Goal: Task Accomplishment & Management: Complete application form

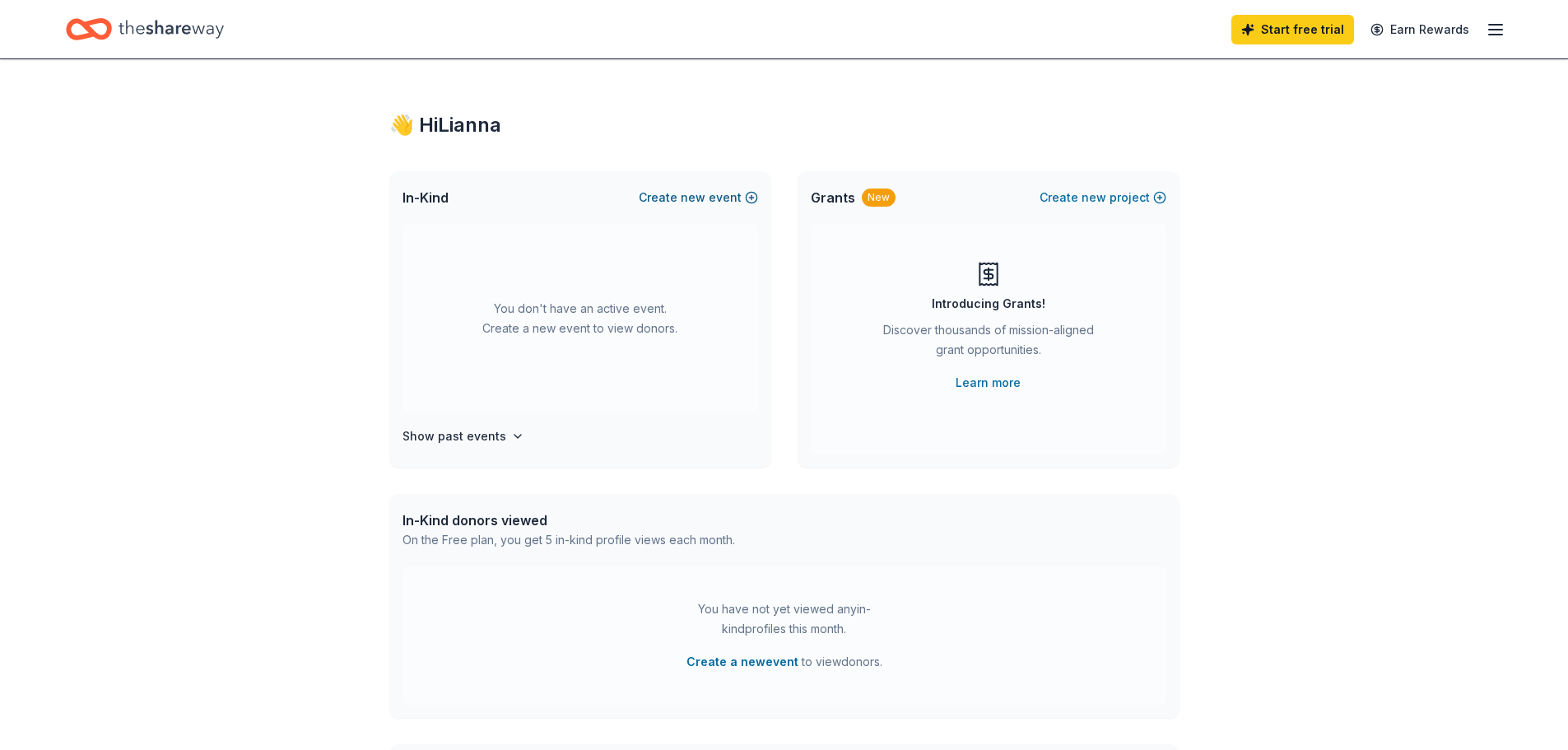
click at [728, 192] on button "Create new event" at bounding box center [698, 197] width 120 height 19
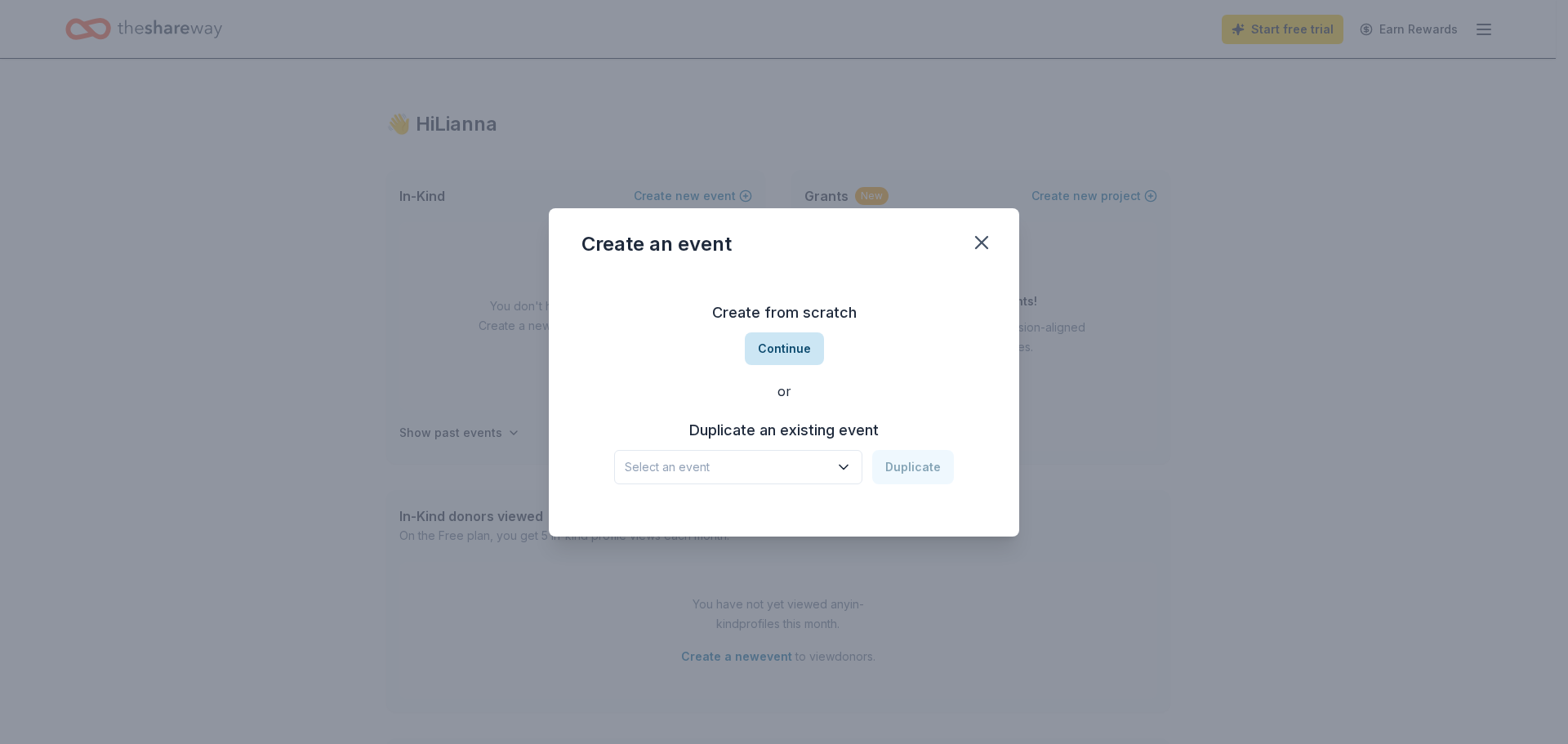
click at [775, 354] on button "Continue" at bounding box center [784, 349] width 79 height 33
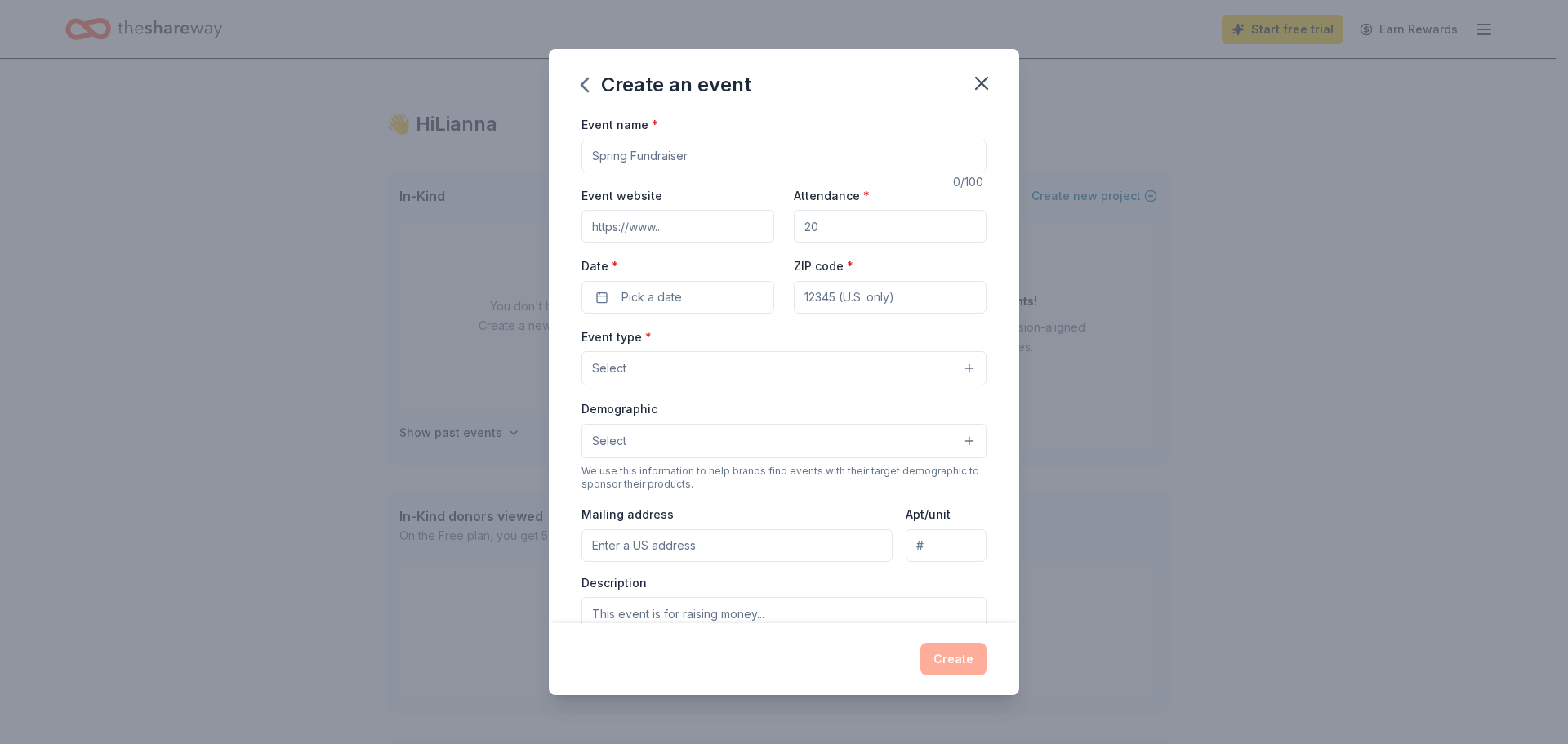
click at [729, 159] on input "Event name *" at bounding box center [784, 156] width 405 height 33
type input "CARE Night"
click at [877, 222] on input "Attendance *" at bounding box center [890, 226] width 193 height 33
type input "150"
click at [727, 305] on button "Pick a date" at bounding box center [677, 298] width 193 height 33
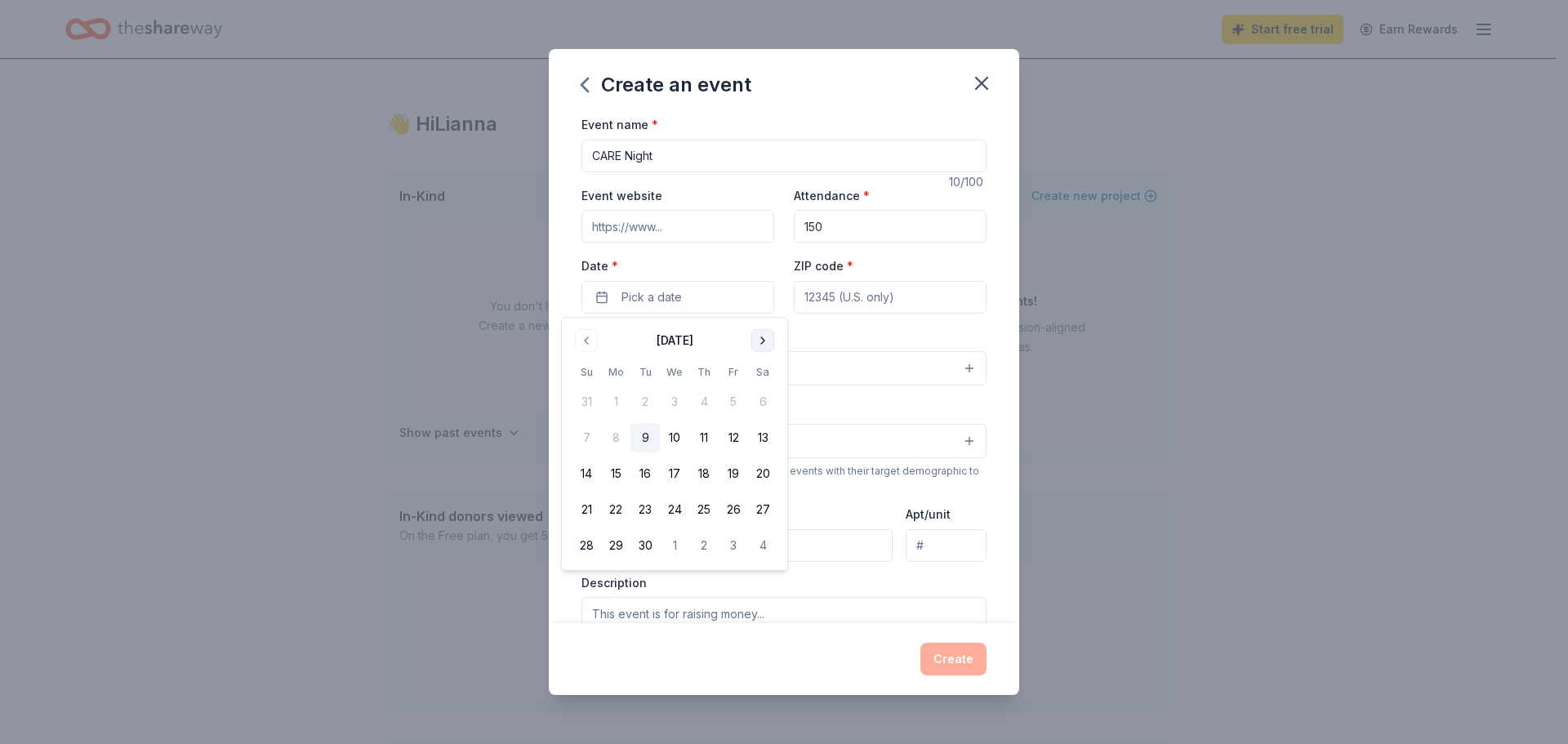
click at [761, 349] on button "Go to next month" at bounding box center [762, 341] width 23 height 23
click at [760, 346] on button "Go to next month" at bounding box center [762, 341] width 23 height 23
click at [703, 438] on button "11" at bounding box center [704, 438] width 29 height 29
click at [847, 295] on input "ZIP code *" at bounding box center [890, 298] width 193 height 33
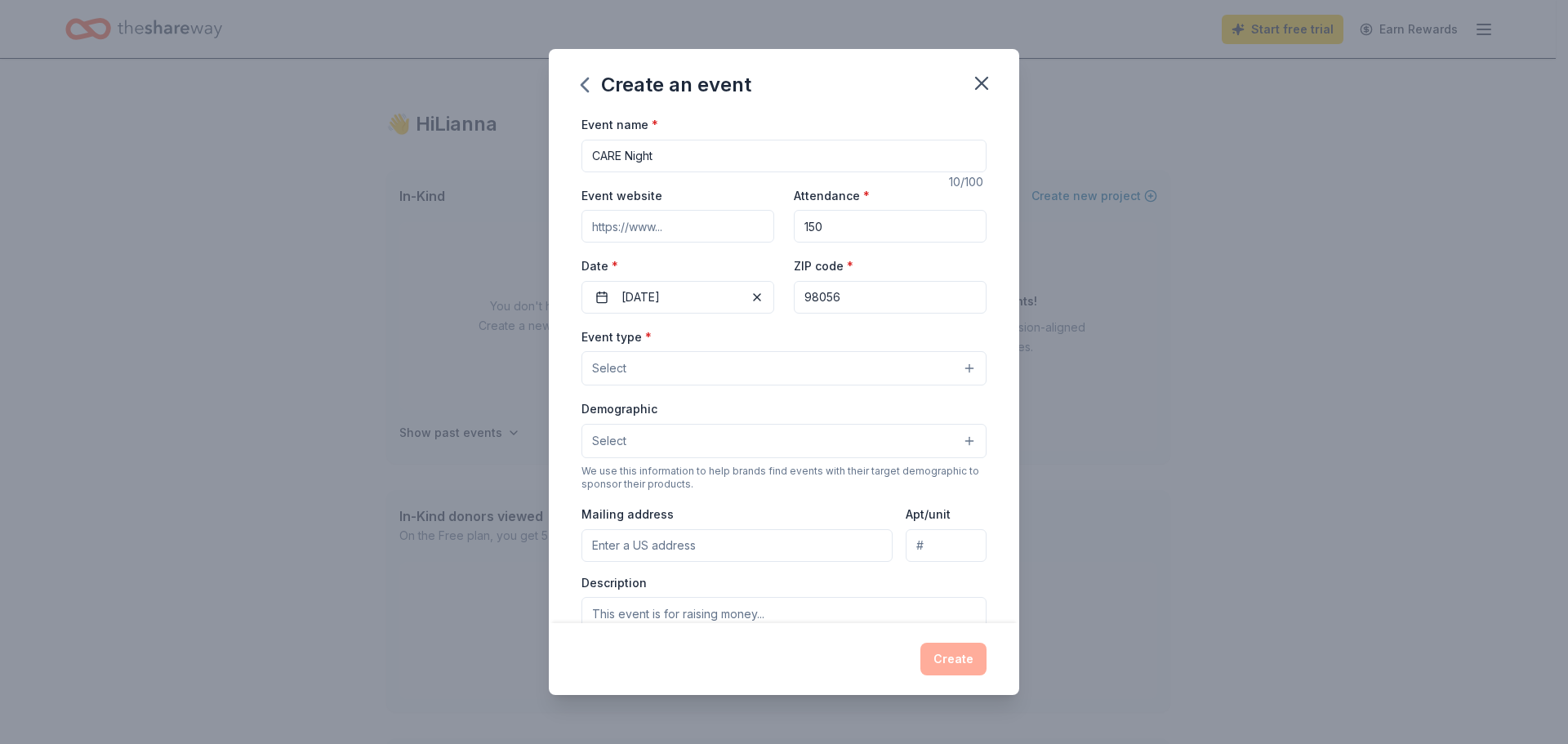
type input "98056"
click at [692, 360] on button "Select" at bounding box center [784, 369] width 405 height 35
click at [789, 367] on button "Select" at bounding box center [784, 369] width 405 height 35
click at [852, 369] on button "Select" at bounding box center [784, 369] width 405 height 35
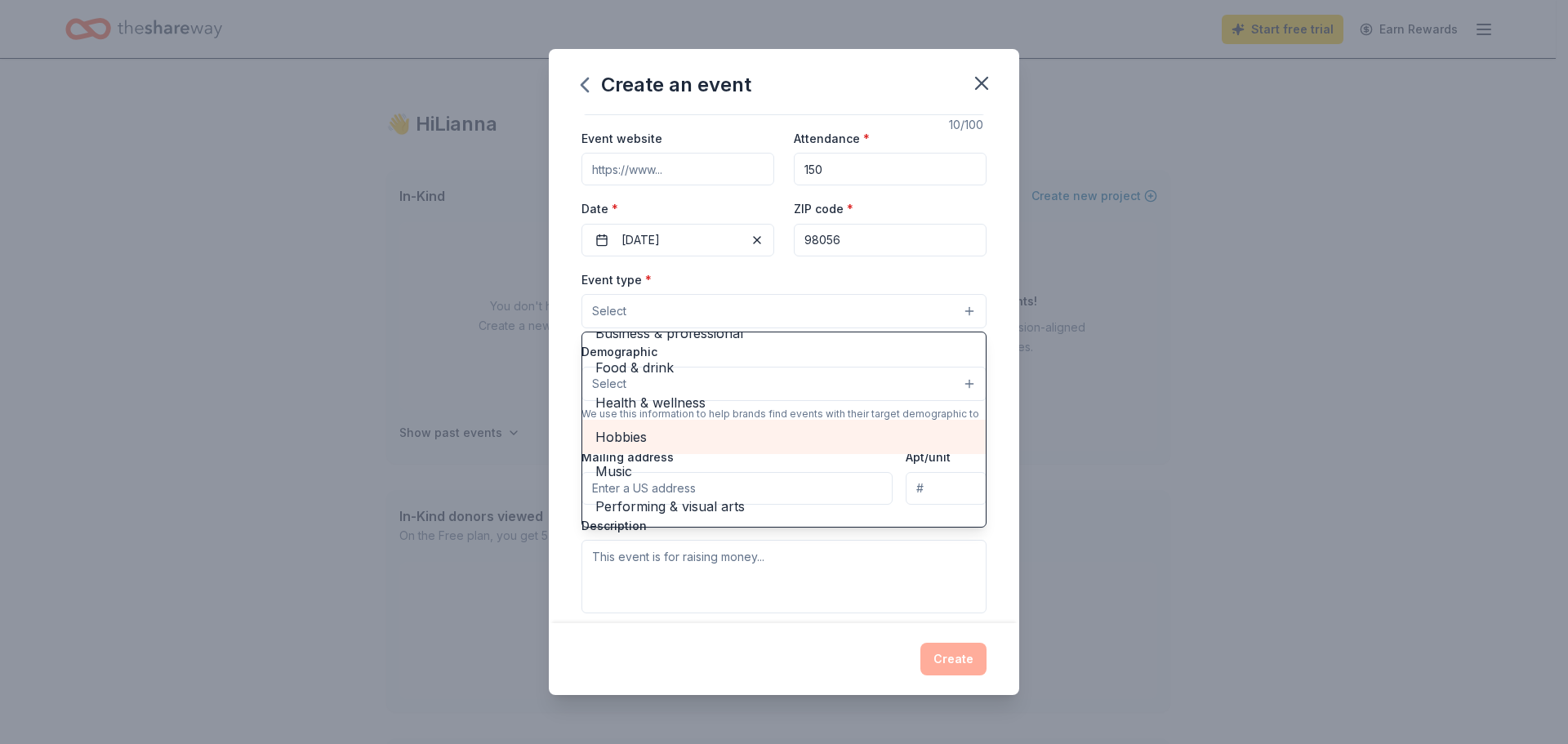
scroll to position [81, 0]
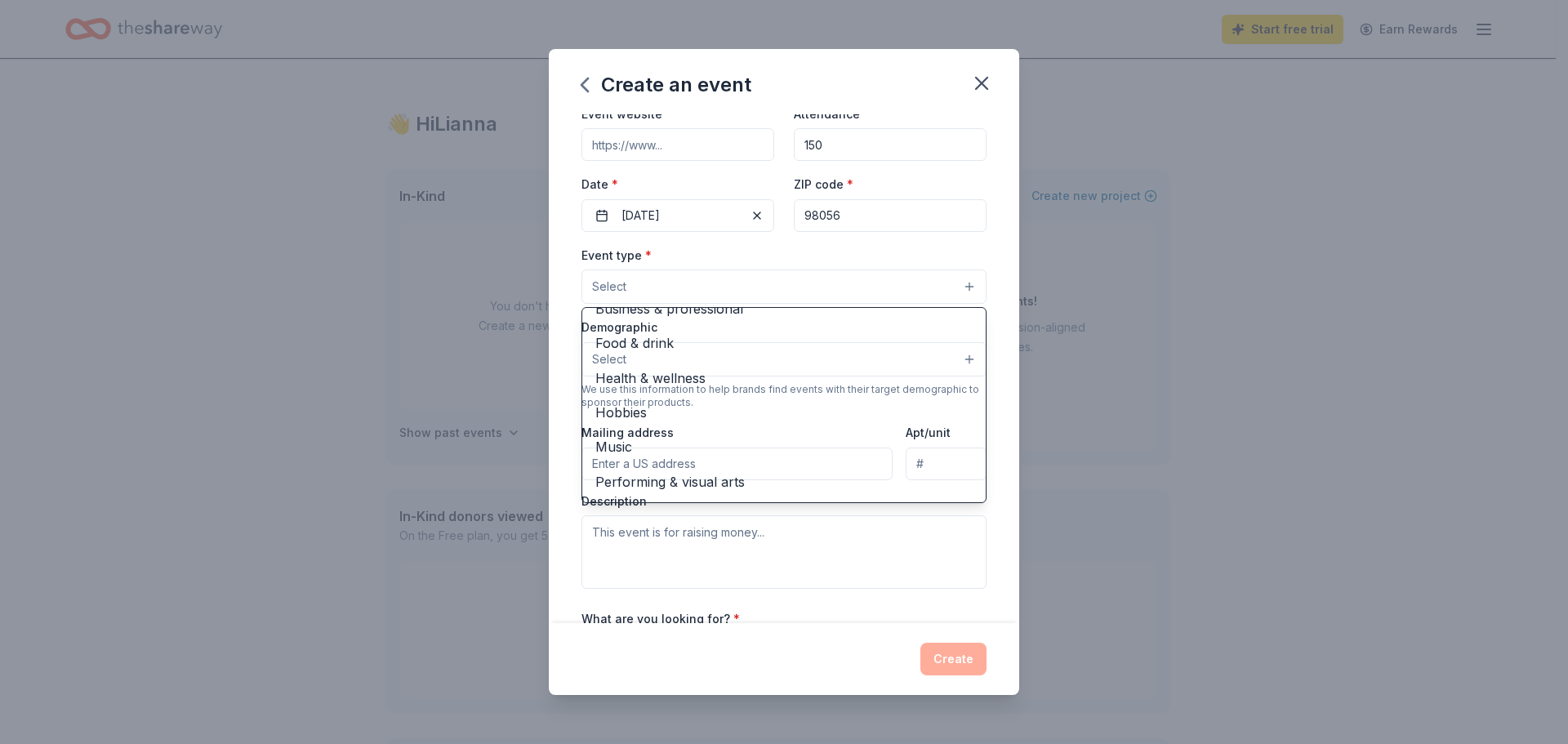
click at [893, 256] on div "Event type * Select Fundraiser Business & professional Food & drink Health & we…" at bounding box center [784, 274] width 405 height 59
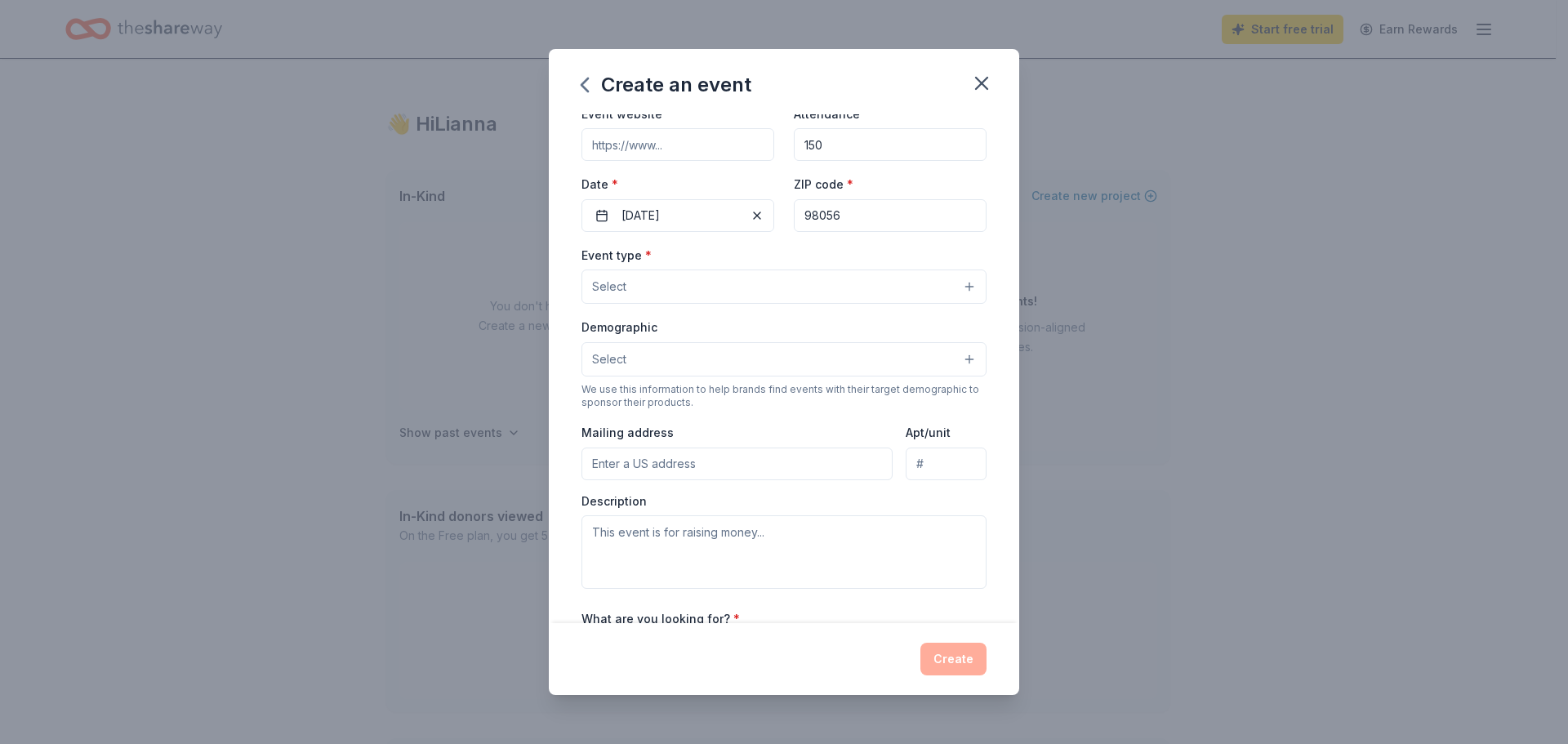
click at [845, 370] on button "Select" at bounding box center [784, 360] width 405 height 35
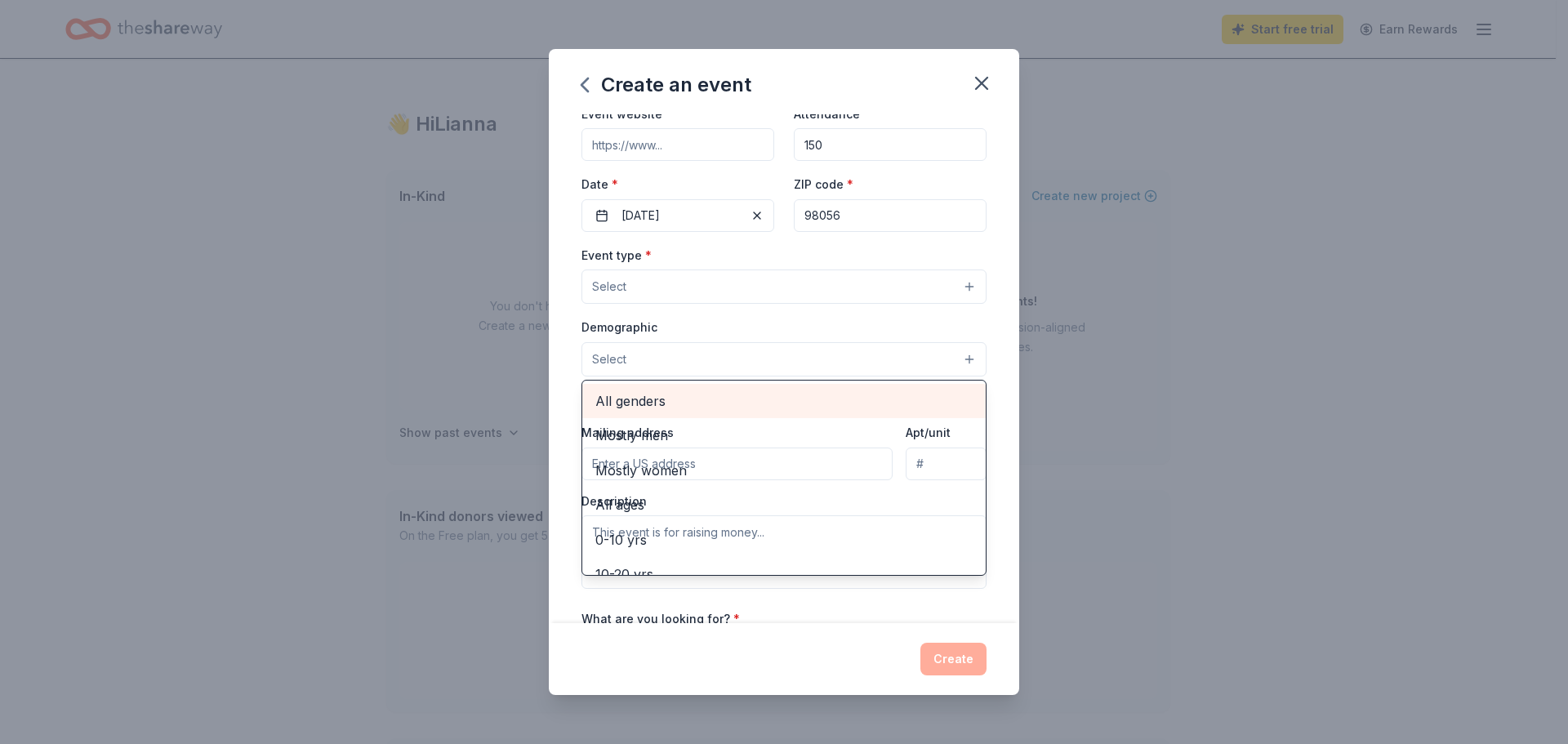
click at [817, 407] on span "All genders" at bounding box center [783, 401] width 377 height 21
click at [780, 651] on div "Create an event Event name * CARE Night 10 /100 Event website Attendance * 150 …" at bounding box center [784, 372] width 471 height 646
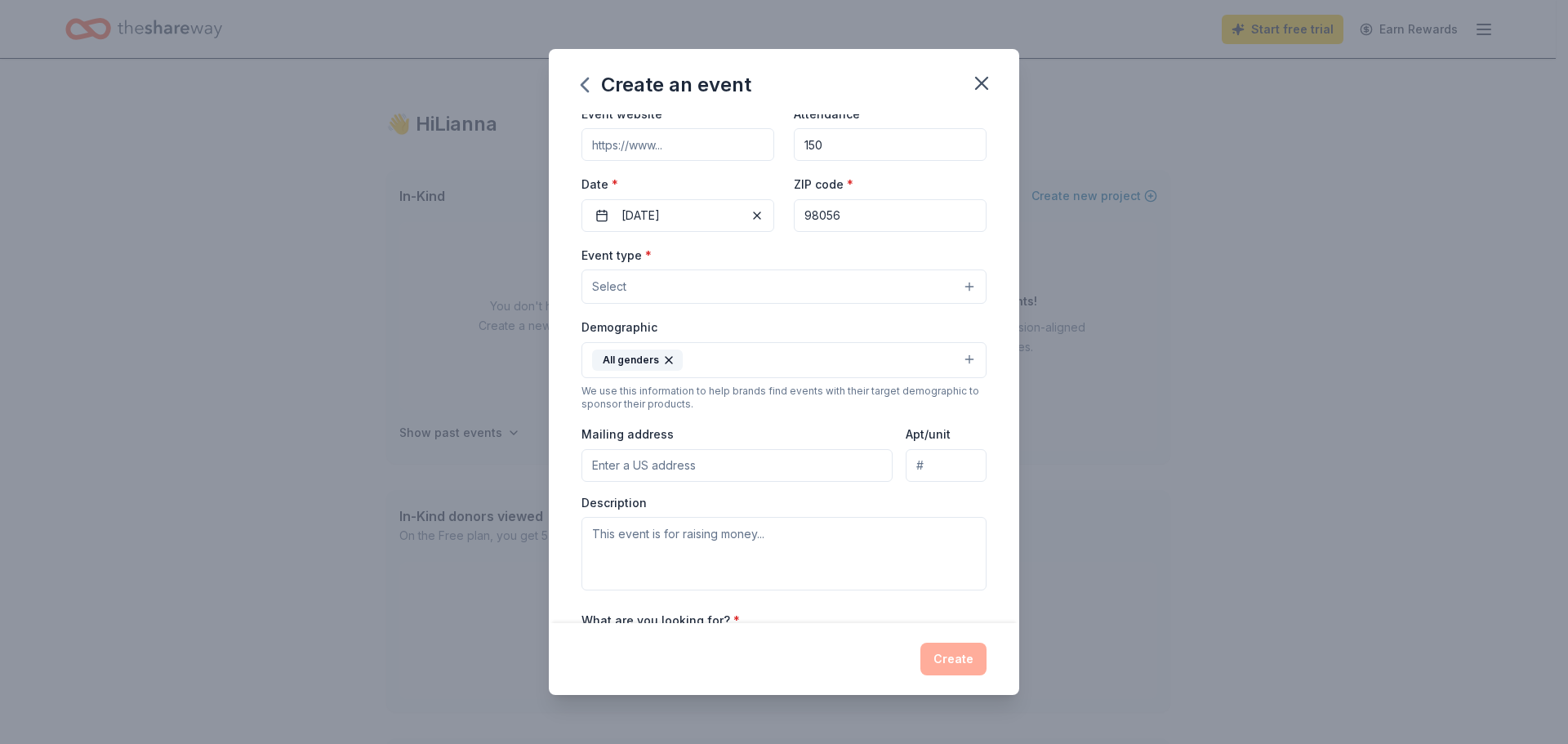
click at [803, 465] on input "Mailing address" at bounding box center [737, 466] width 311 height 33
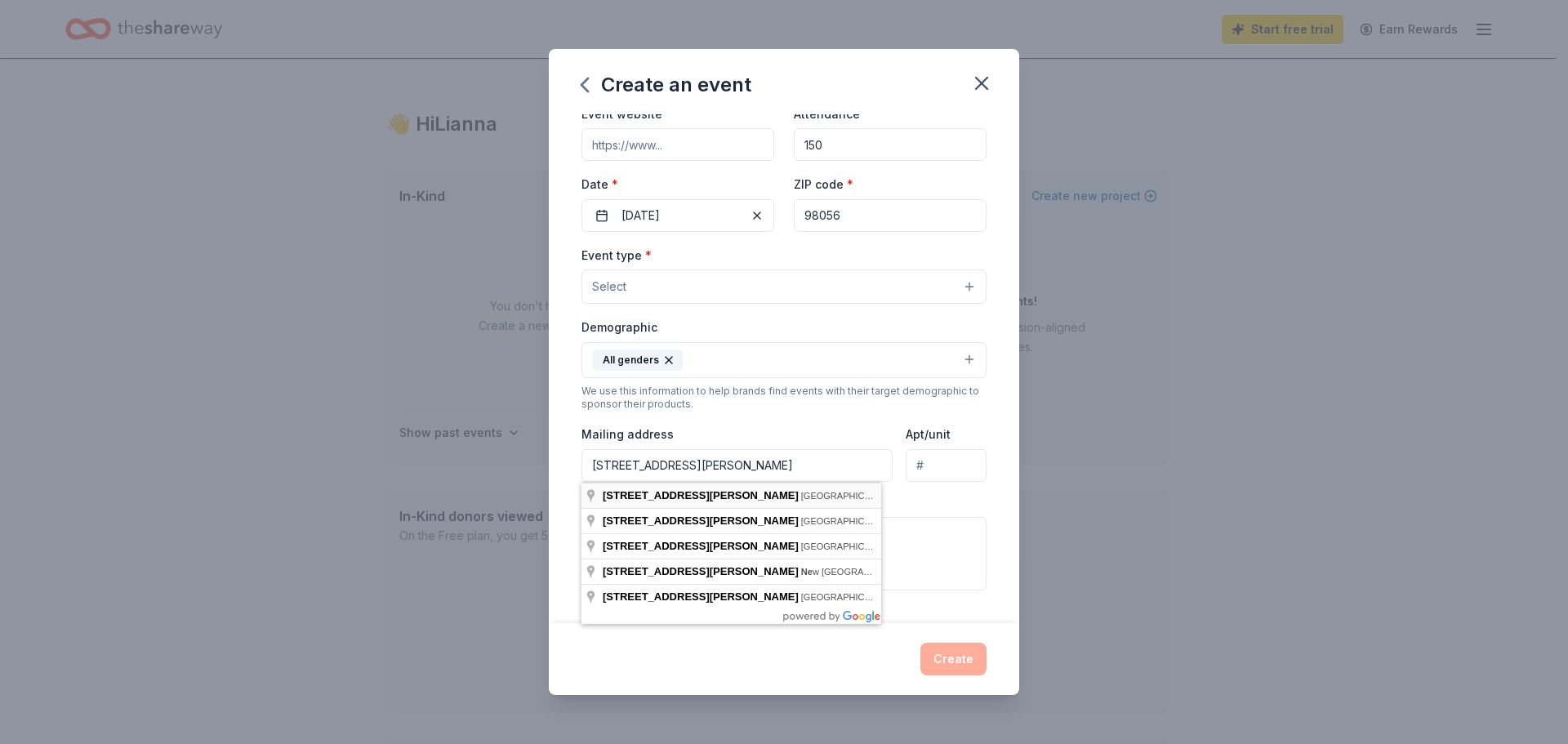
type input "1200 Edmonds Avenue Northeast, Renton, WA, 98056"
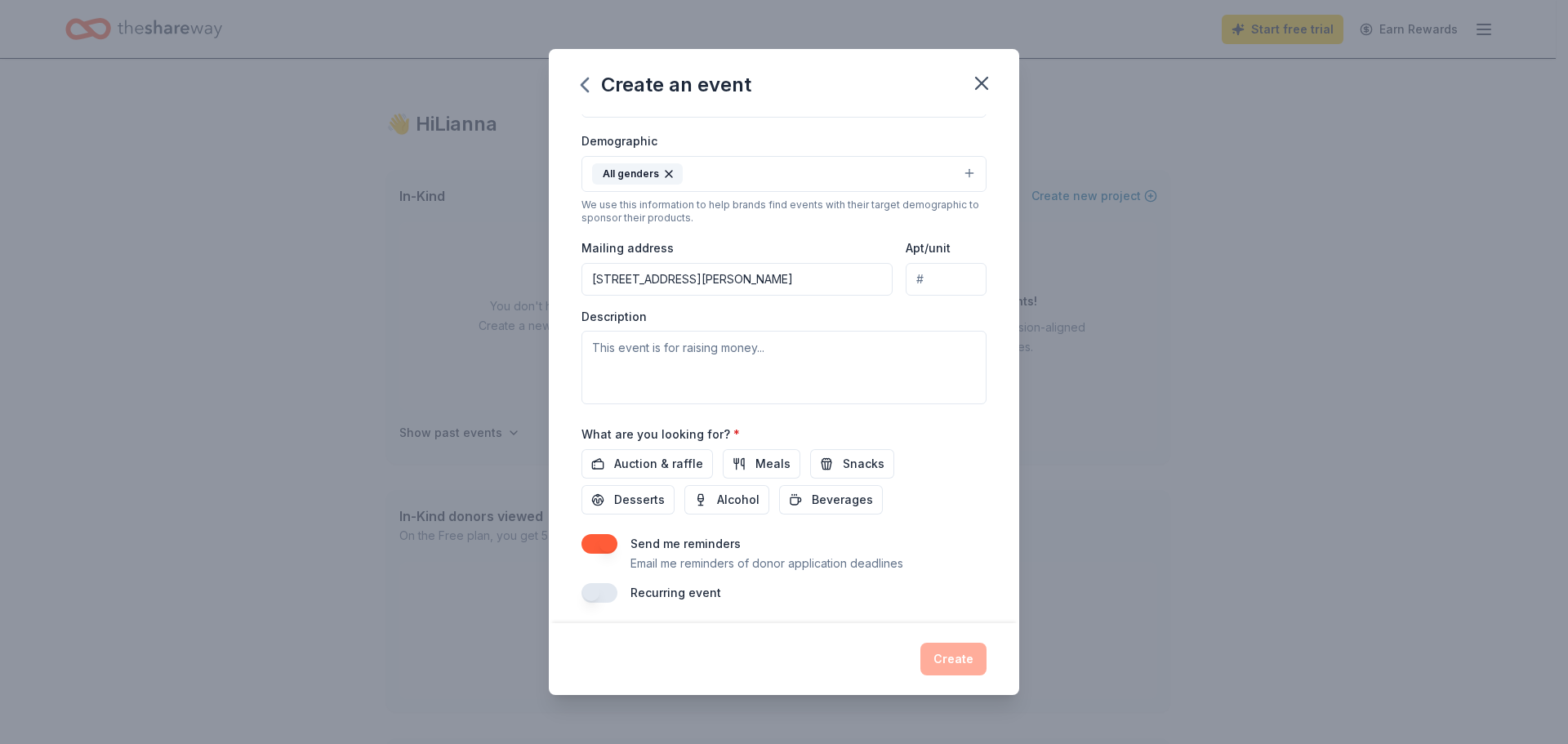
scroll to position [274, 0]
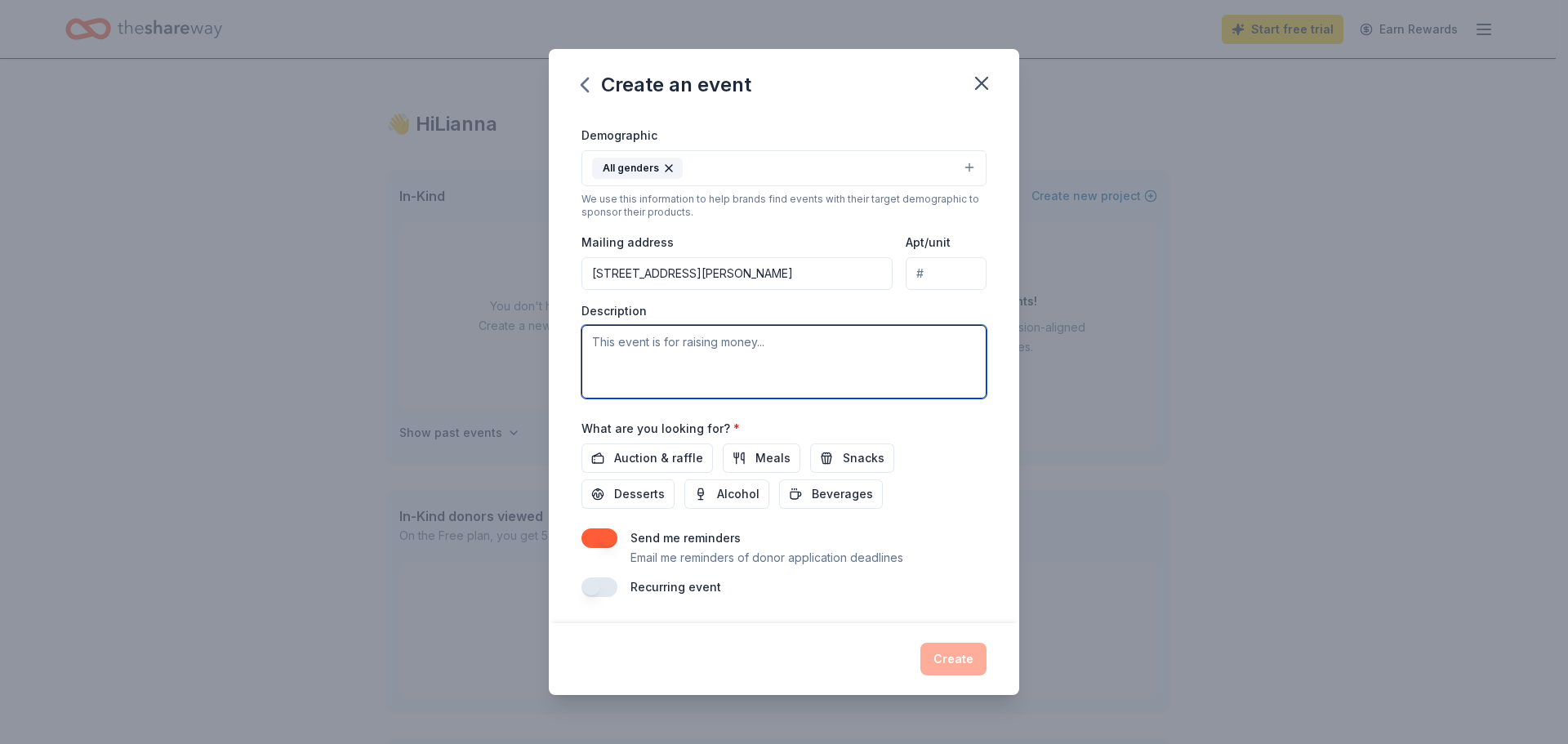
click at [706, 353] on textarea at bounding box center [784, 362] width 405 height 74
paste textarea "My name is Keira Edwards, and I am the school counselor and organizer of our an…"
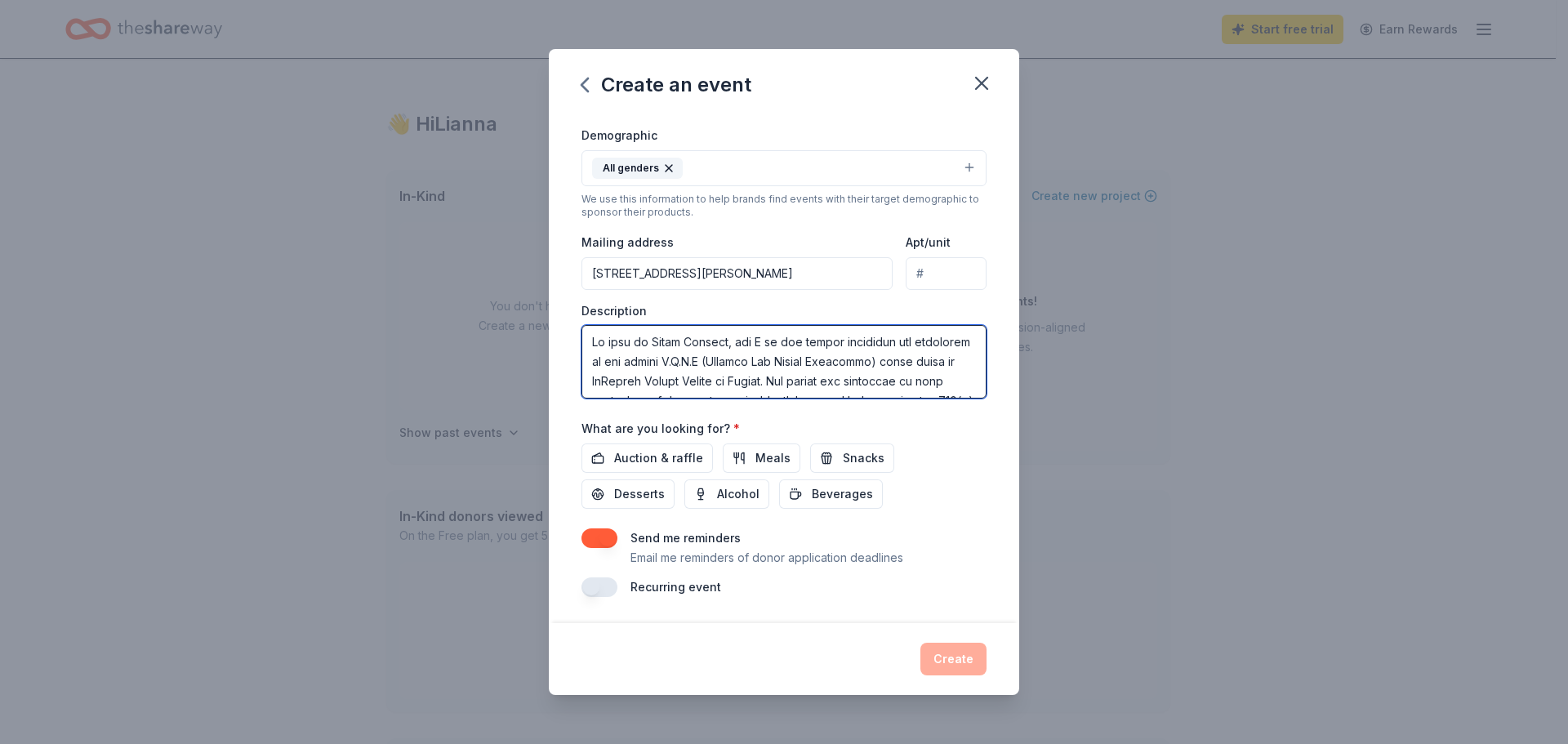
scroll to position [403, 0]
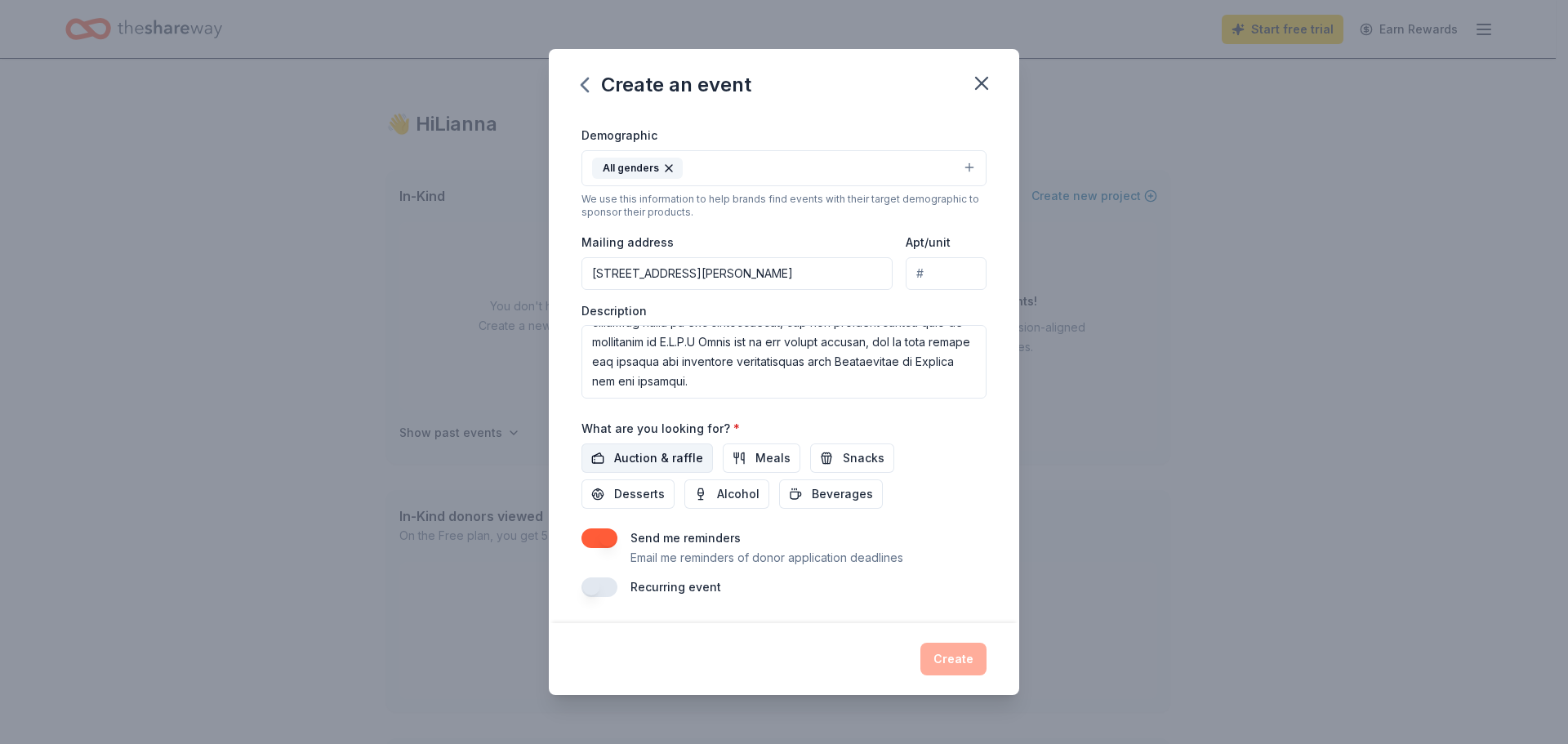
click at [674, 453] on span "Auction & raffle" at bounding box center [659, 457] width 89 height 19
click at [602, 589] on button "button" at bounding box center [599, 587] width 36 height 19
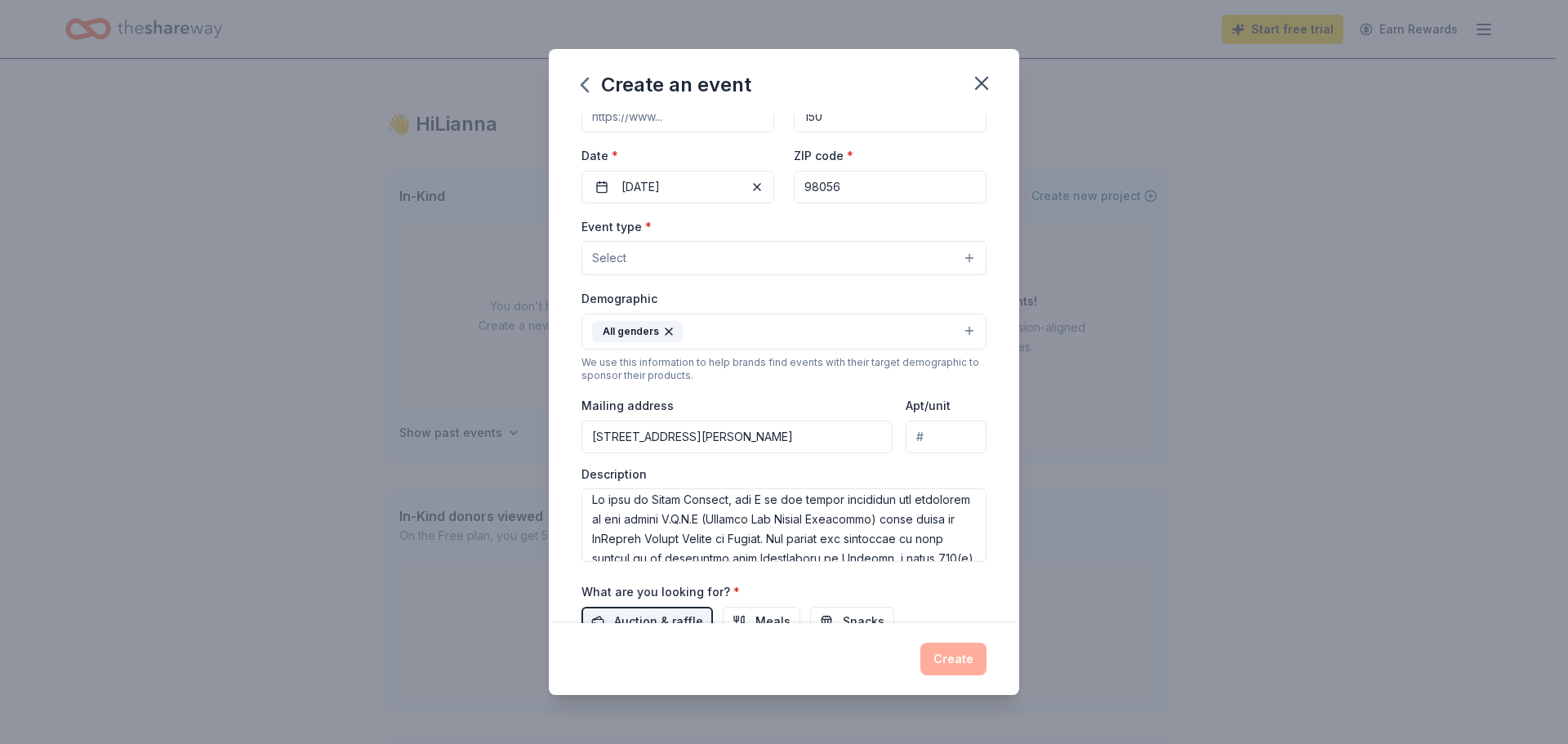
scroll to position [0, 0]
drag, startPoint x: 734, startPoint y: 509, endPoint x: 661, endPoint y: 509, distance: 73.0
click at [661, 509] on textarea at bounding box center [784, 525] width 405 height 74
click at [821, 539] on textarea at bounding box center [784, 525] width 405 height 74
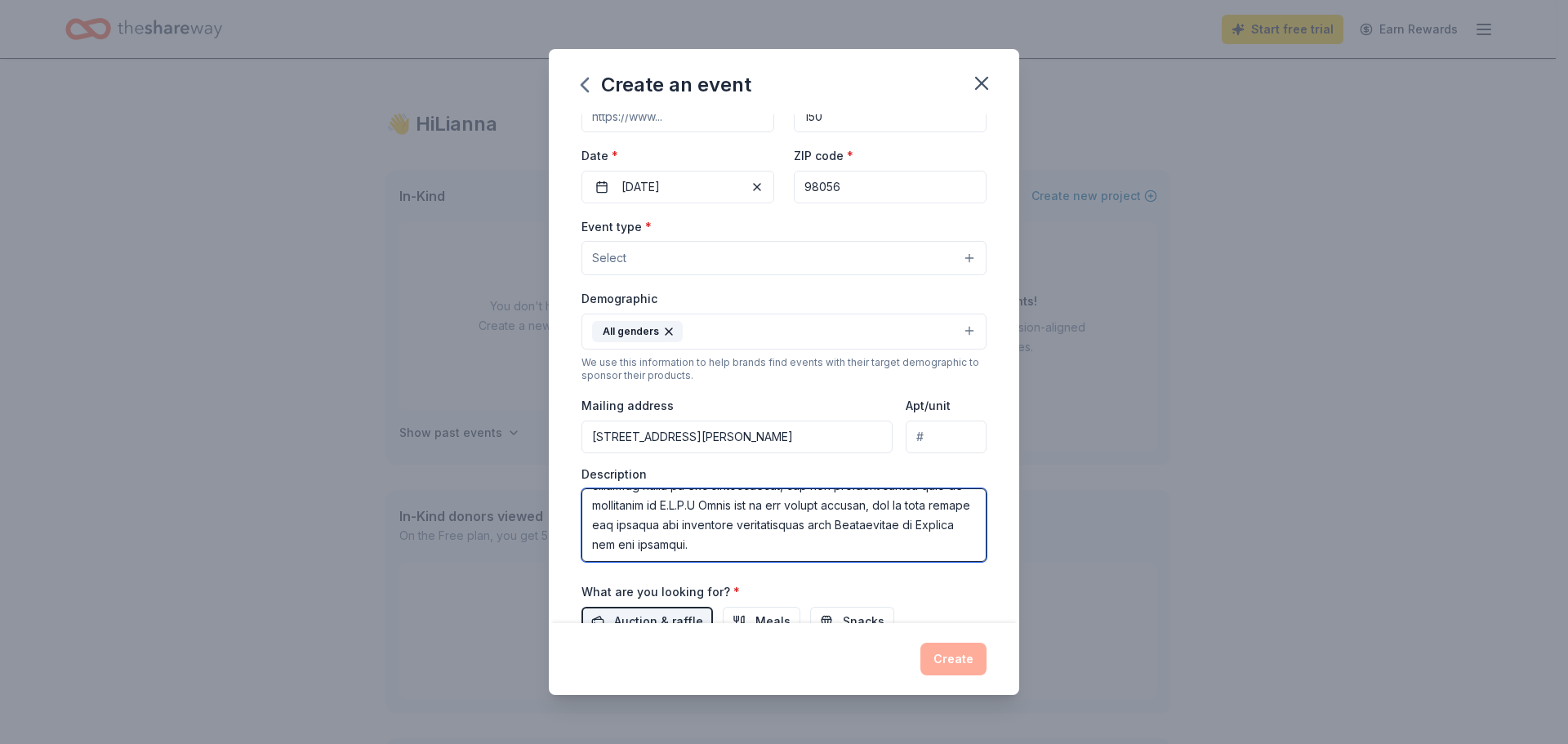
scroll to position [412, 0]
click at [841, 551] on textarea at bounding box center [784, 525] width 405 height 74
type textarea "My name is Keira Edwards, and I am the school counselor and organizer of our an…"
click at [686, 266] on button "Select" at bounding box center [784, 258] width 405 height 35
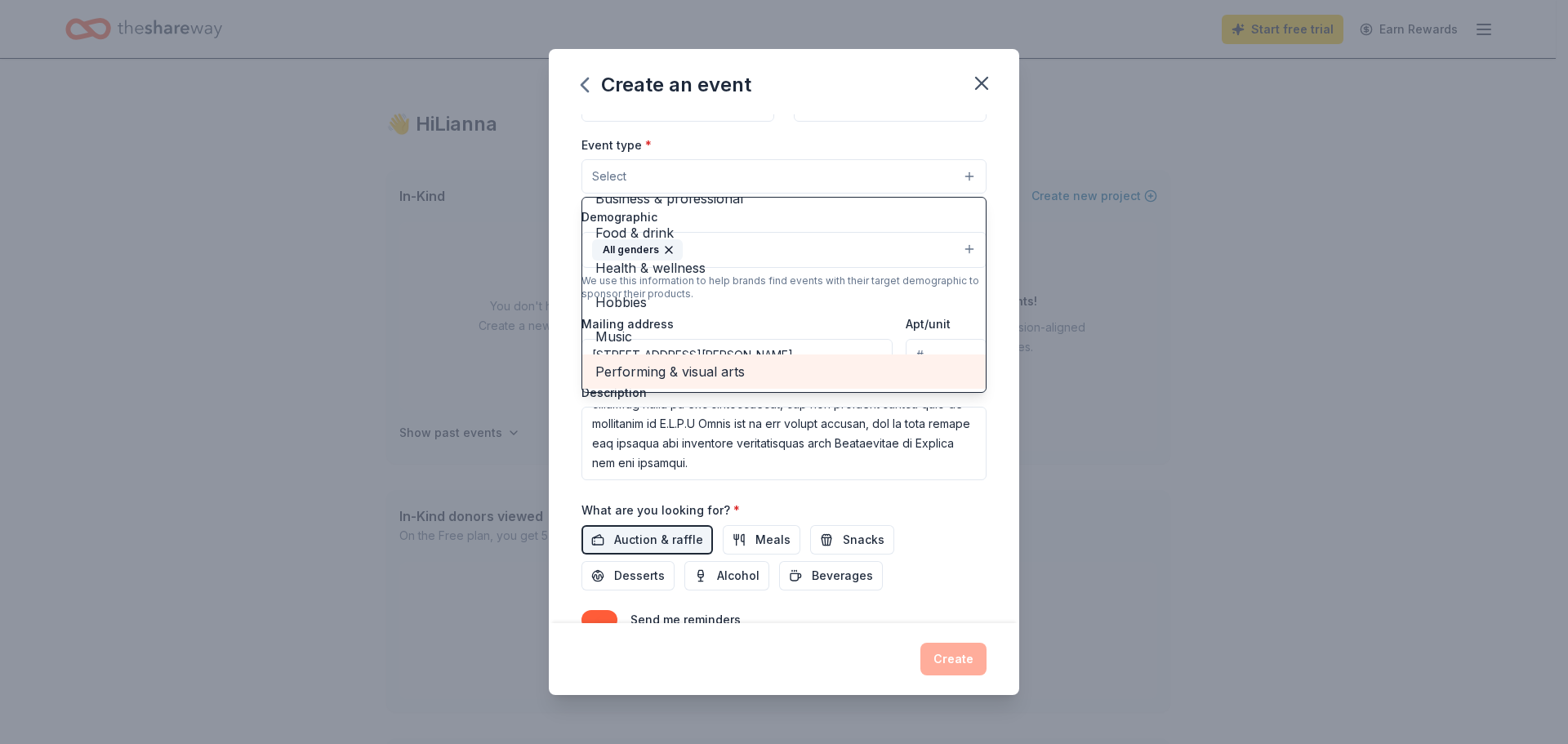
scroll to position [0, 0]
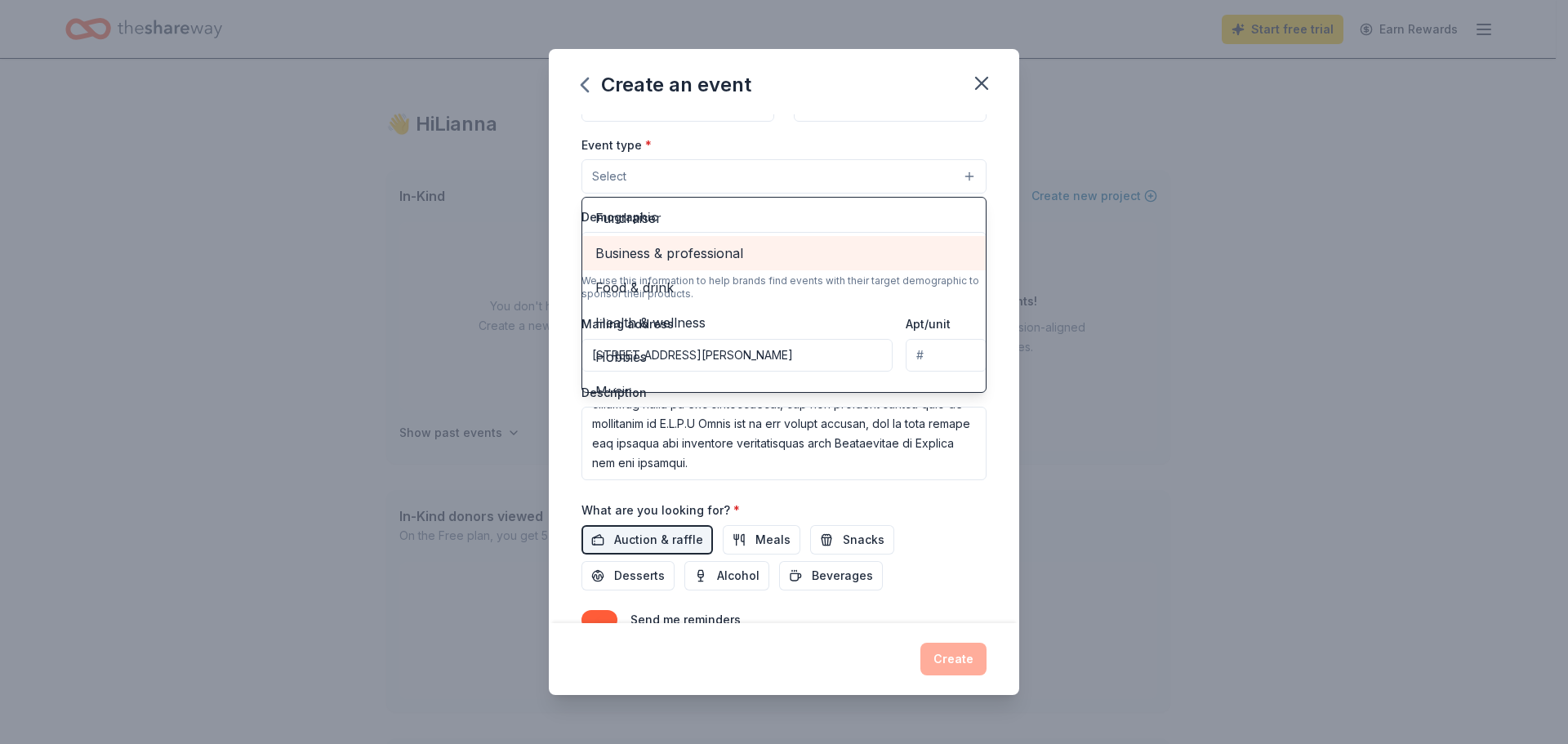
click at [710, 260] on span "Business & professional" at bounding box center [783, 253] width 377 height 21
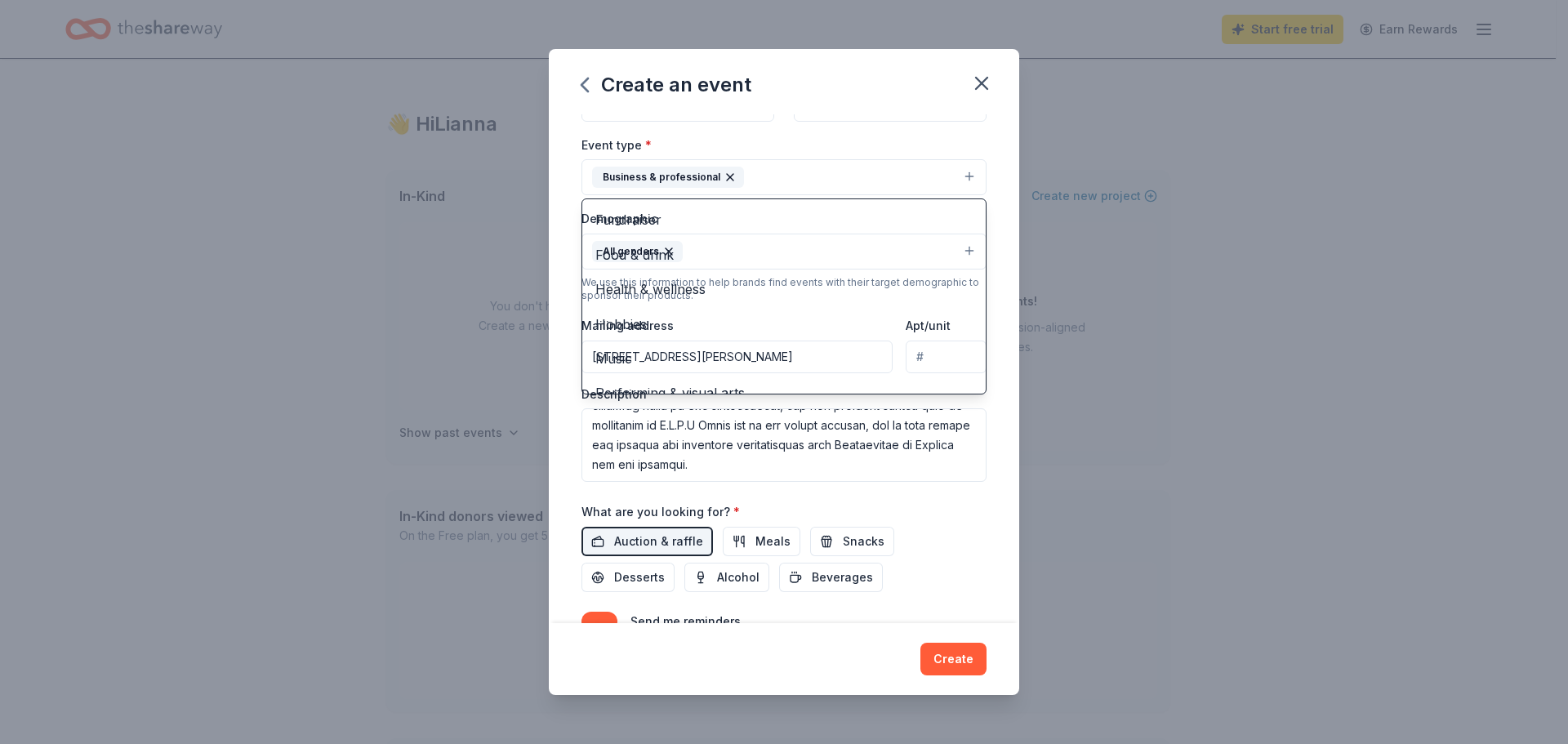
click at [1000, 200] on div "Event name * CARE Night 10 /100 Event website Attendance * 150 Date * 12/11/202…" at bounding box center [784, 369] width 471 height 509
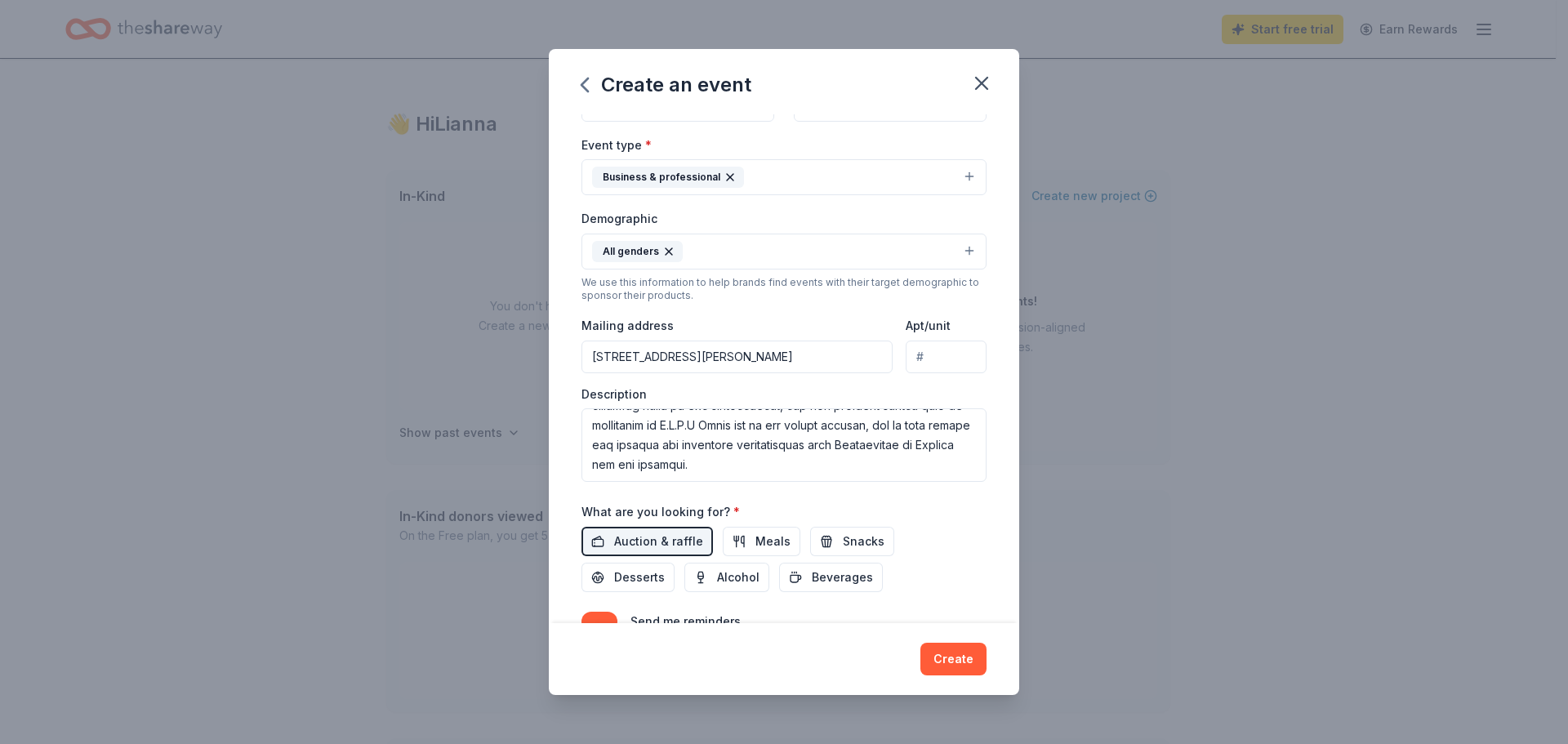
click at [729, 181] on icon "button" at bounding box center [730, 177] width 13 height 13
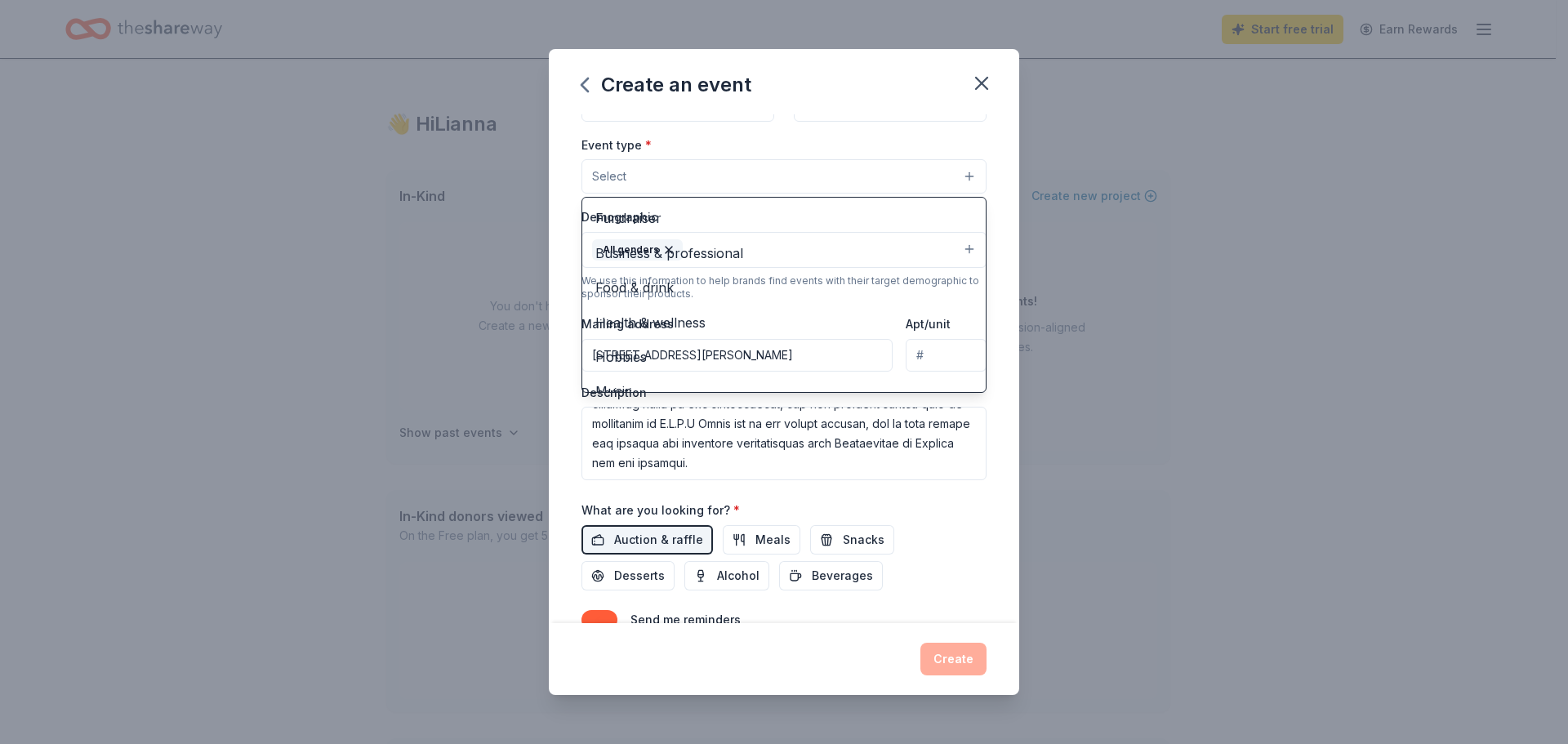
click at [727, 183] on button "Select" at bounding box center [784, 177] width 405 height 35
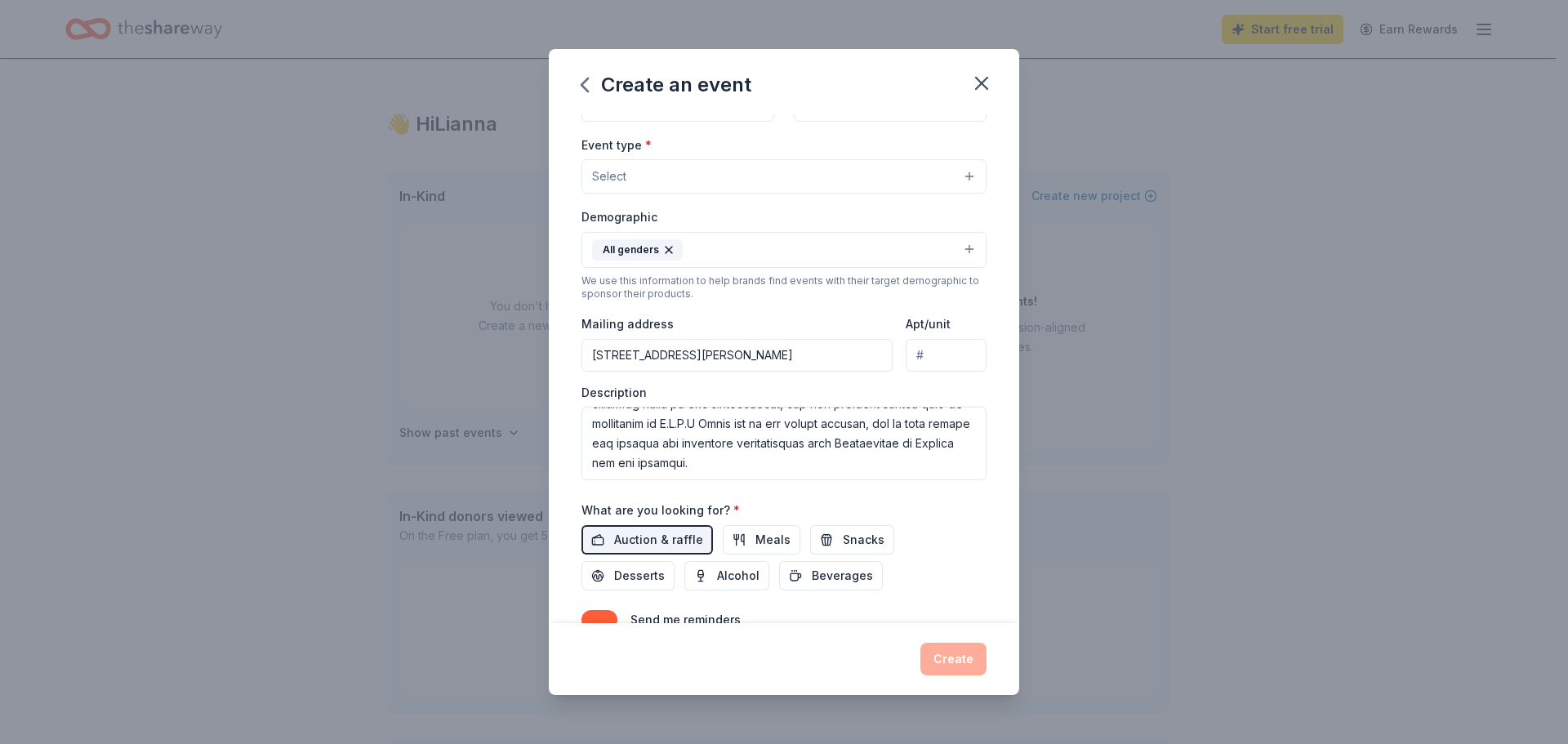
click at [732, 175] on button "Select" at bounding box center [784, 177] width 405 height 35
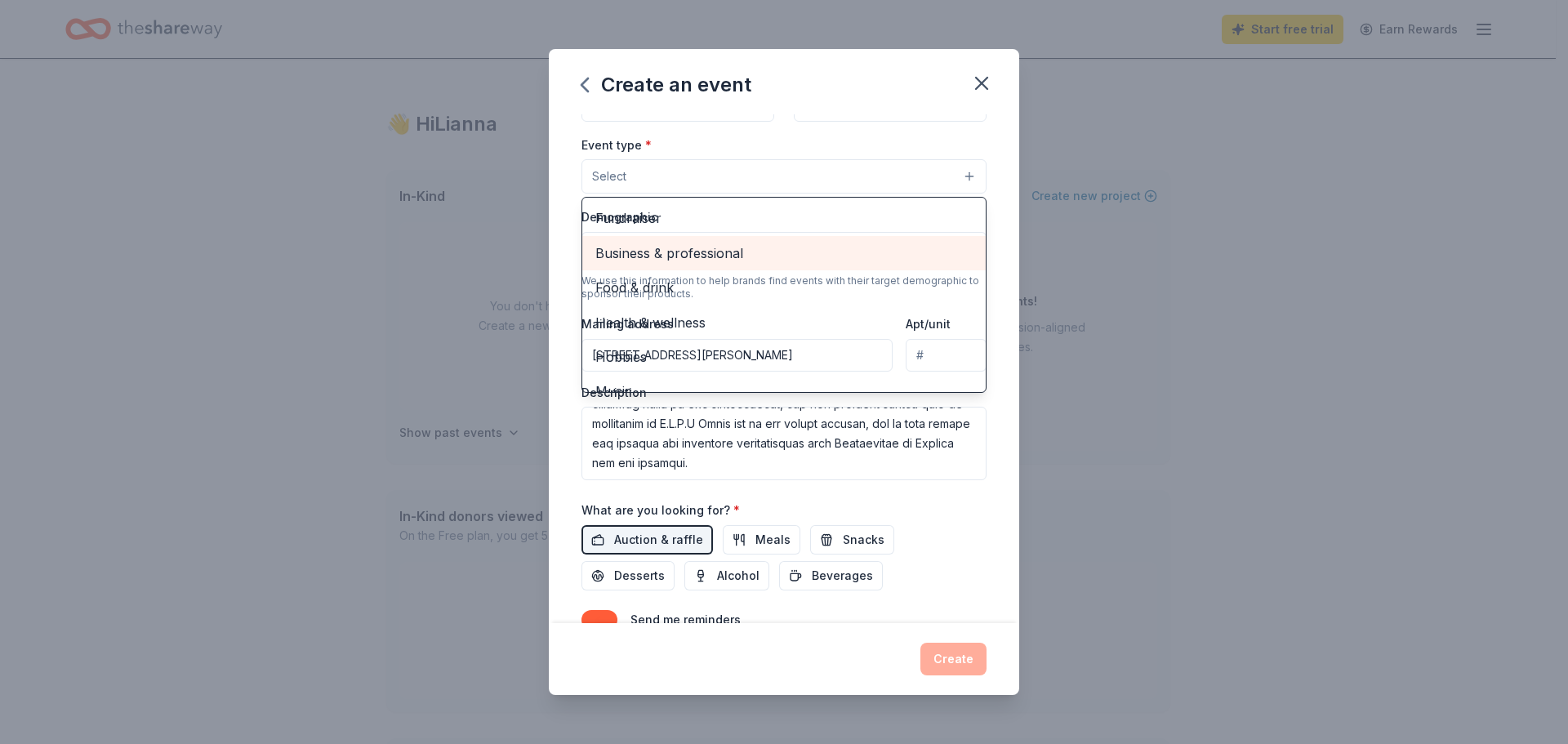
click at [694, 250] on span "Business & professional" at bounding box center [783, 253] width 377 height 21
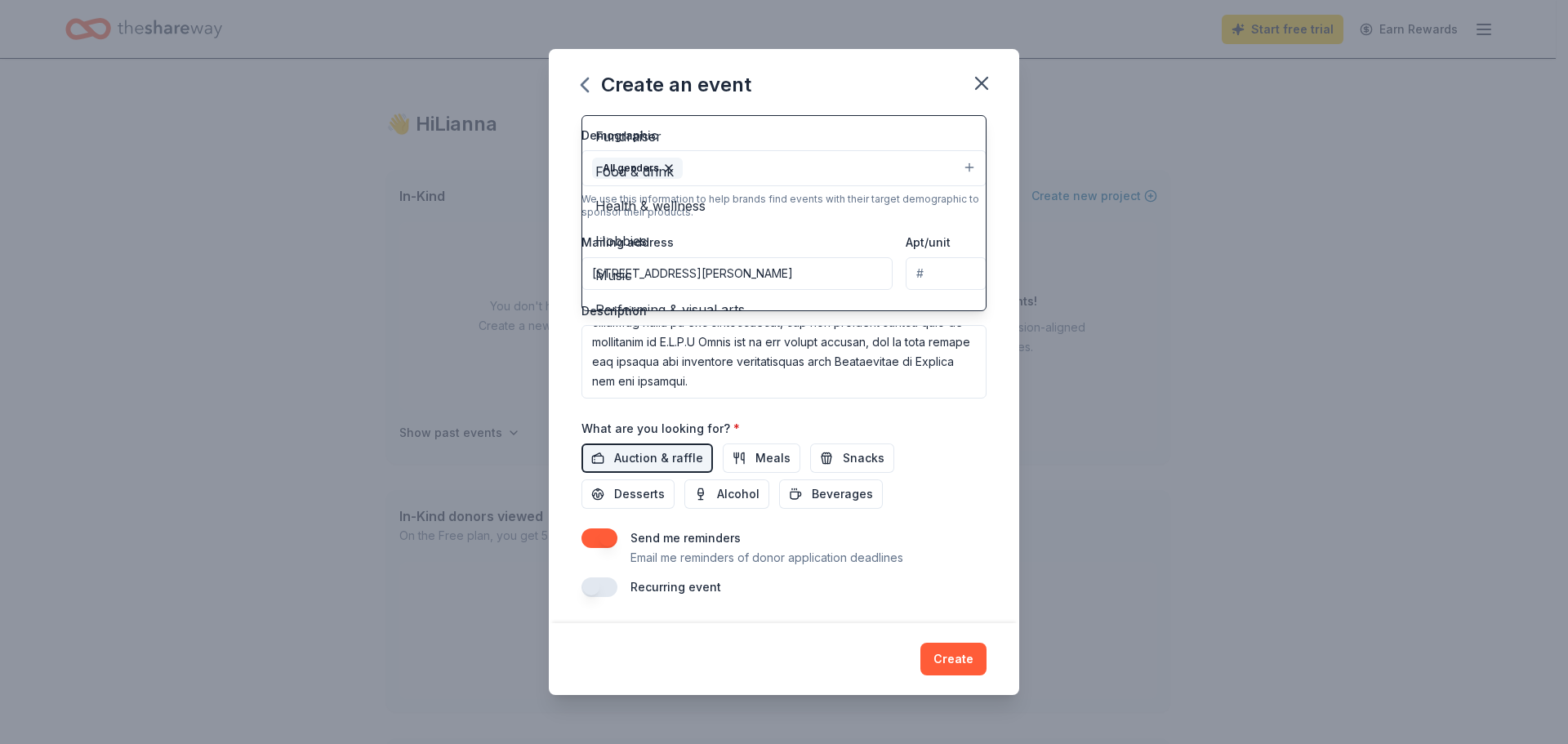
click at [951, 657] on div "Create an event Event name * CARE Night 10 /100 Event website Attendance * 150 …" at bounding box center [784, 372] width 471 height 646
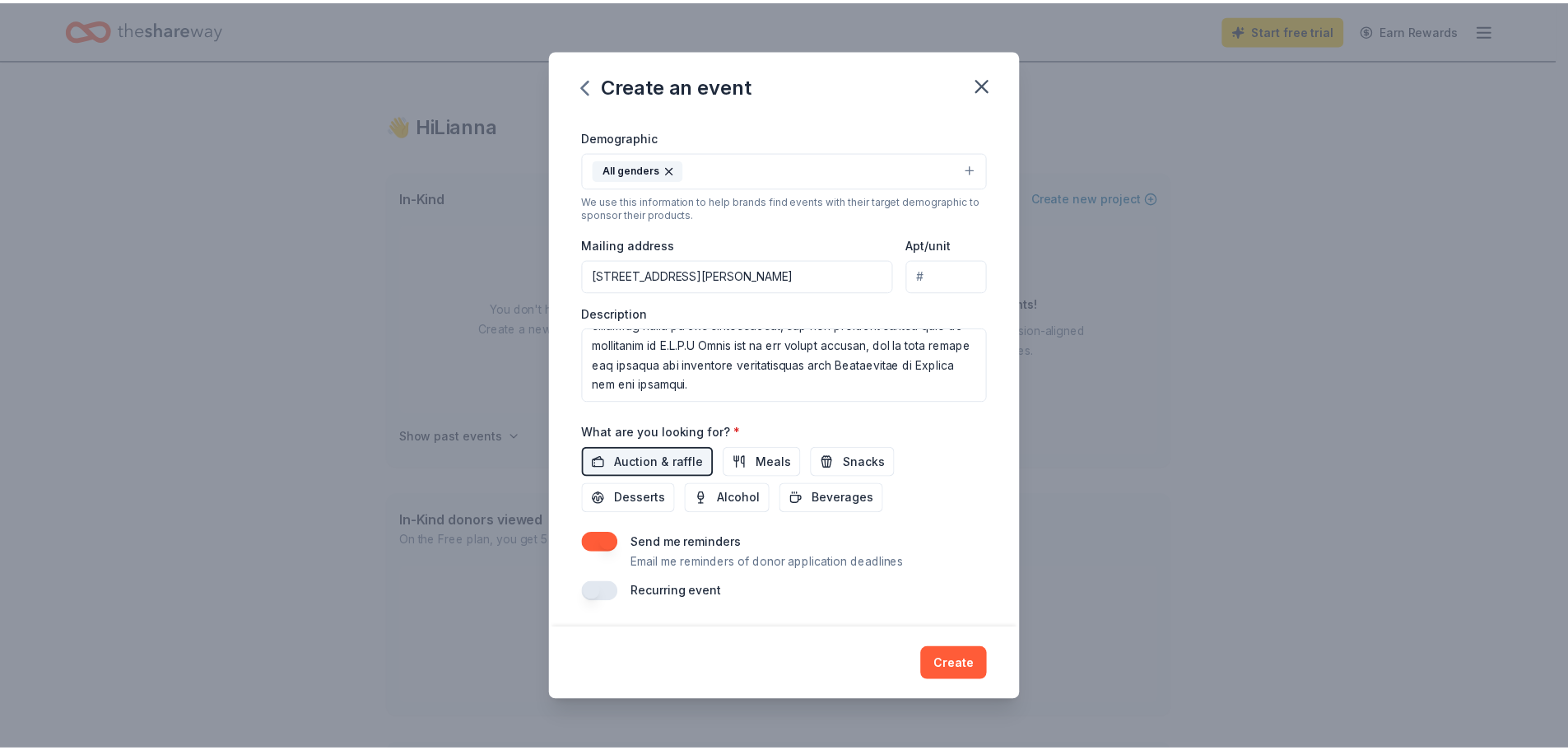
scroll to position [1, 0]
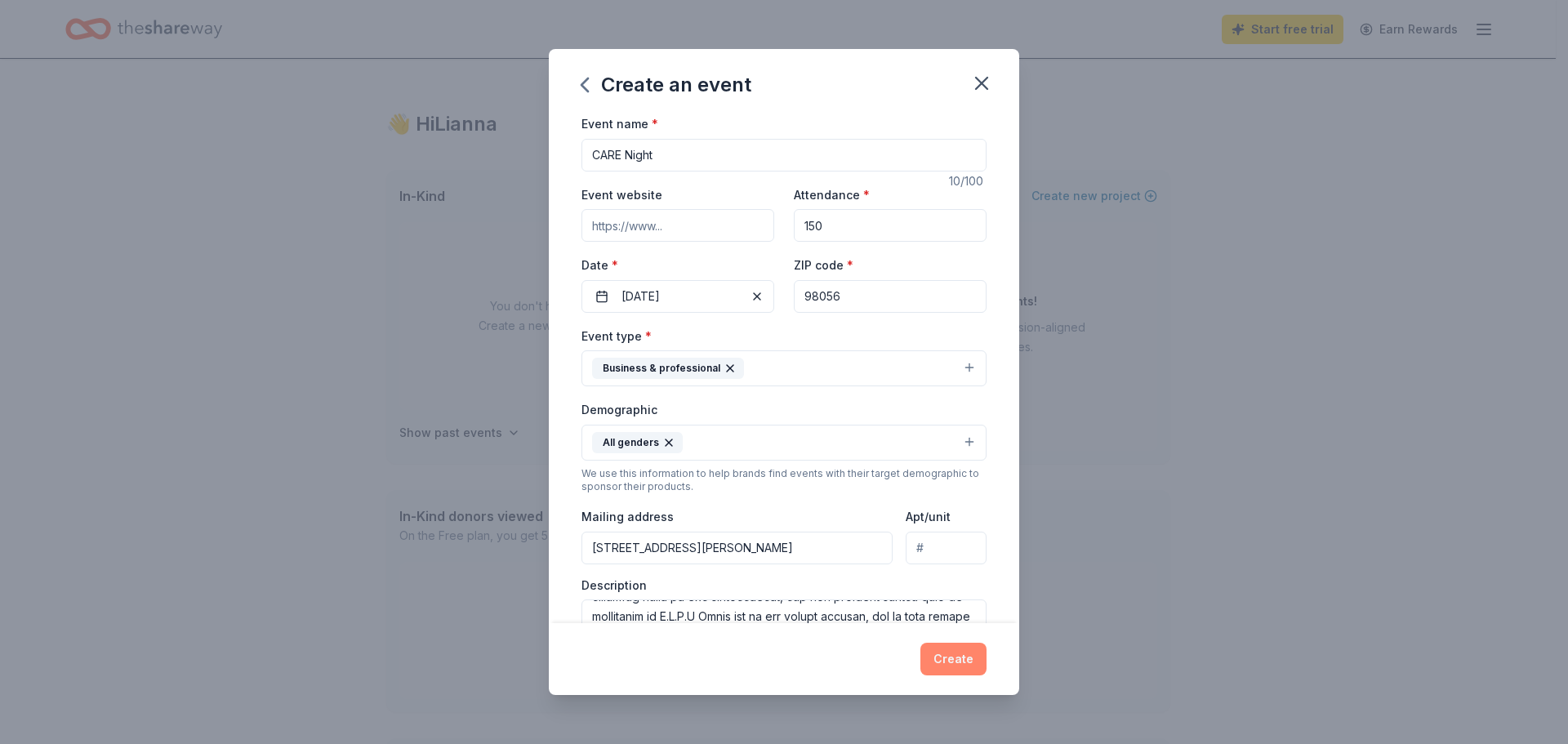
click at [948, 657] on button "Create" at bounding box center [954, 659] width 66 height 33
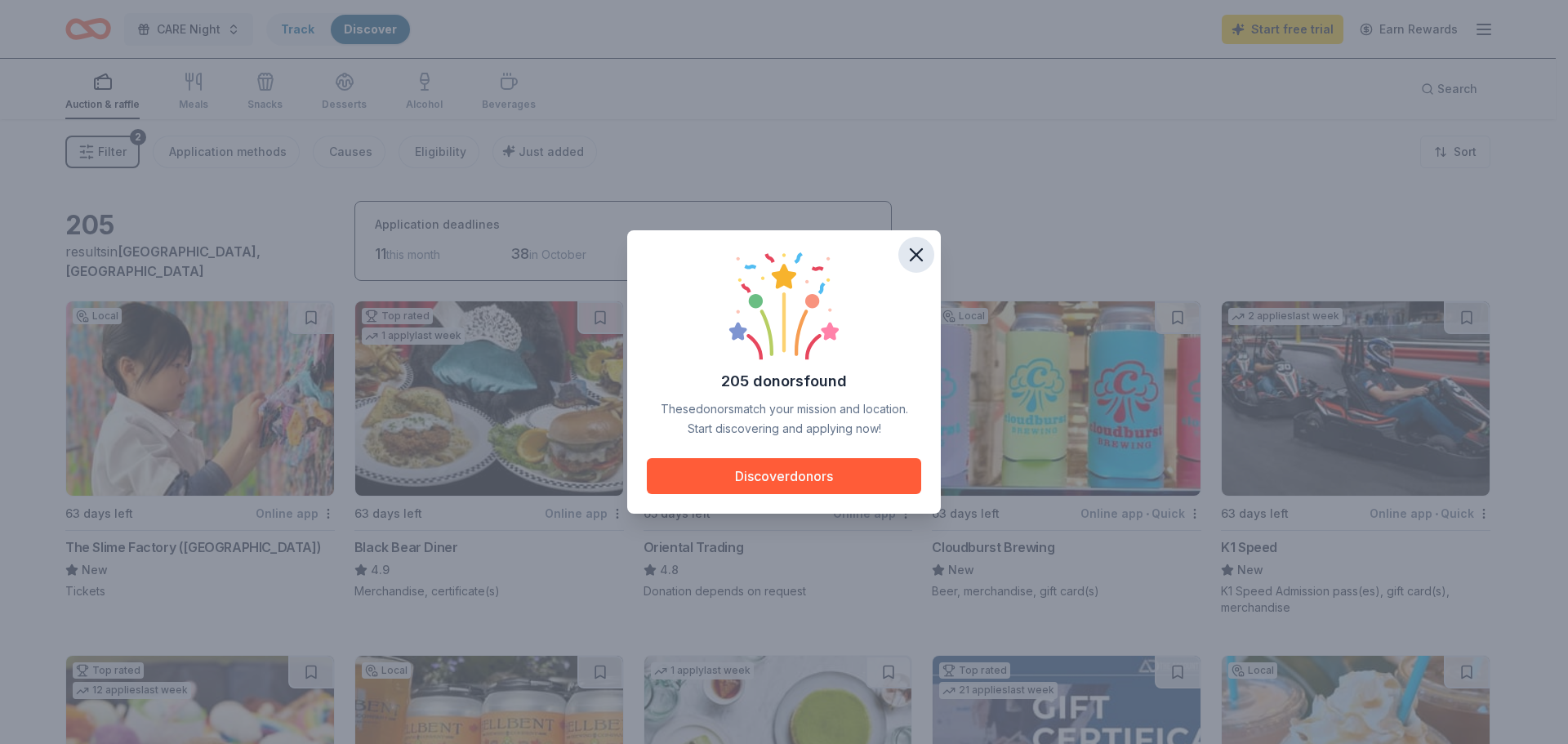
click at [915, 258] on icon "button" at bounding box center [916, 255] width 23 height 23
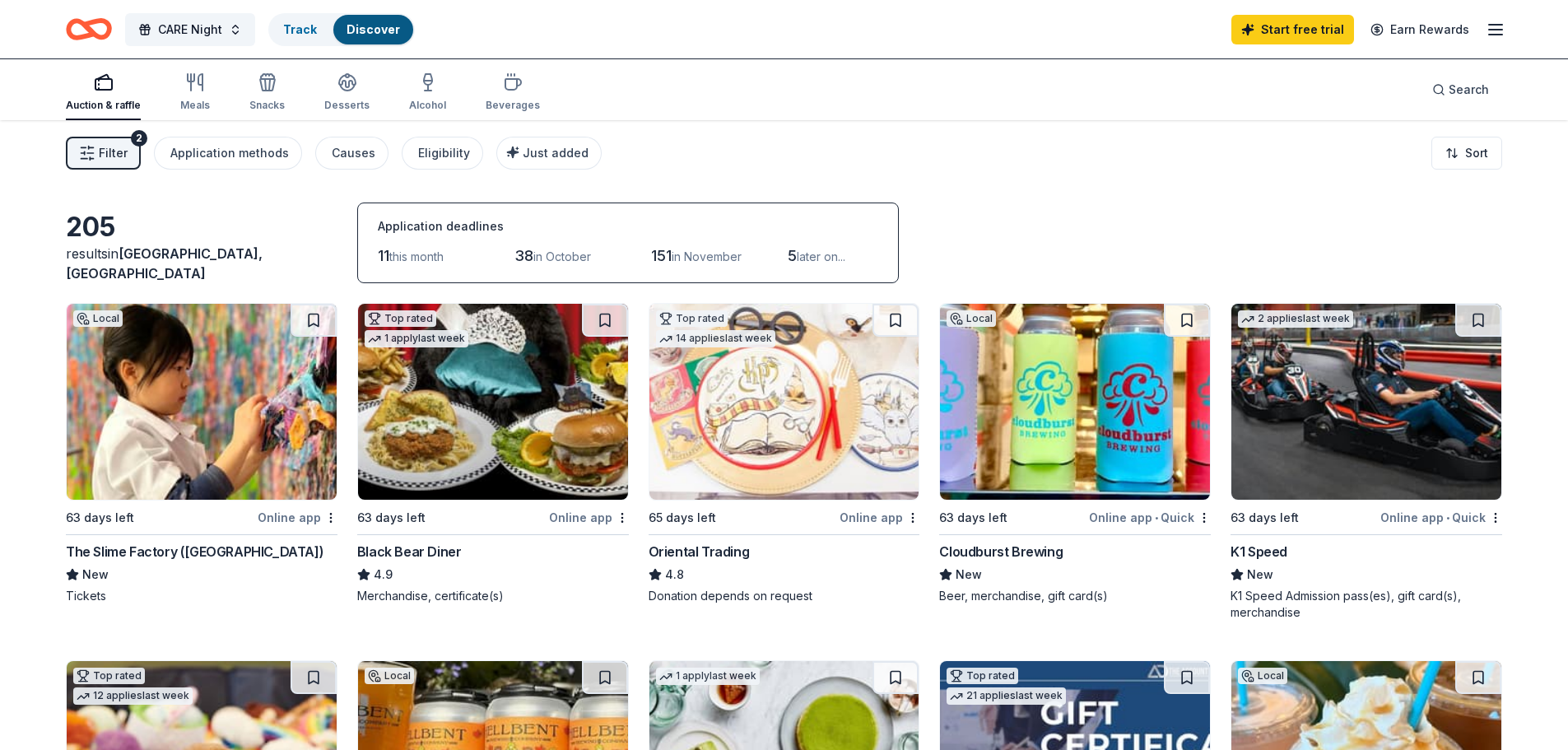
click at [187, 440] on img at bounding box center [201, 401] width 270 height 196
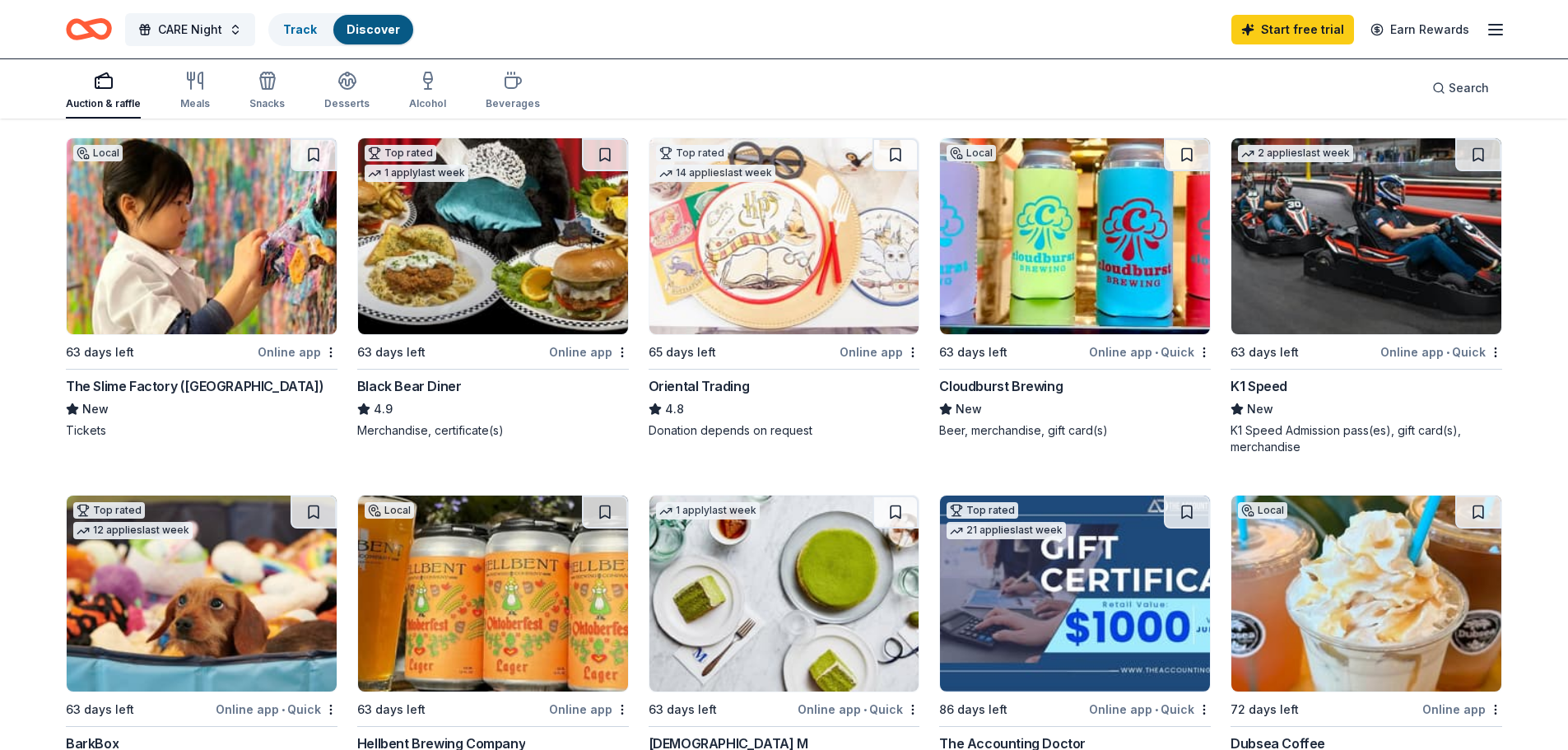
scroll to position [165, 0]
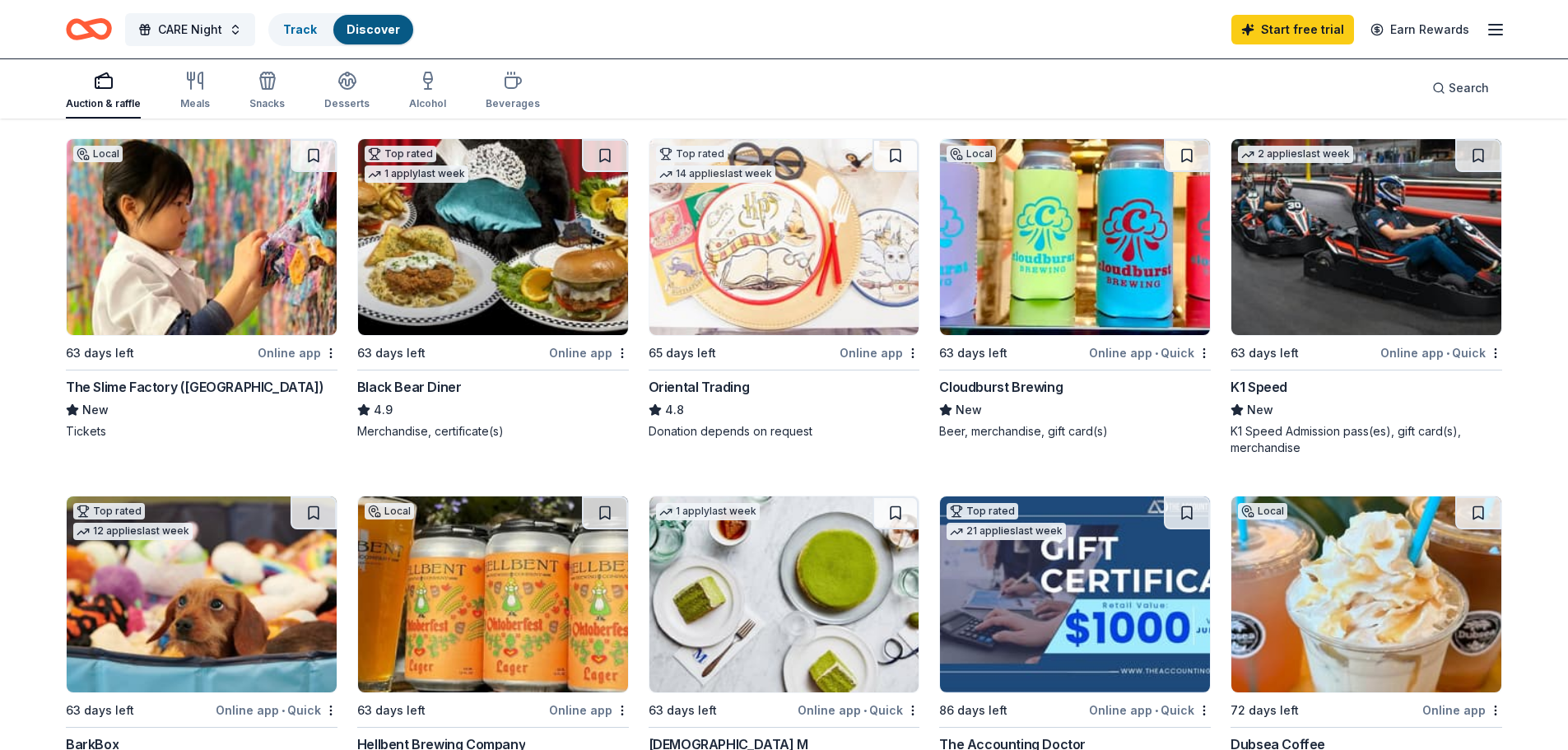
click at [551, 286] on img at bounding box center [493, 237] width 270 height 196
click at [1370, 257] on img at bounding box center [1367, 237] width 270 height 196
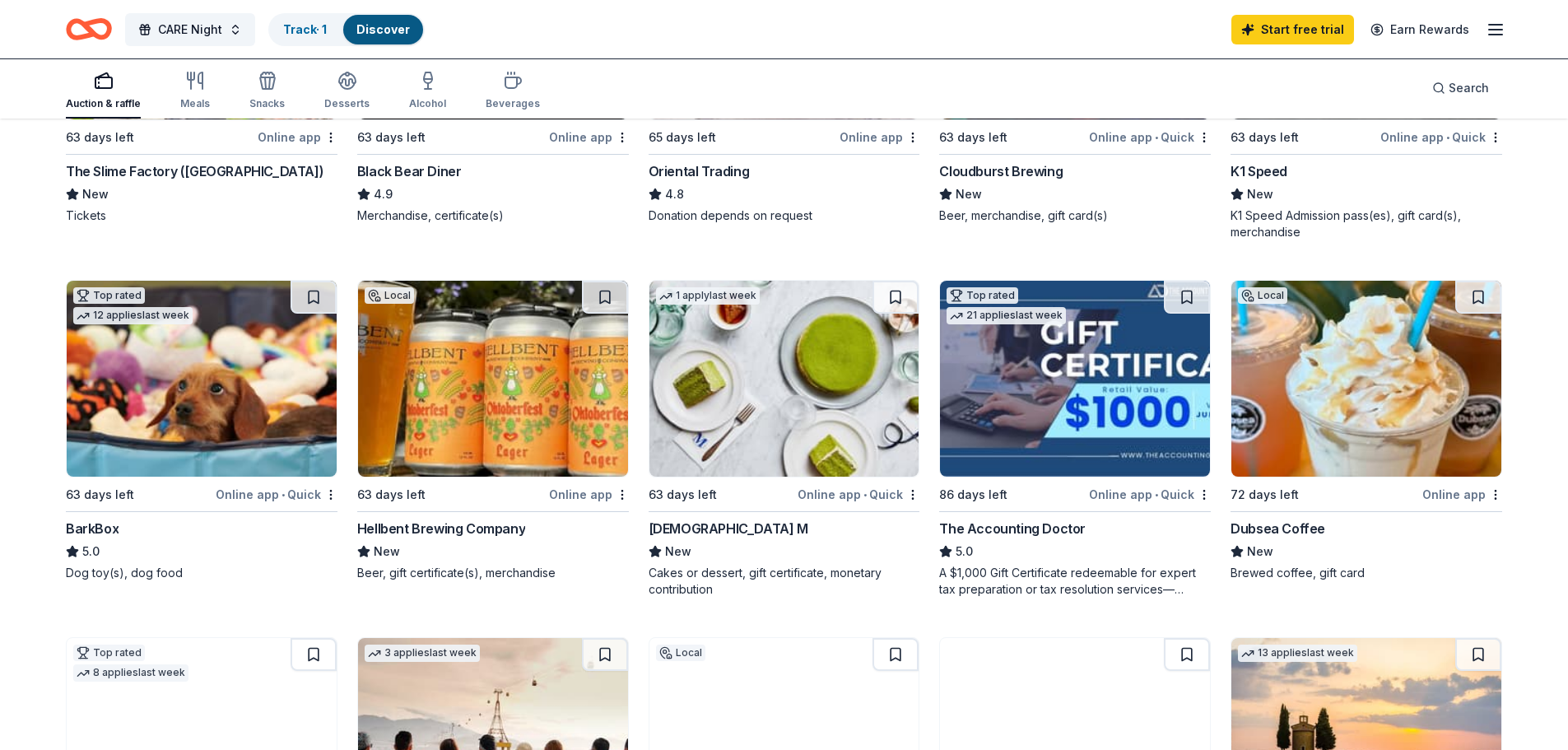
scroll to position [326, 0]
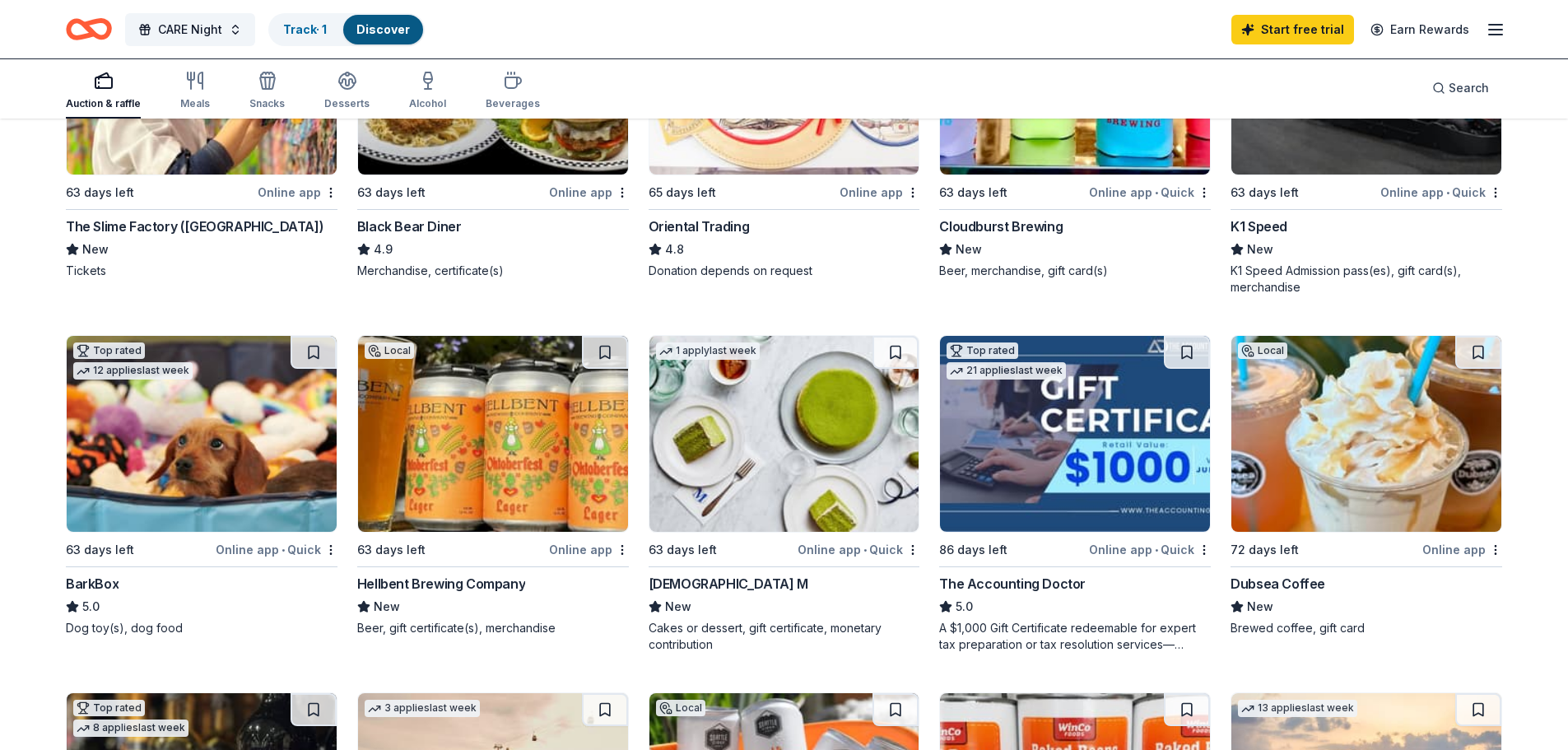
click at [779, 377] on img at bounding box center [784, 433] width 270 height 196
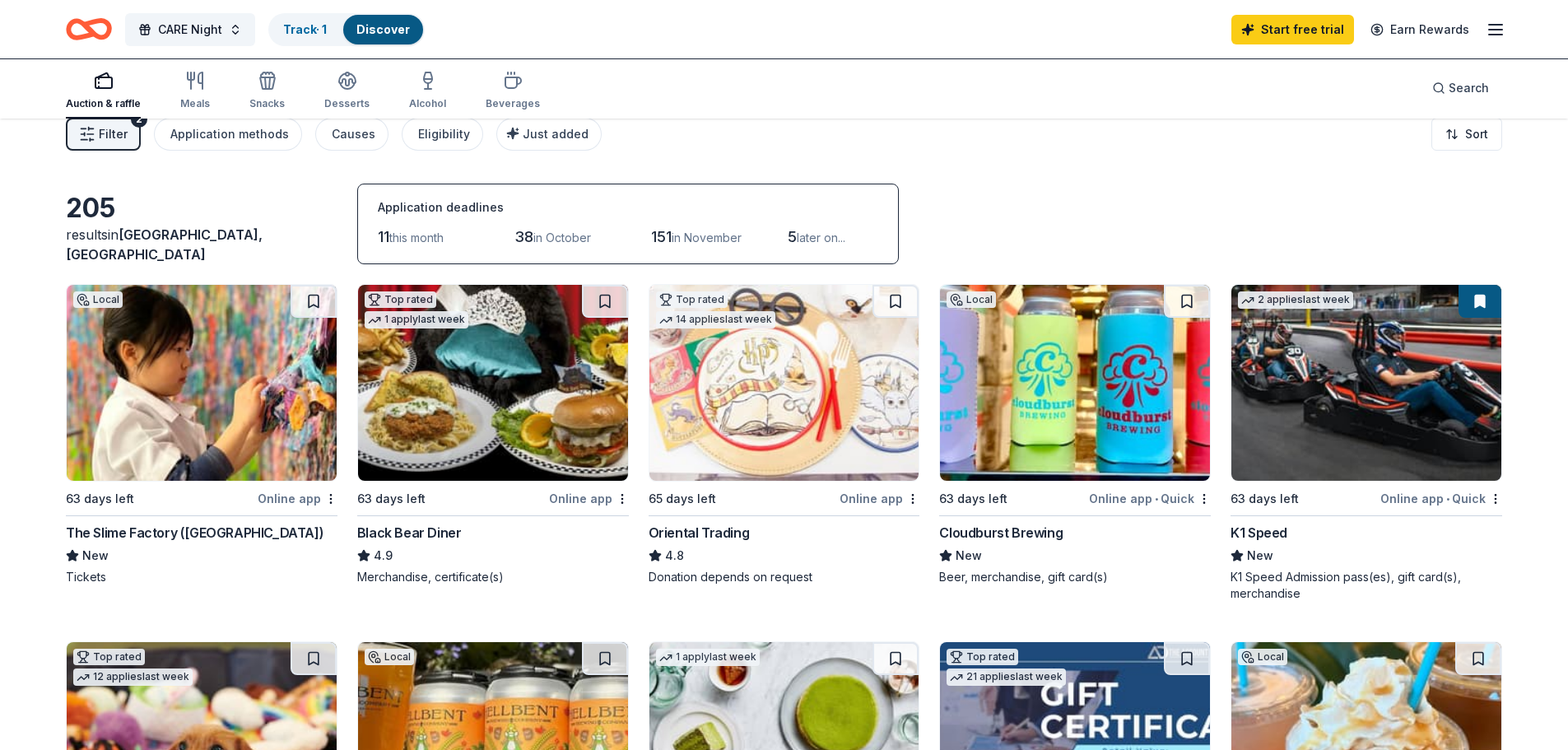
scroll to position [0, 0]
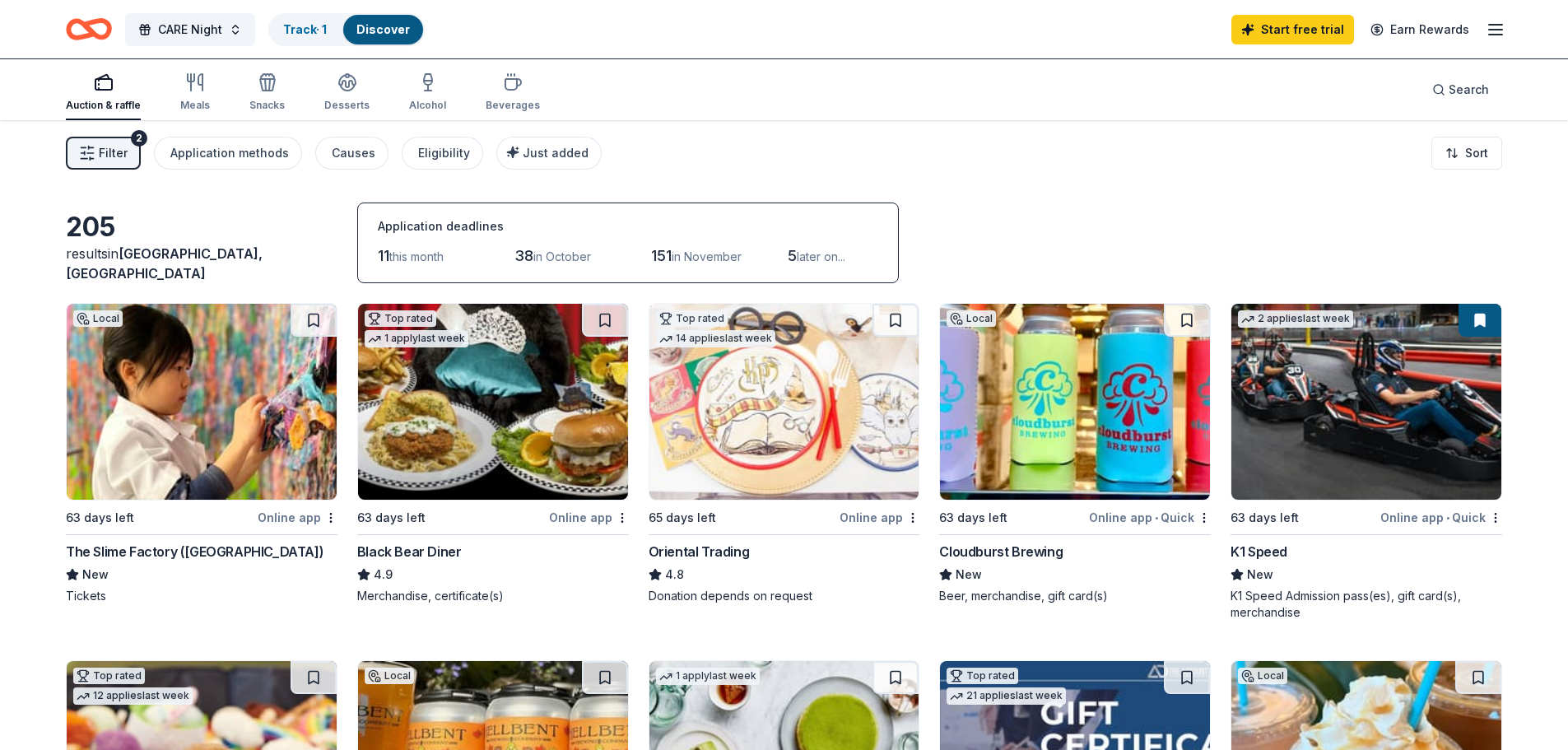
click at [261, 421] on img at bounding box center [201, 401] width 270 height 196
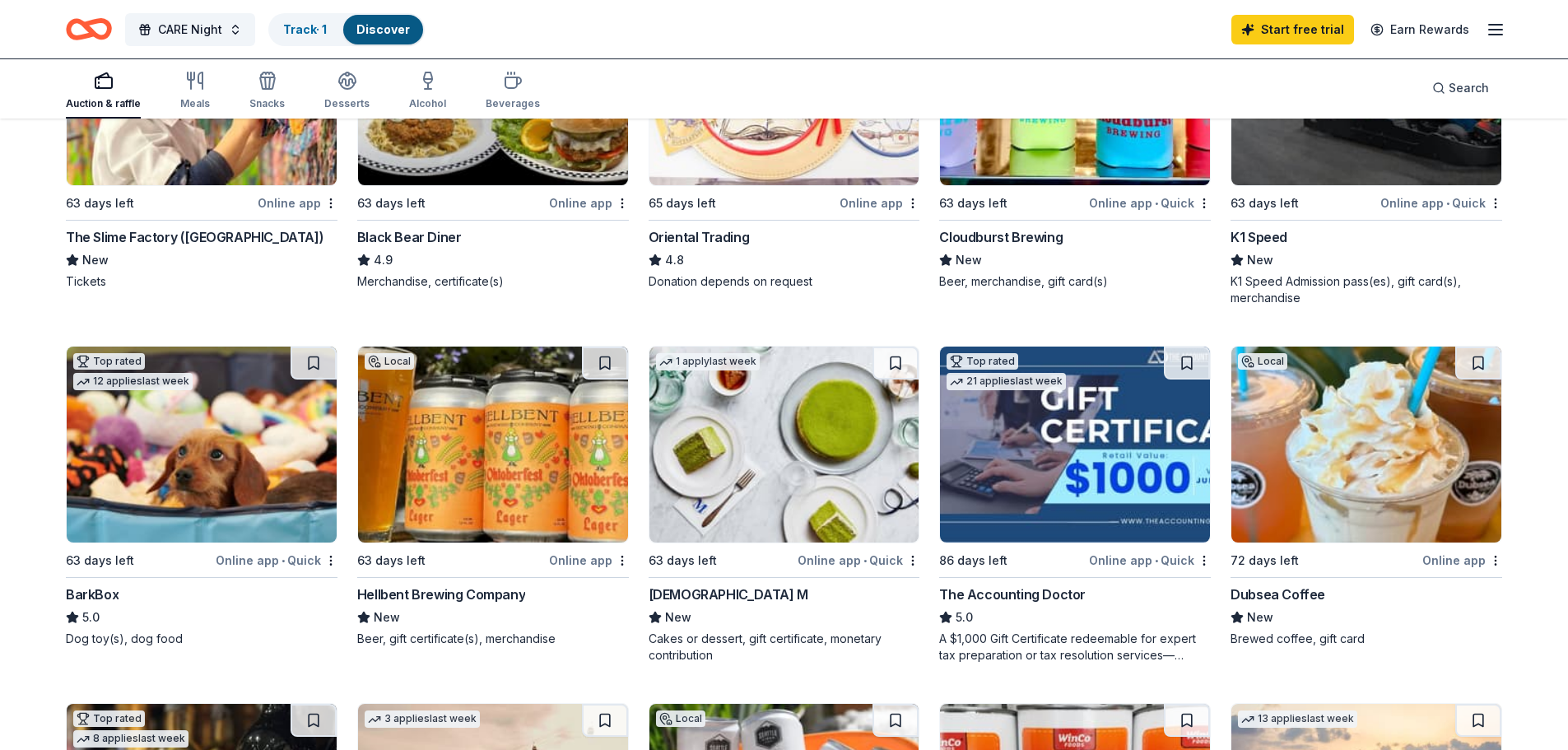
scroll to position [411, 0]
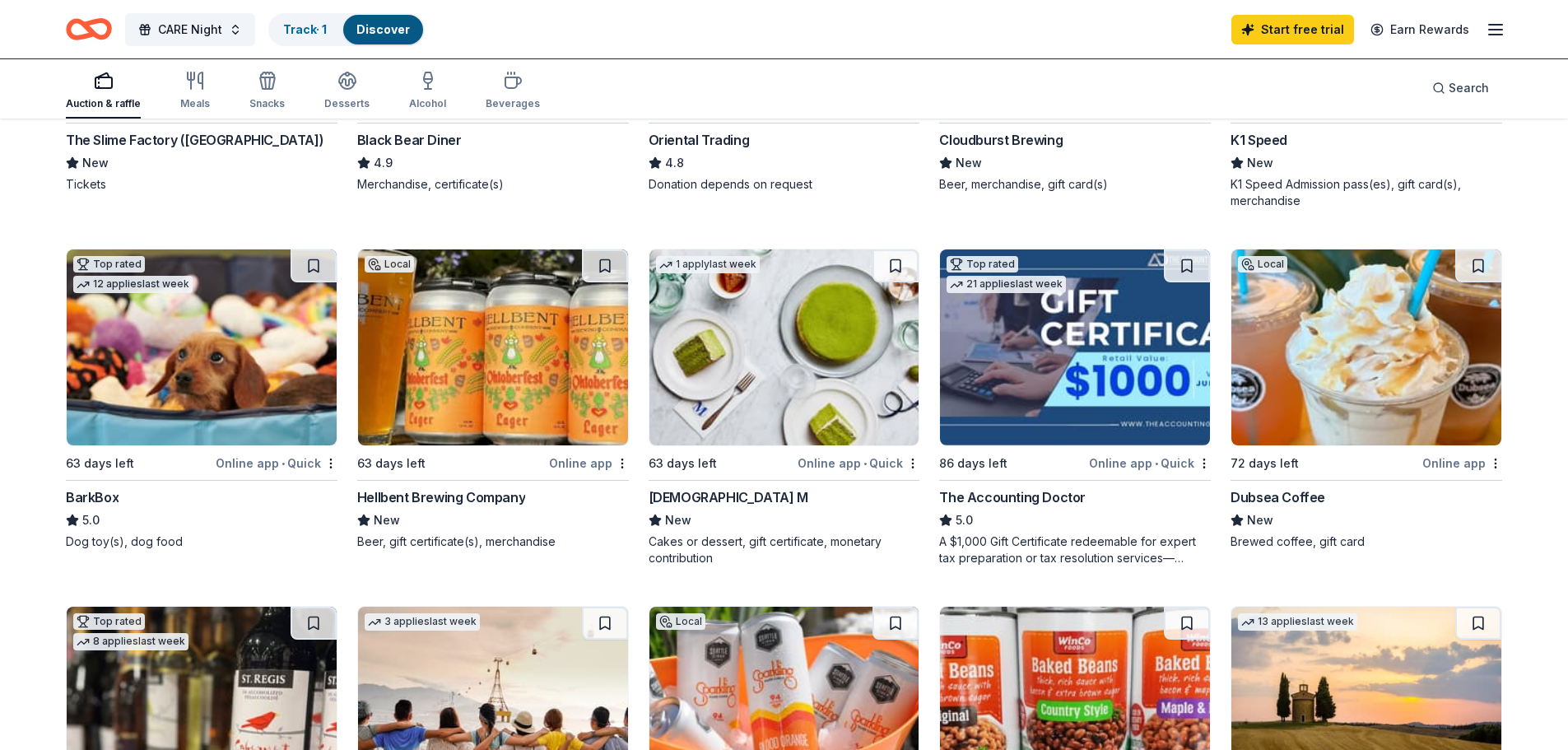
click at [1399, 368] on img at bounding box center [1367, 347] width 270 height 196
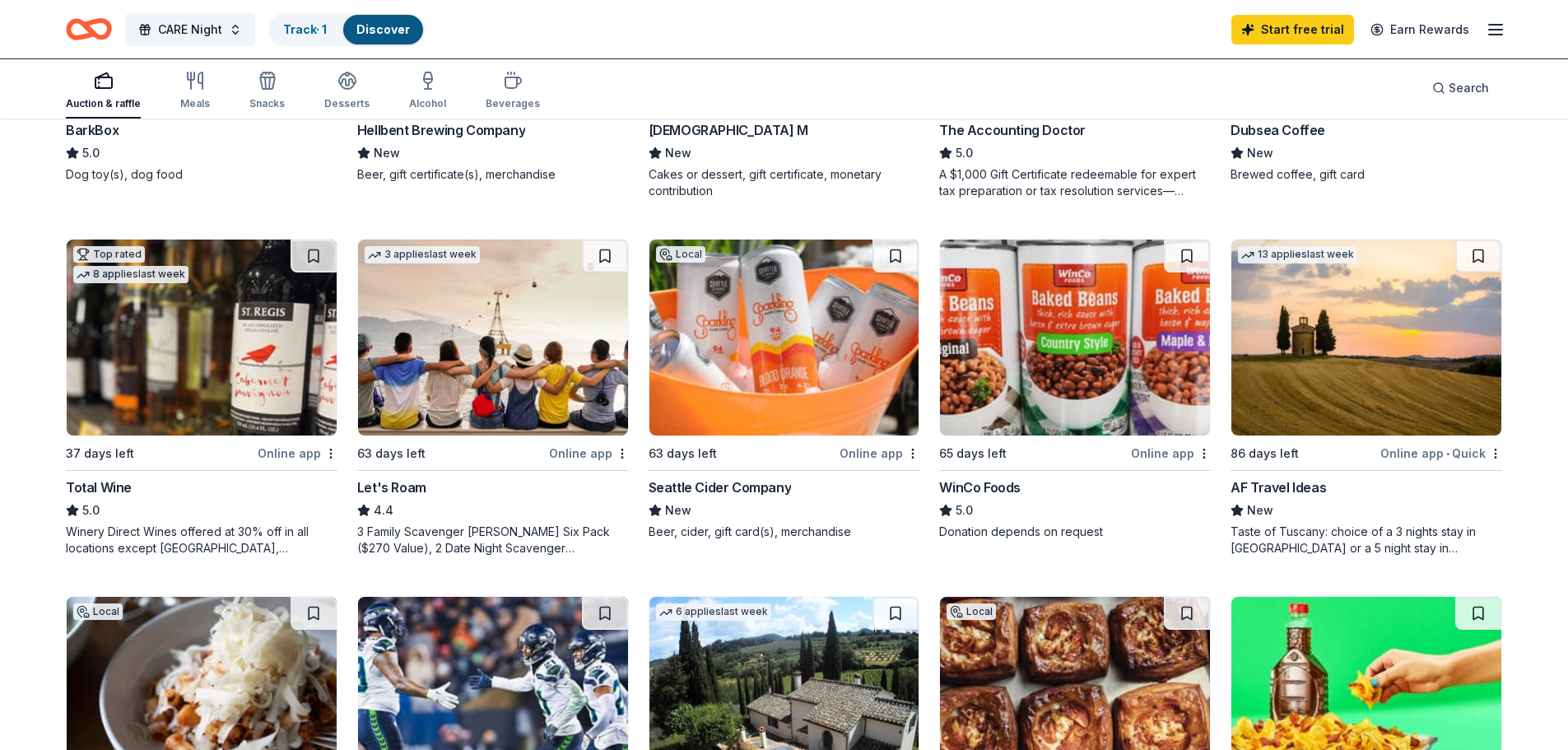
scroll to position [741, 0]
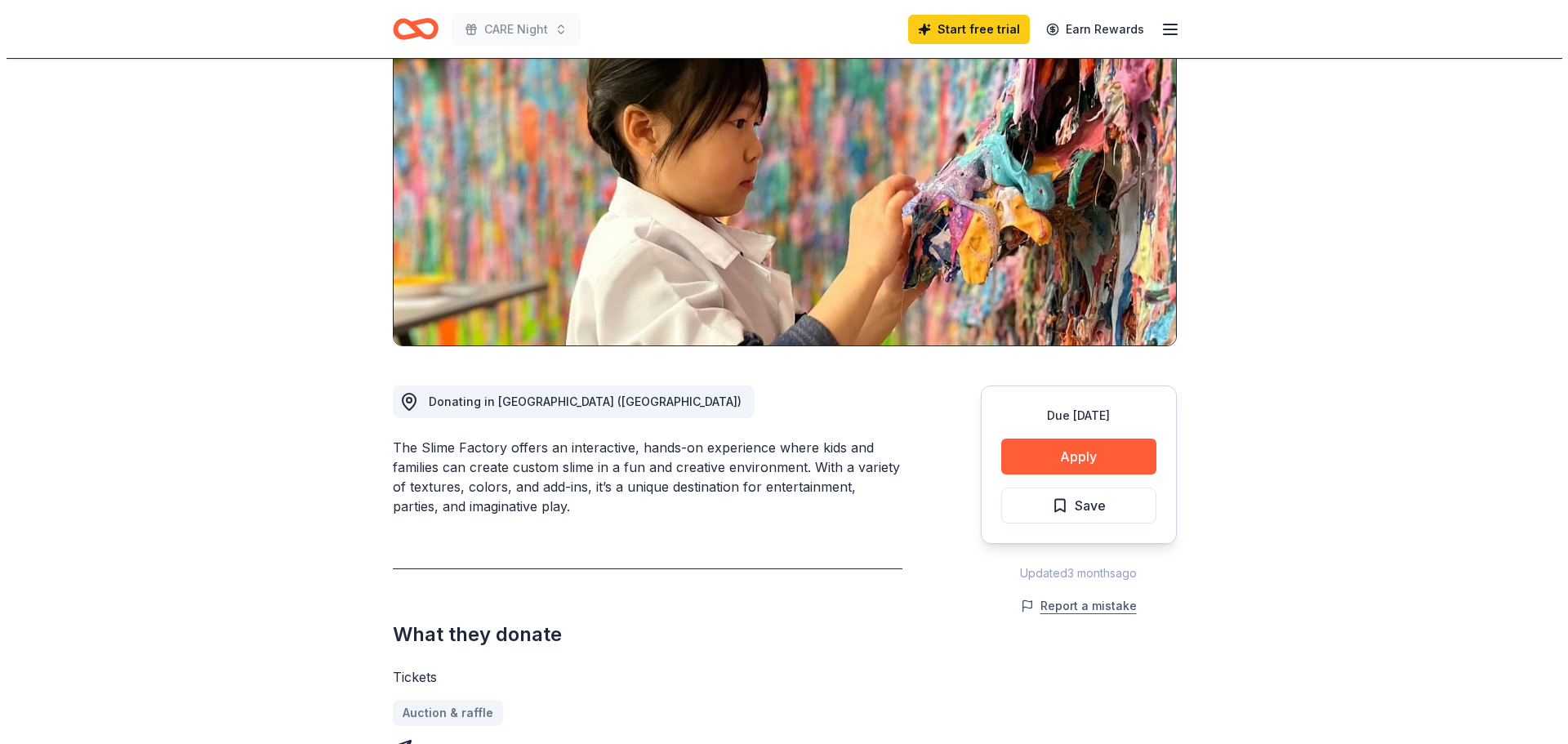
scroll to position [245, 0]
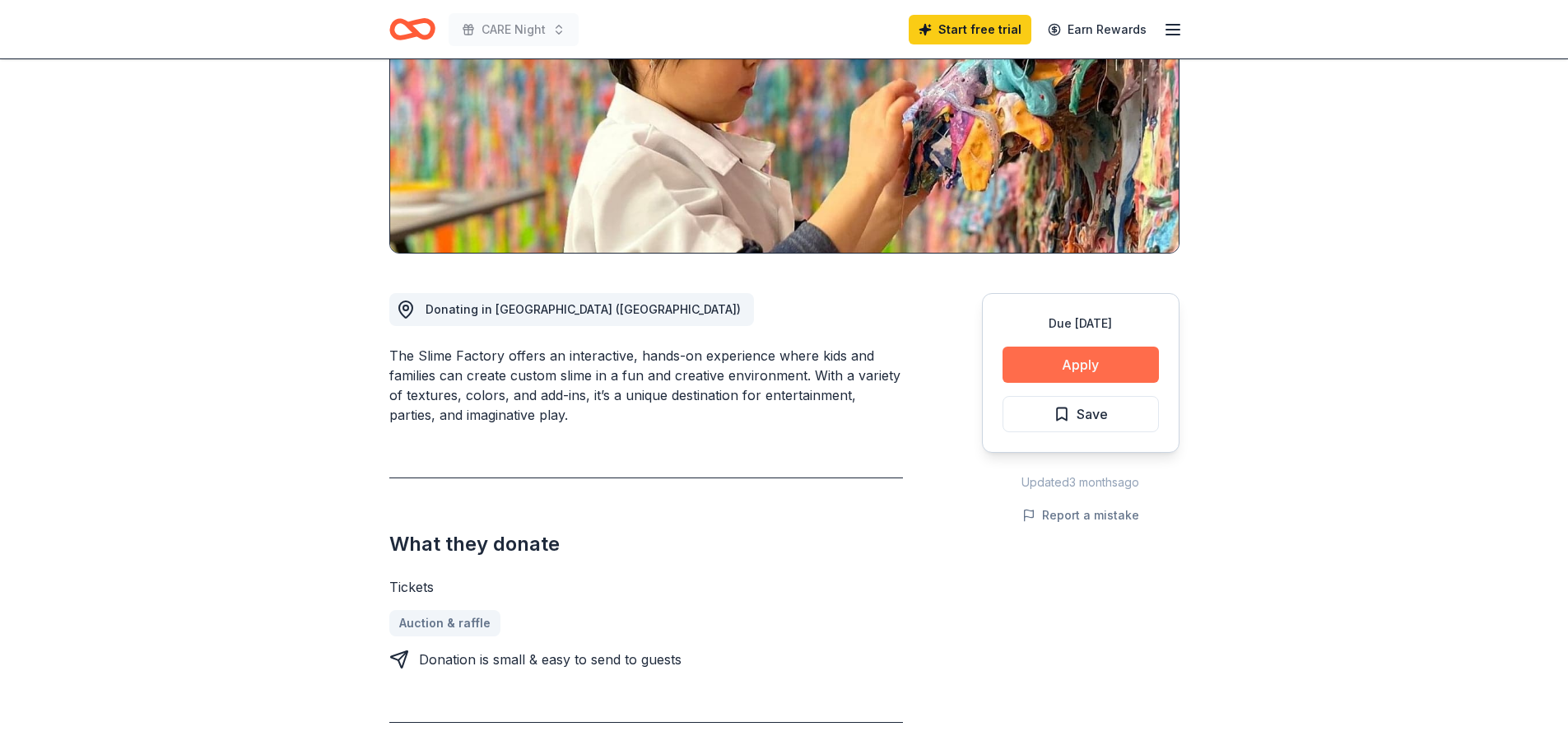
click at [1092, 365] on button "Apply" at bounding box center [1081, 364] width 156 height 36
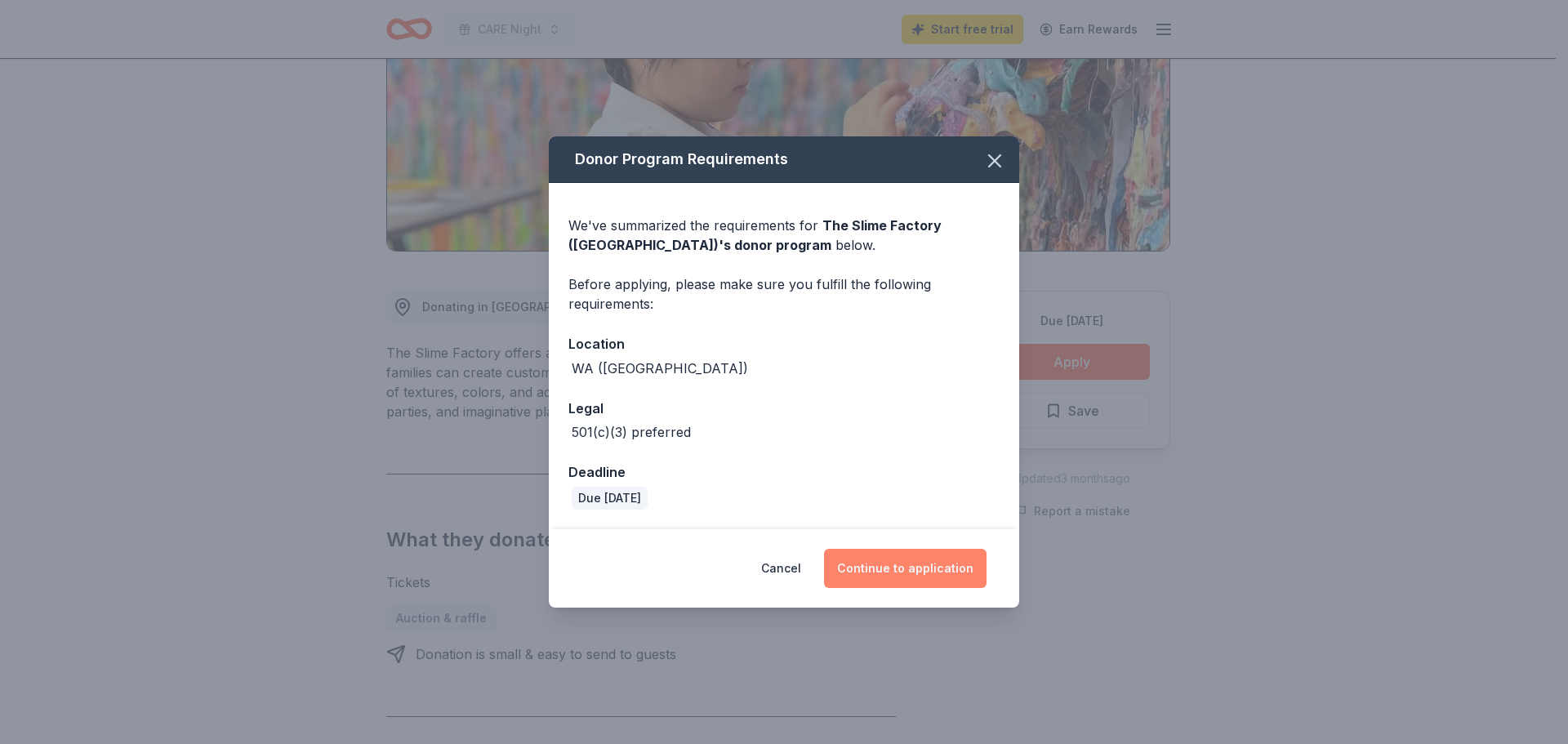
click at [903, 574] on button "Continue to application" at bounding box center [905, 568] width 162 height 39
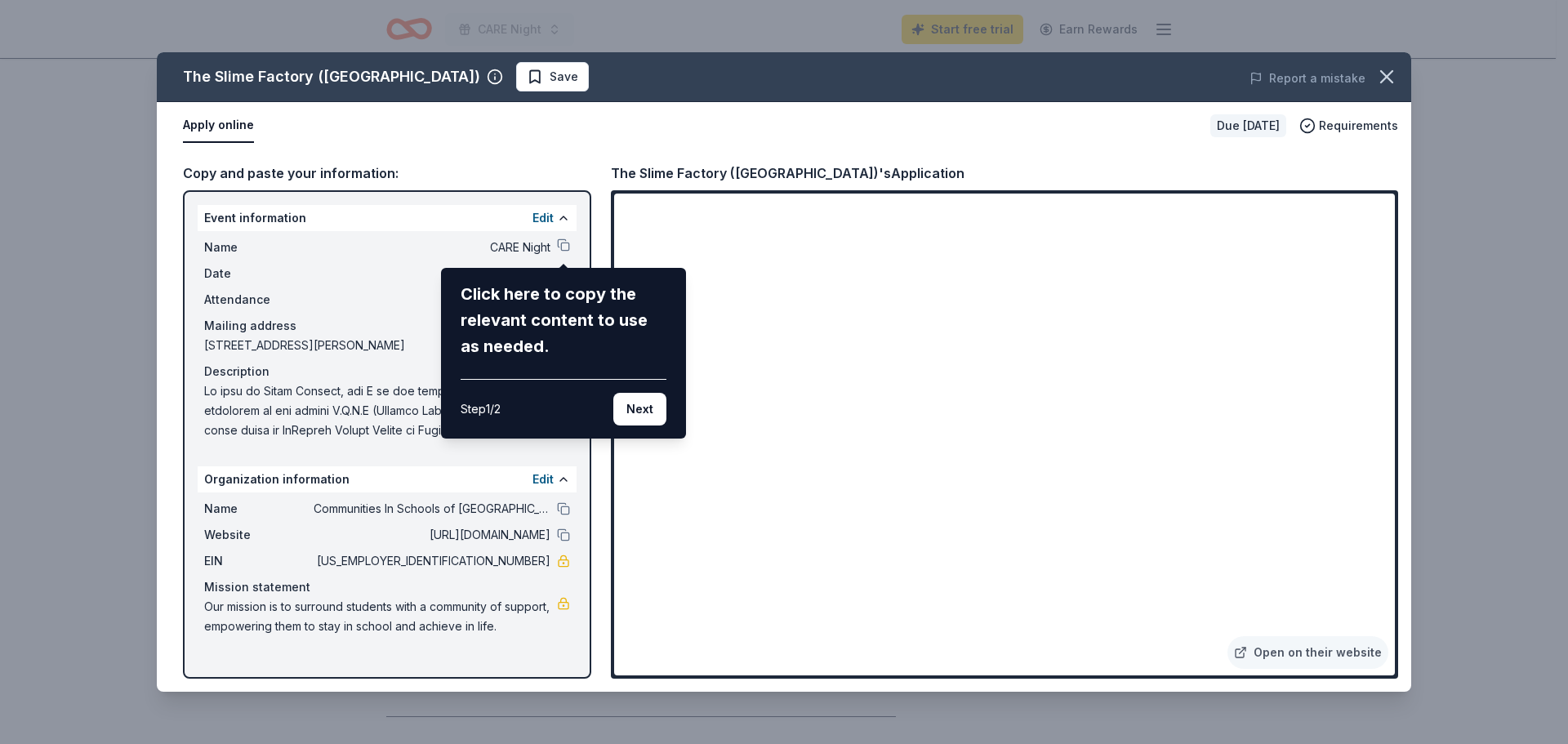
click at [1061, 423] on div "The Slime Factory (Bellevue) Save Report a mistake Apply online Due in 63 days …" at bounding box center [784, 372] width 1255 height 640
click at [642, 404] on button "Next" at bounding box center [640, 409] width 53 height 33
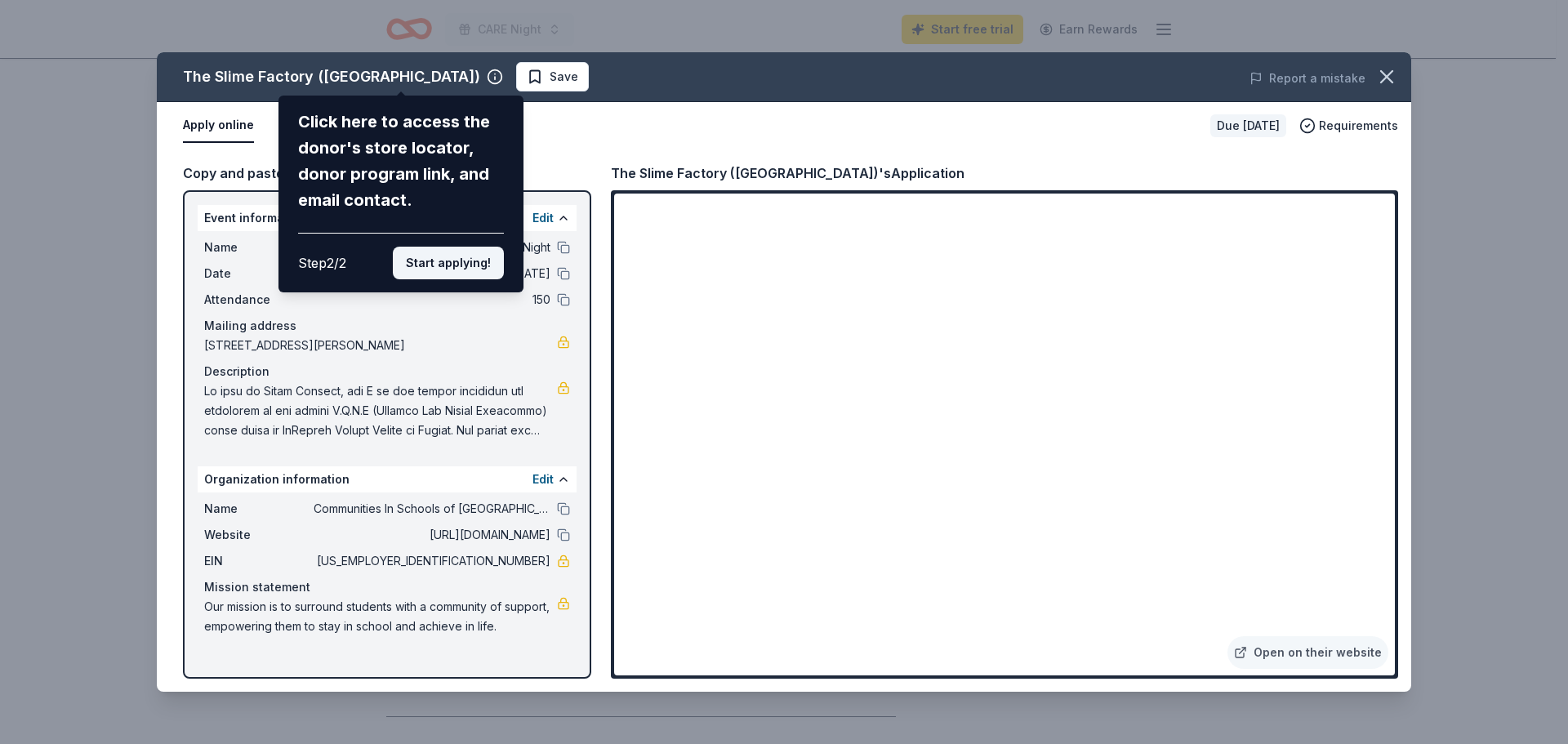
click at [432, 267] on button "Start applying!" at bounding box center [448, 263] width 111 height 33
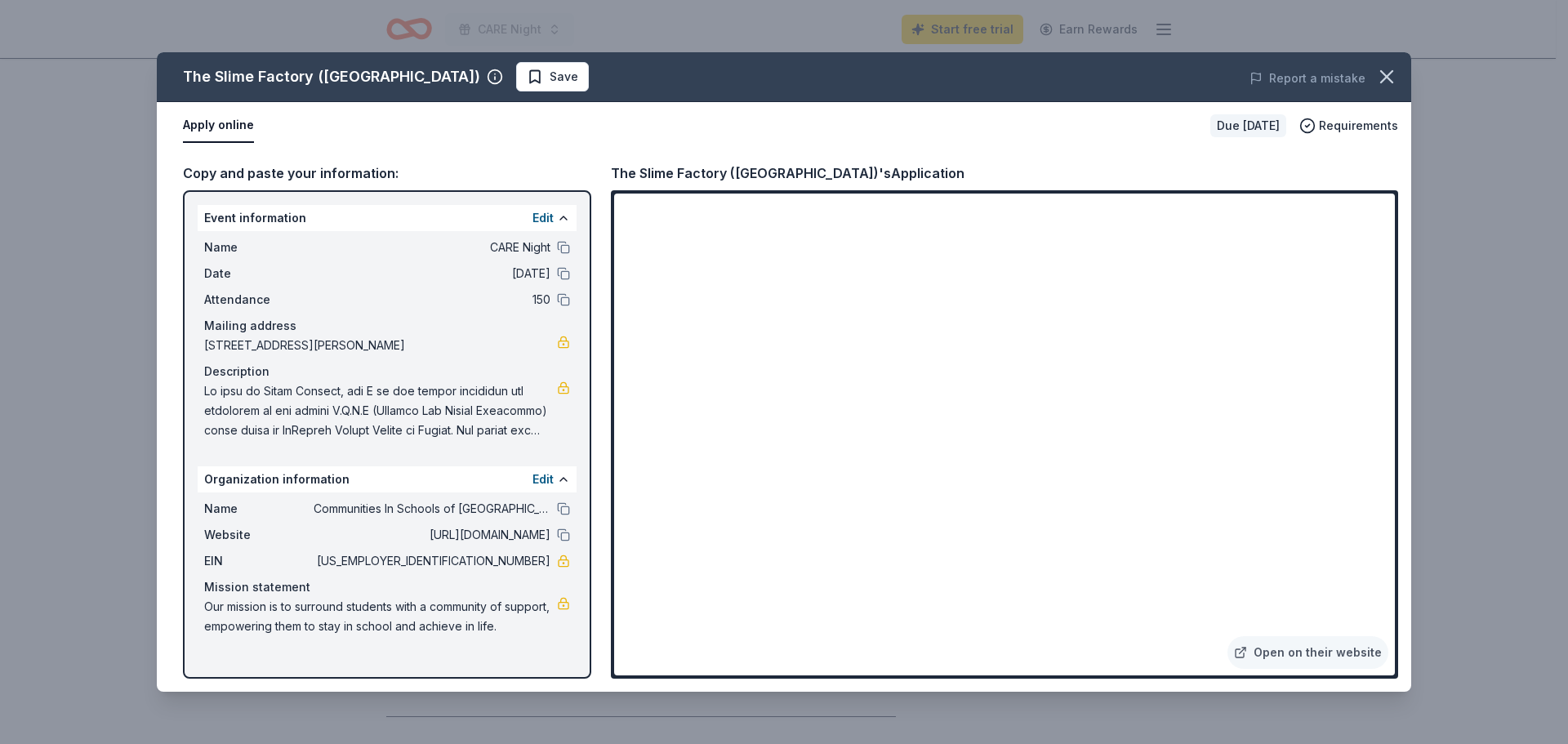
click at [1054, 416] on div "The Slime Factory (Bellevue) Save Report a mistake Apply online Due in 63 days …" at bounding box center [784, 372] width 1255 height 640
click at [1090, 419] on div "The Slime Factory (Bellevue) Save Report a mistake Apply online Due in 63 days …" at bounding box center [784, 372] width 1255 height 640
click at [1117, 414] on div "The Slime Factory (Bellevue) Save Report a mistake Apply online Due in 63 days …" at bounding box center [784, 372] width 1255 height 640
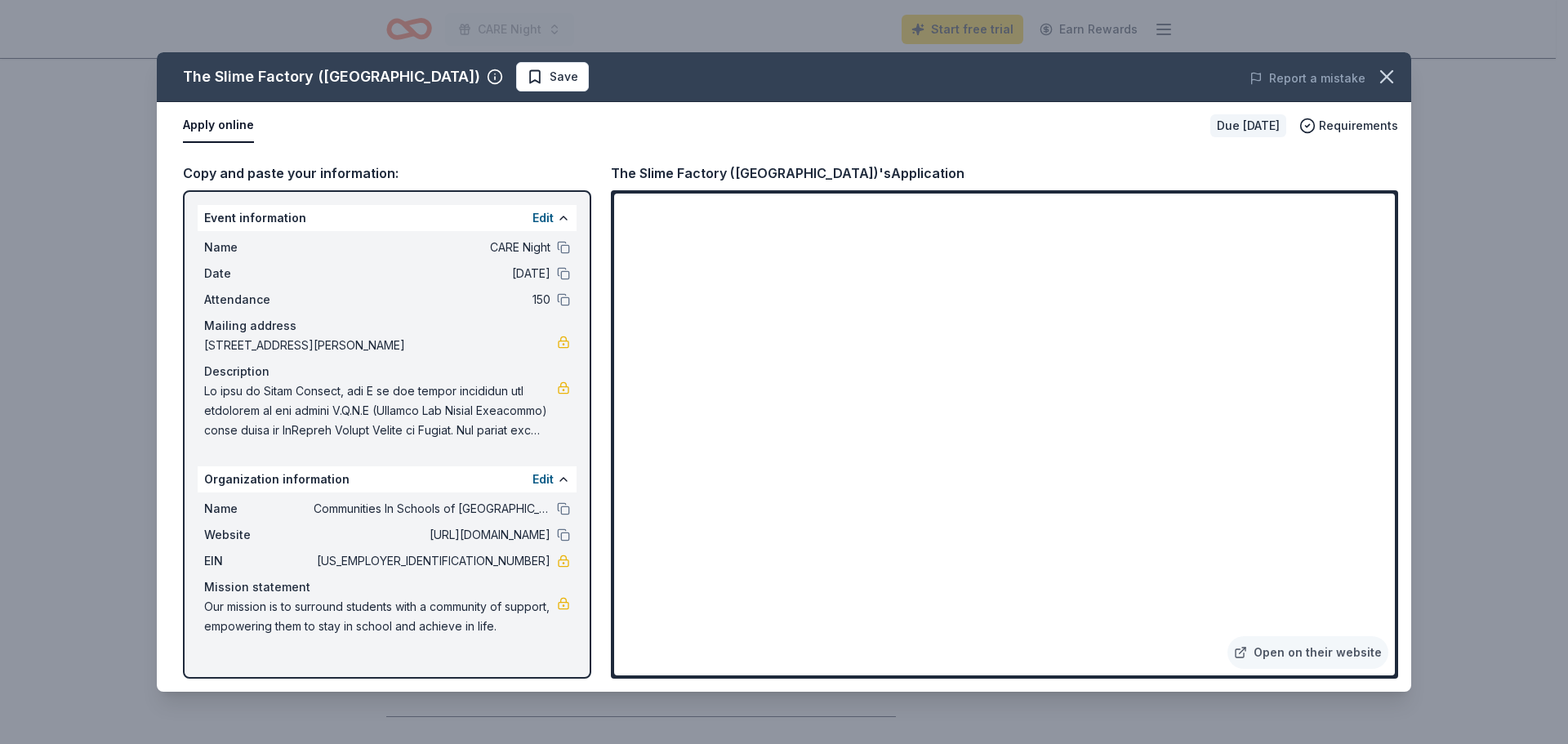
click at [1117, 414] on div "The Slime Factory (Bellevue) Save Report a mistake Apply online Due in 63 days …" at bounding box center [784, 372] width 1255 height 640
click at [1339, 655] on div "The Slime Factory (Bellevue) Save Report a mistake Apply online Due in 63 days …" at bounding box center [784, 372] width 1255 height 640
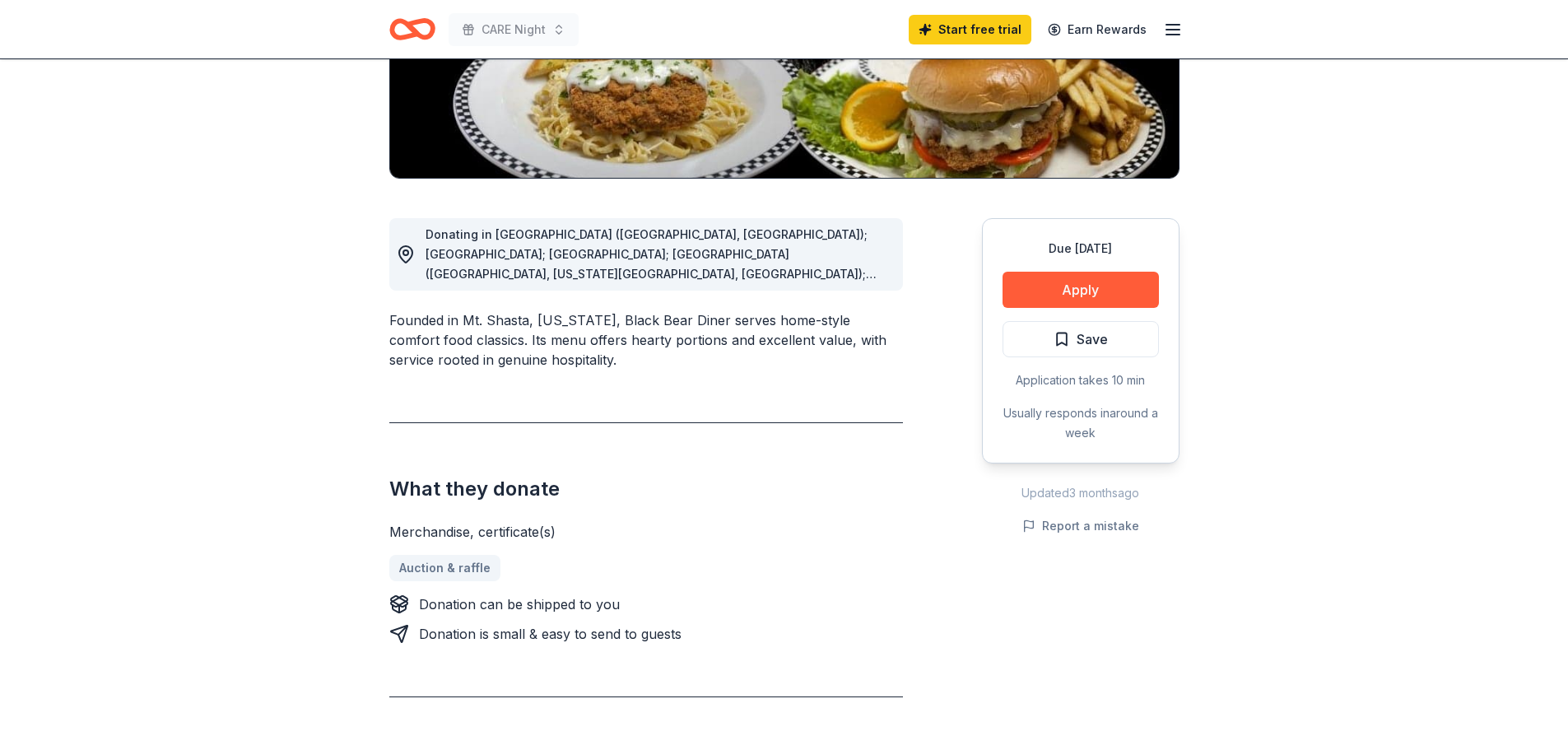
scroll to position [329, 0]
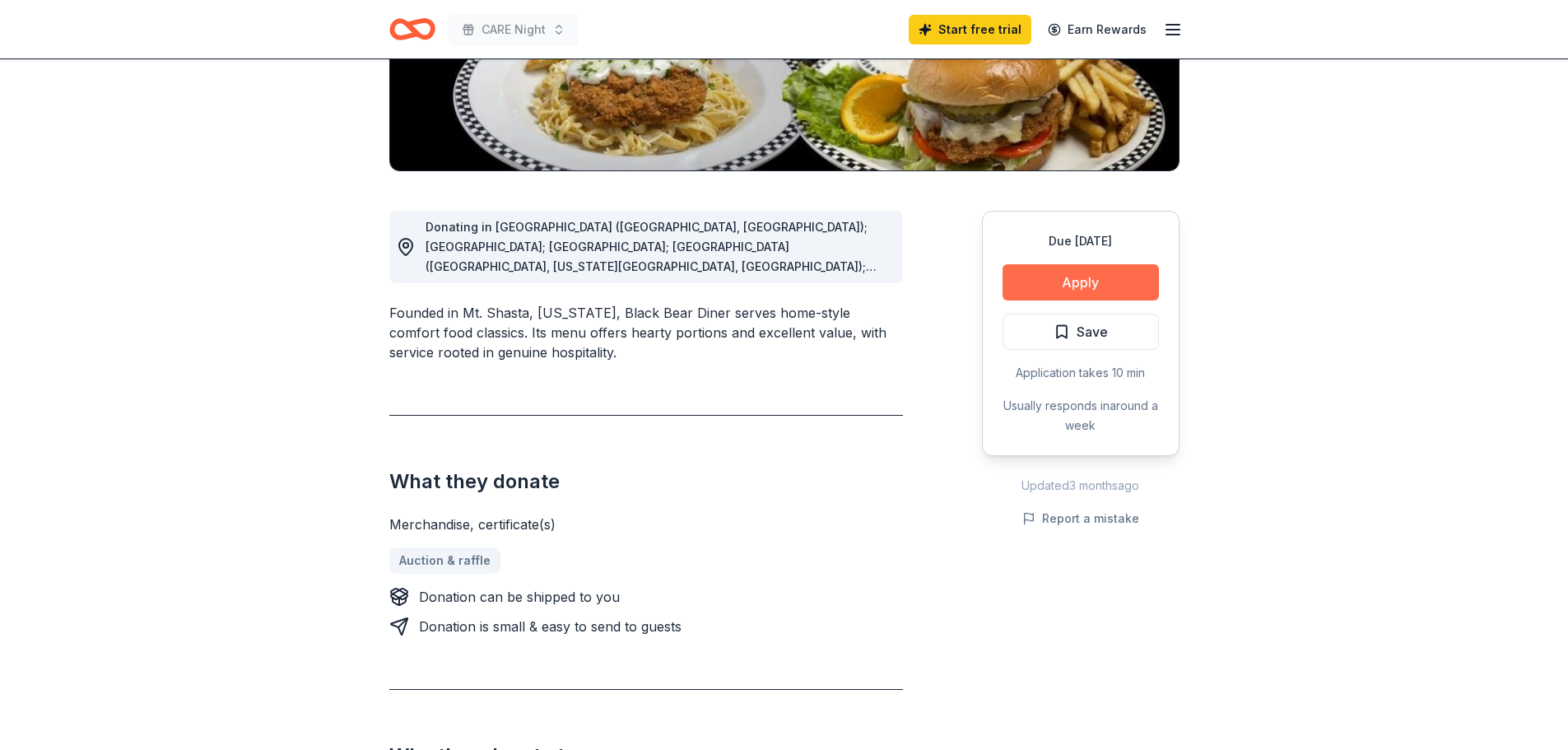
click at [1062, 278] on button "Apply" at bounding box center [1081, 282] width 156 height 36
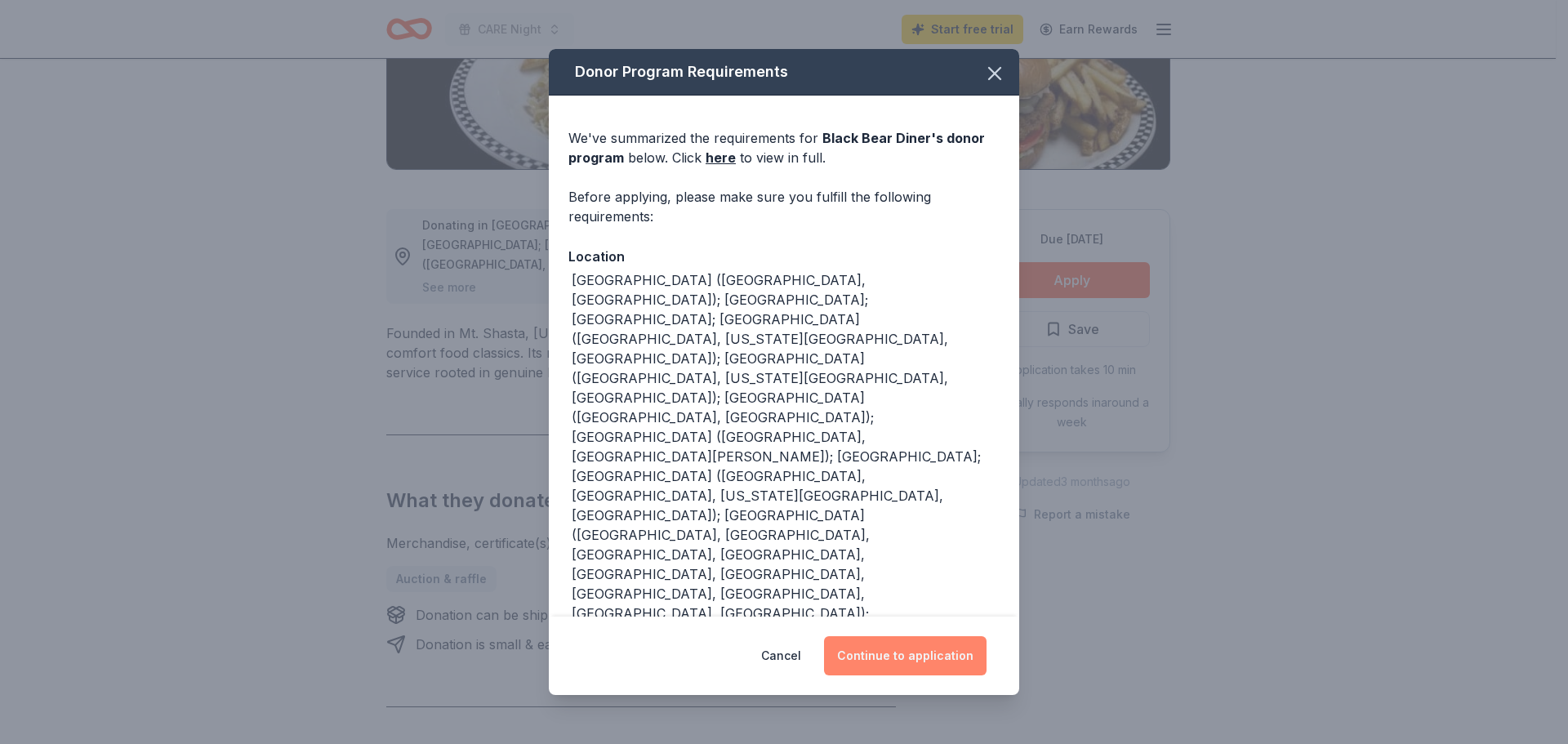
click at [920, 644] on button "Continue to application" at bounding box center [905, 655] width 162 height 39
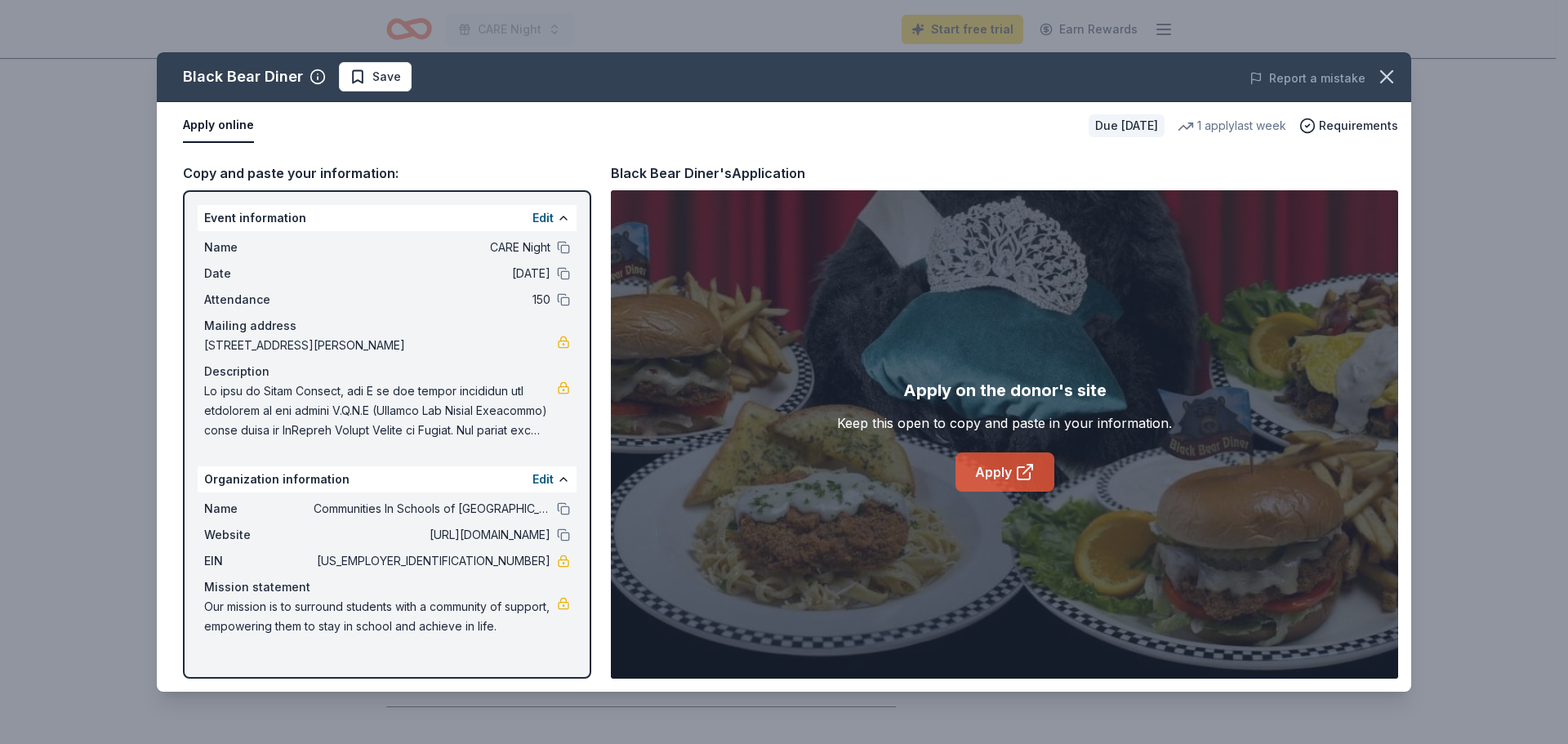
click at [1010, 465] on link "Apply" at bounding box center [1005, 472] width 99 height 39
click at [1396, 72] on icon "button" at bounding box center [1386, 77] width 23 height 23
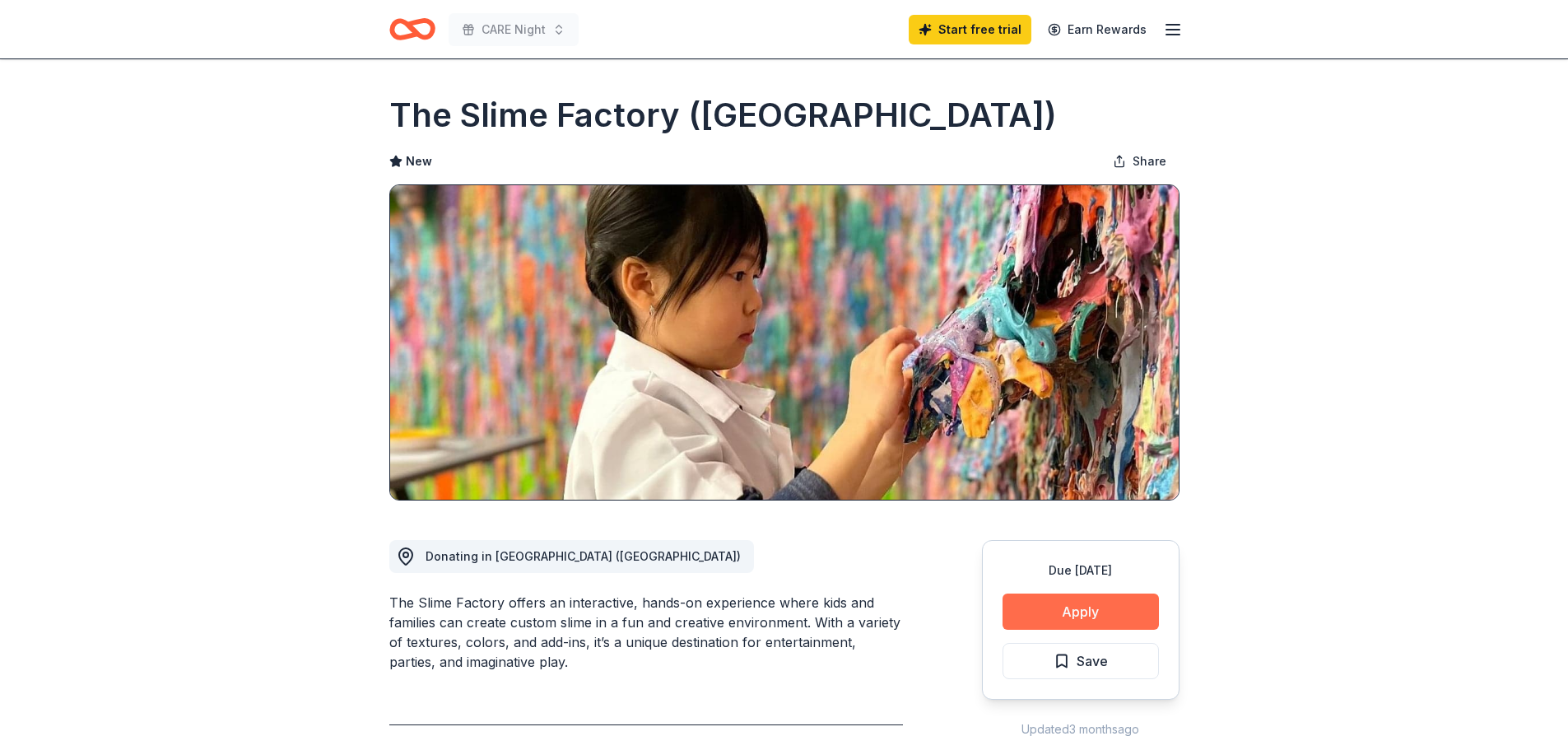
click at [1025, 610] on button "Apply" at bounding box center [1081, 611] width 156 height 36
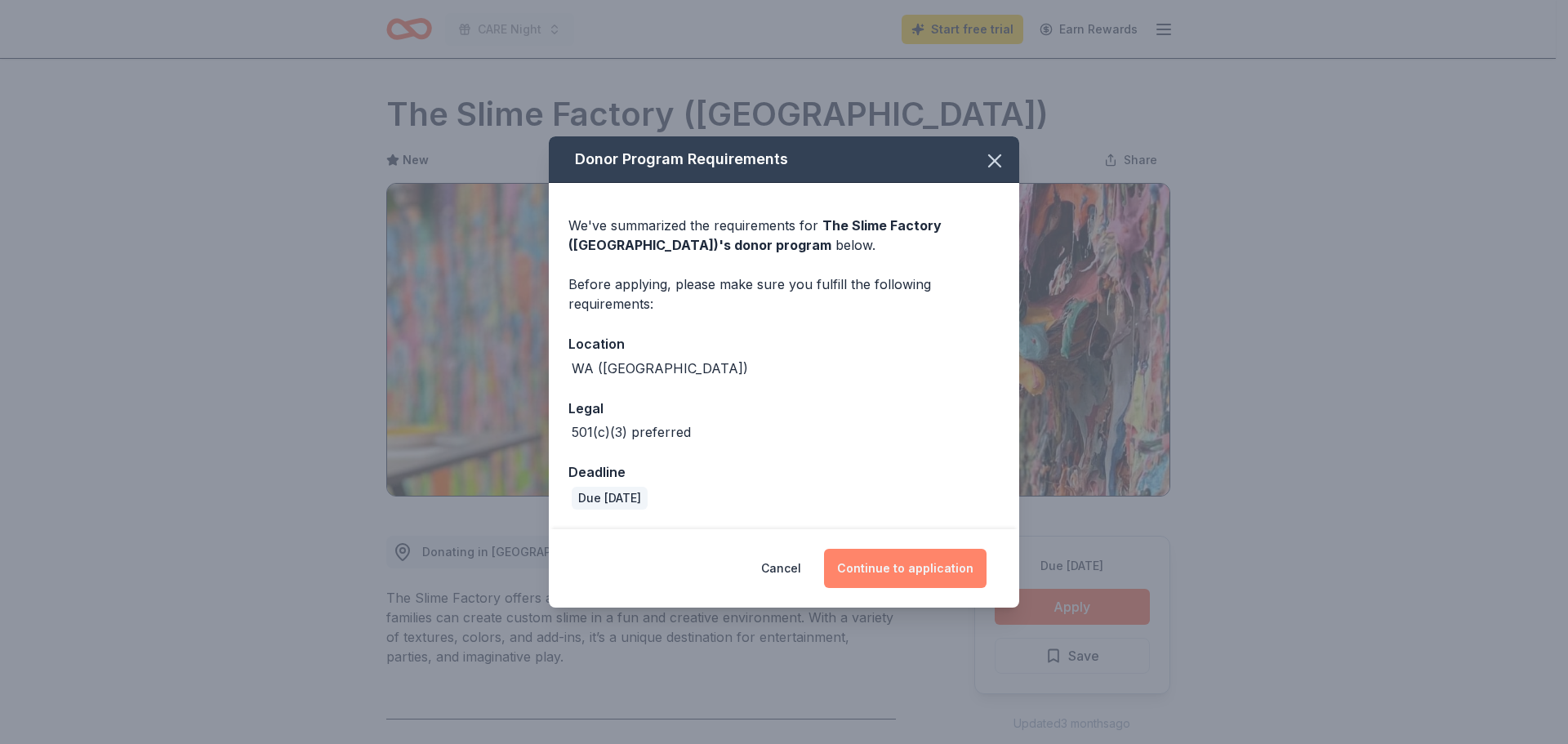
click at [943, 568] on button "Continue to application" at bounding box center [905, 568] width 162 height 39
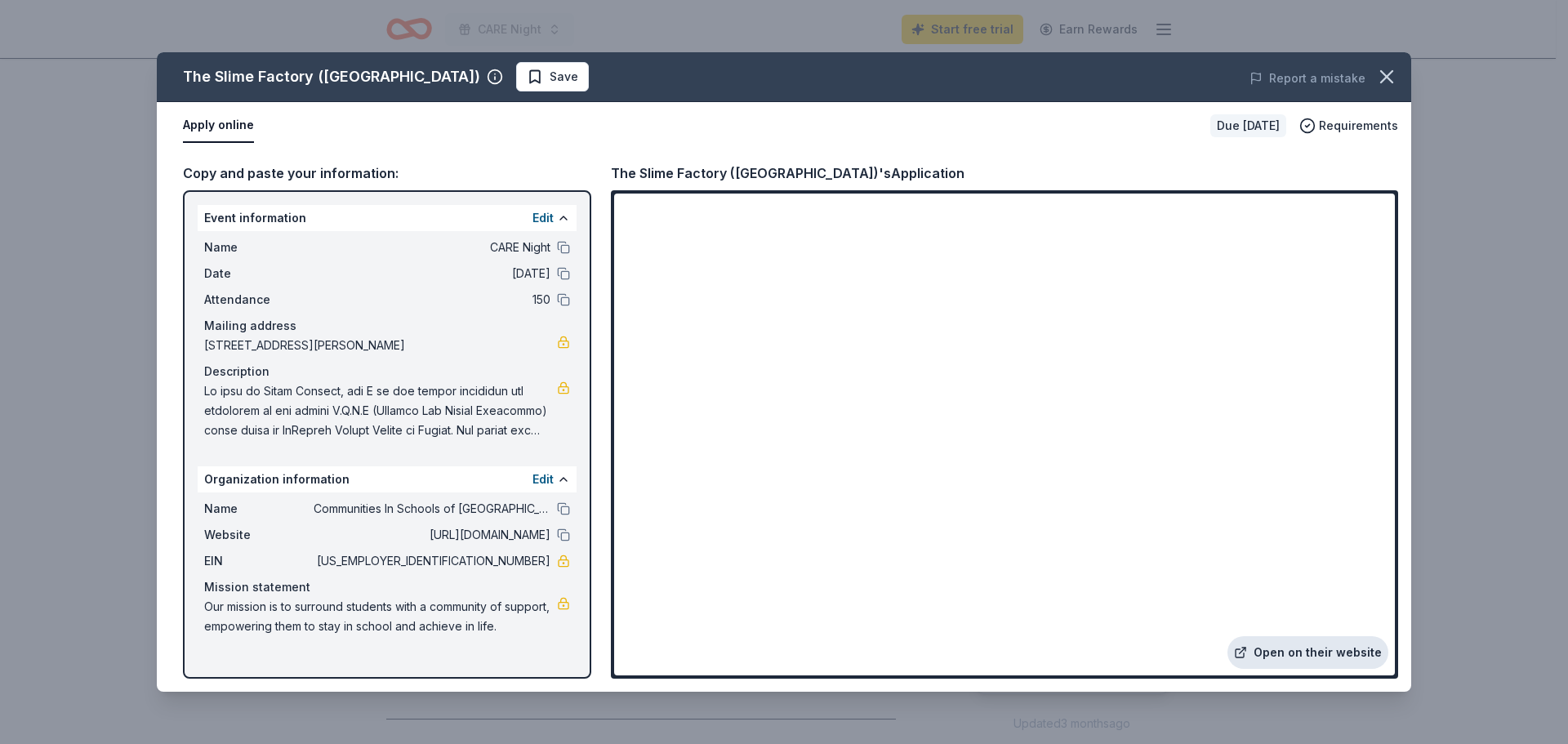
click at [1359, 655] on link "Open on their website" at bounding box center [1308, 653] width 161 height 33
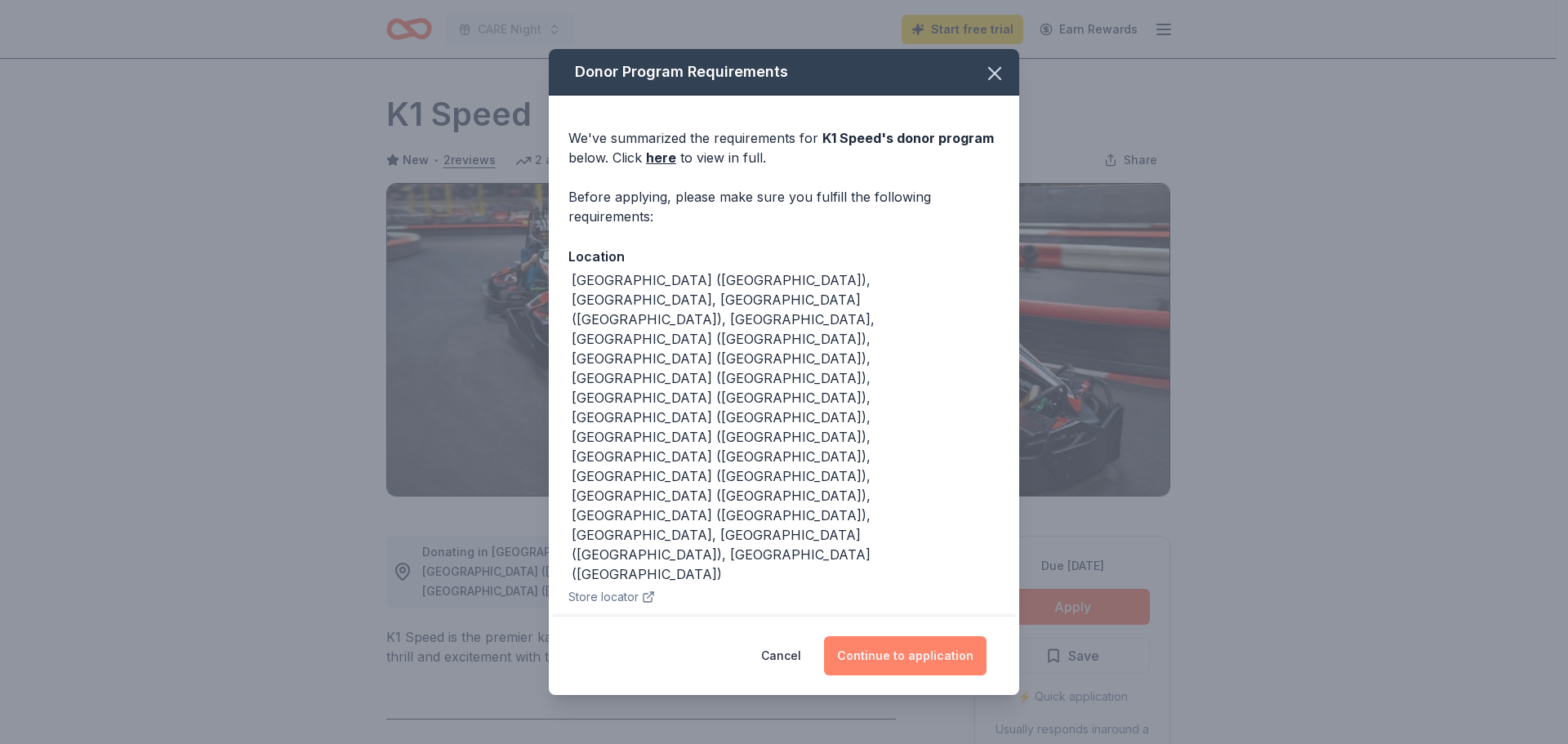
click at [951, 636] on button "Continue to application" at bounding box center [905, 655] width 162 height 39
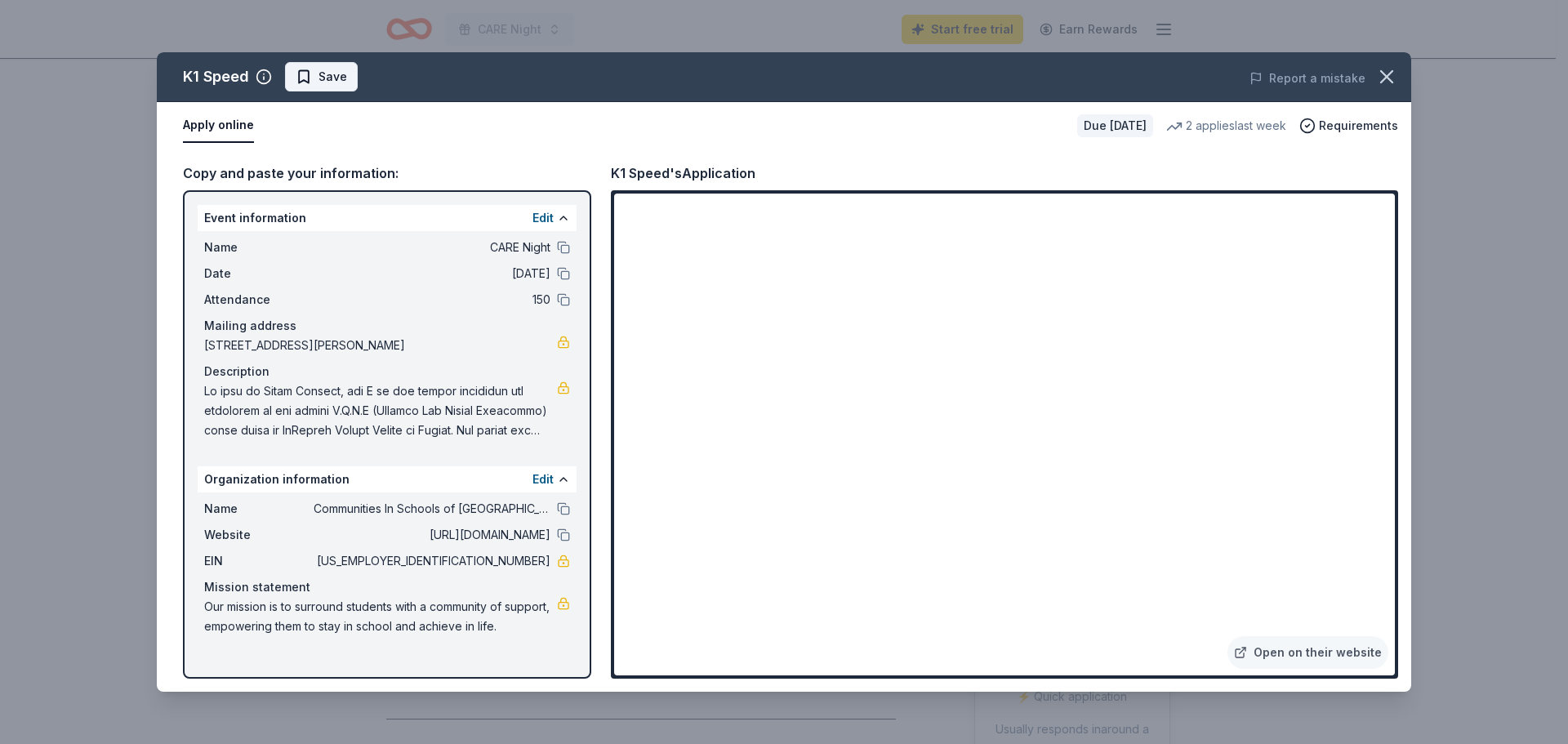
click at [344, 79] on span "Save" at bounding box center [332, 76] width 28 height 19
click at [1390, 79] on icon "button" at bounding box center [1386, 77] width 23 height 23
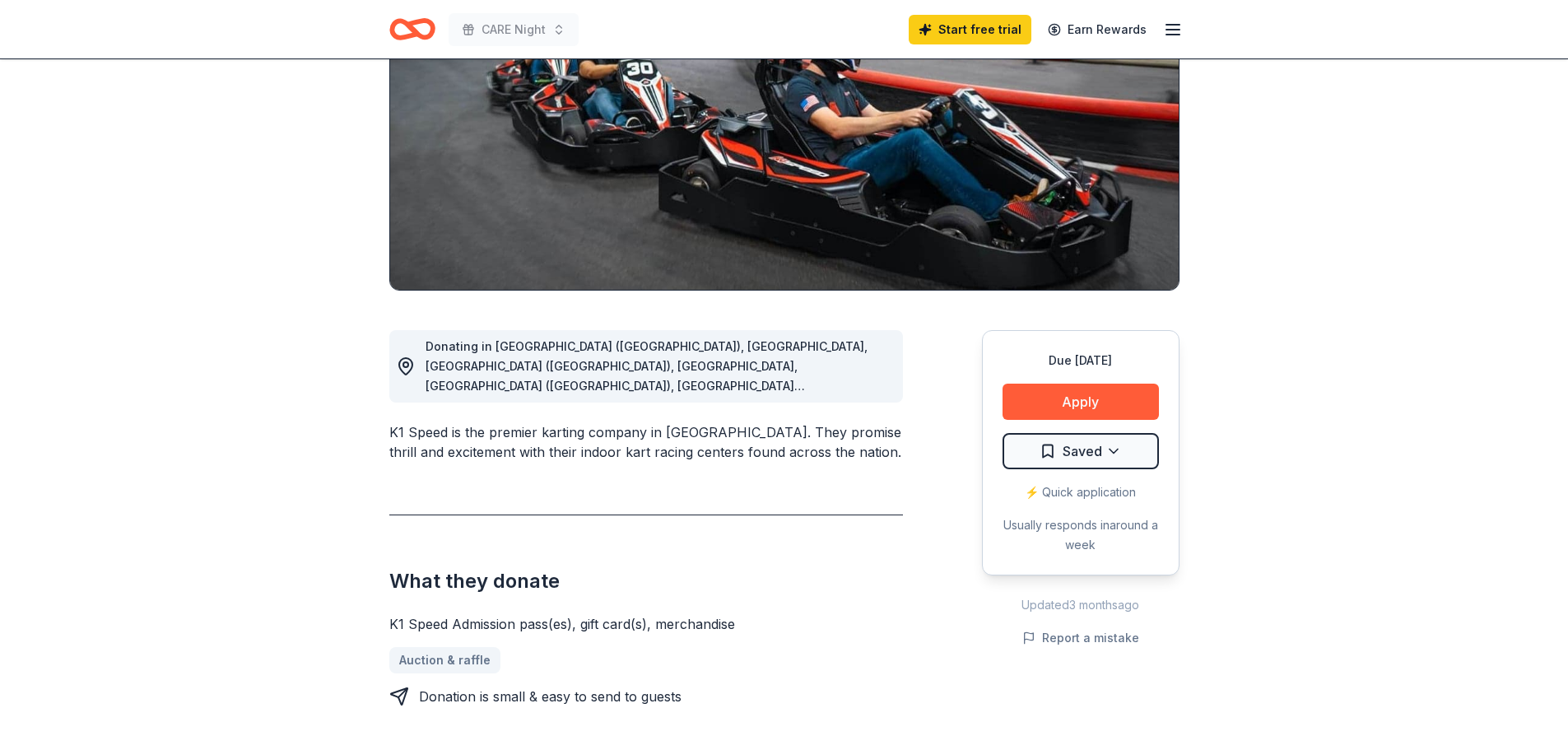
scroll to position [329, 0]
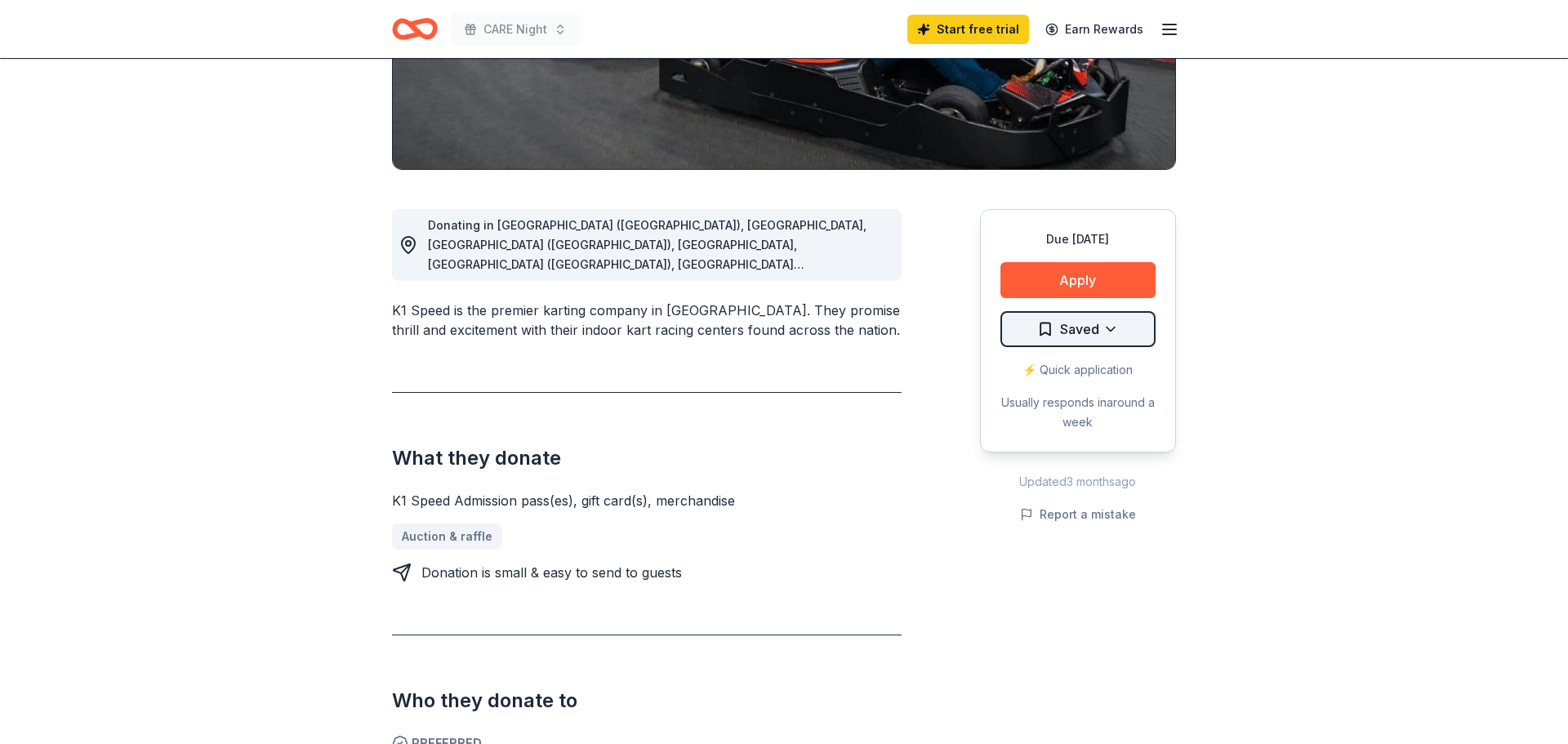
click at [1124, 321] on html "CARE Night Start free trial Earn Rewards Due [DATE] Share K1 Speed New • 2 revi…" at bounding box center [784, 45] width 1568 height 744
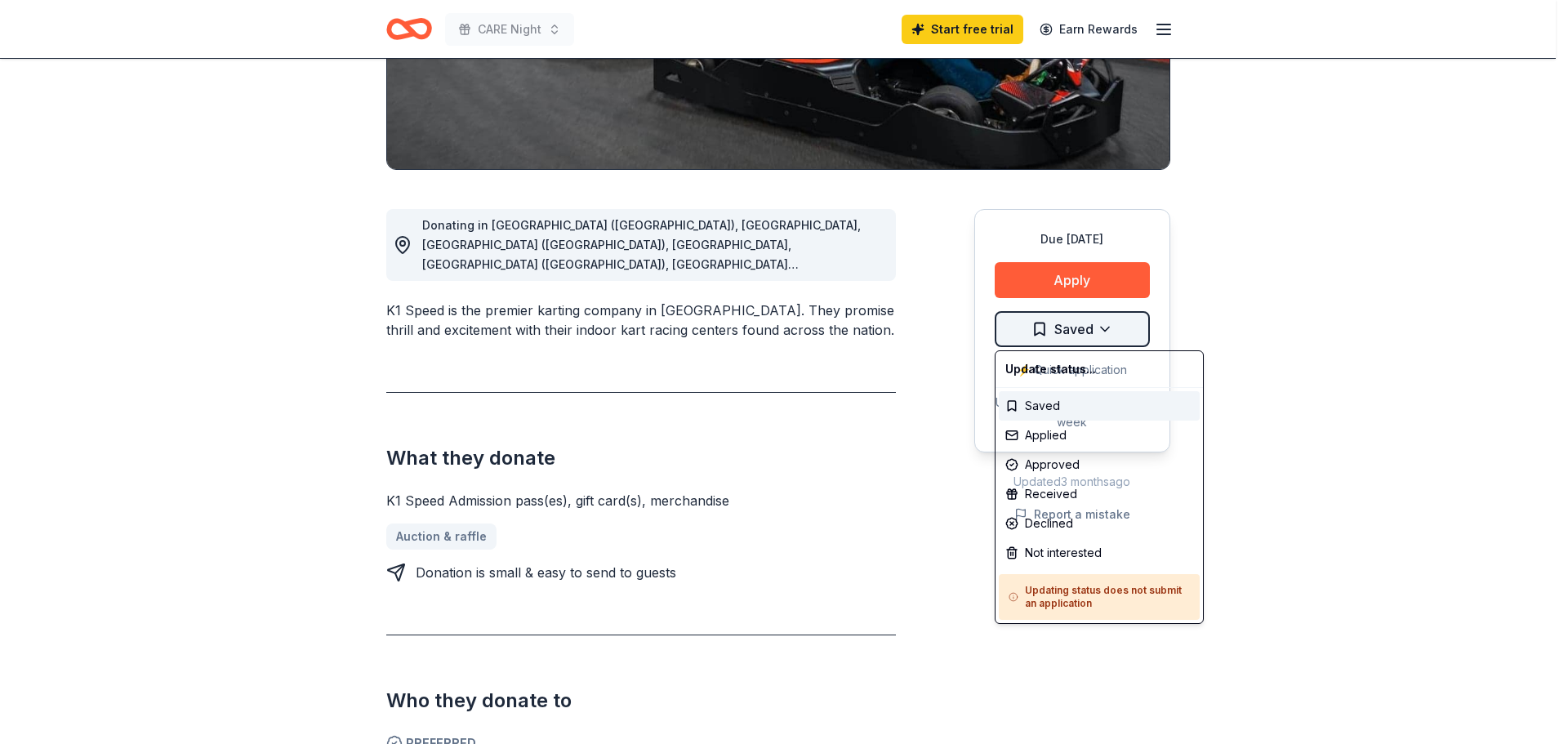
click at [1124, 321] on html "CARE Night Start free trial Earn Rewards Due [DATE] Share K1 Speed New • 2 revi…" at bounding box center [784, 45] width 1568 height 744
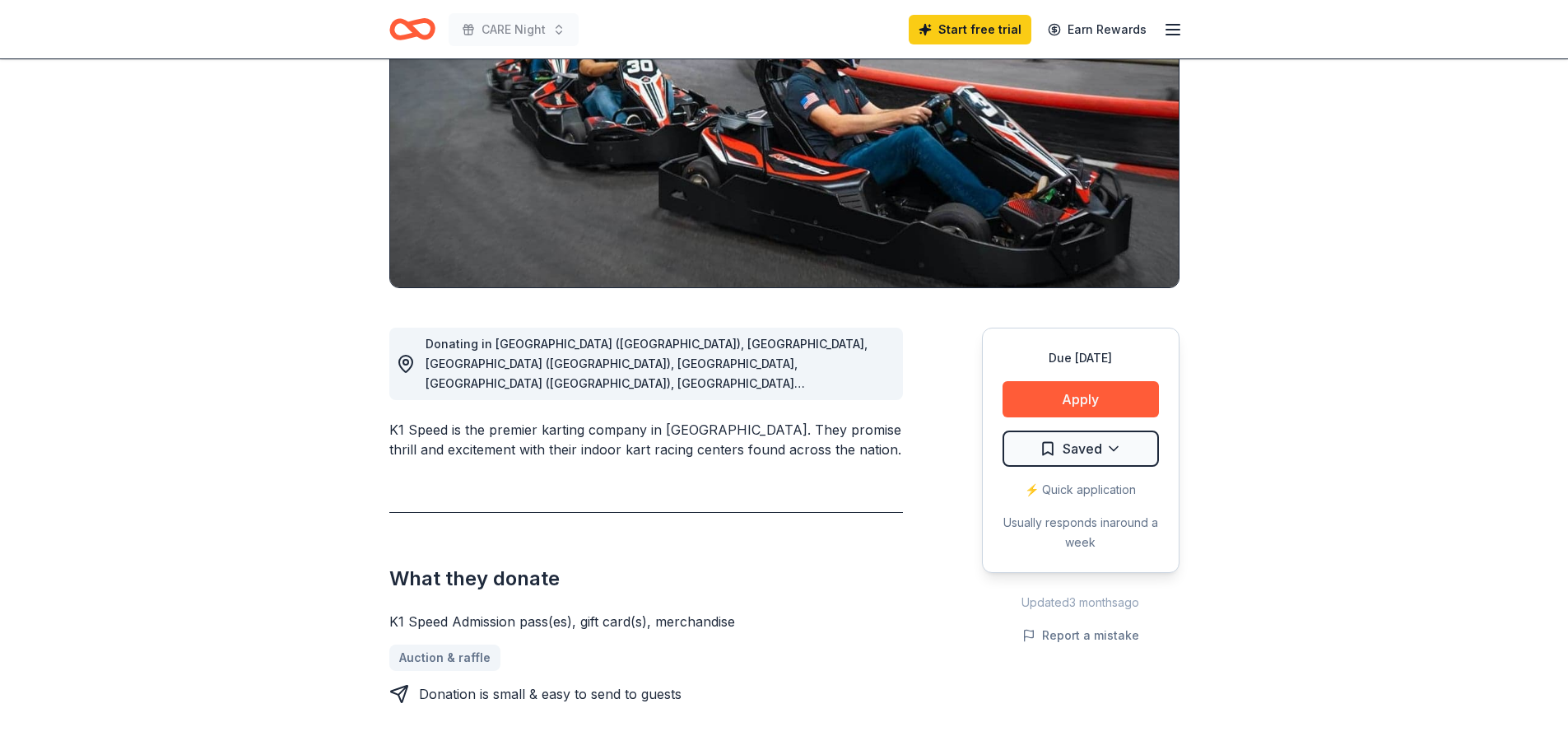
scroll to position [0, 0]
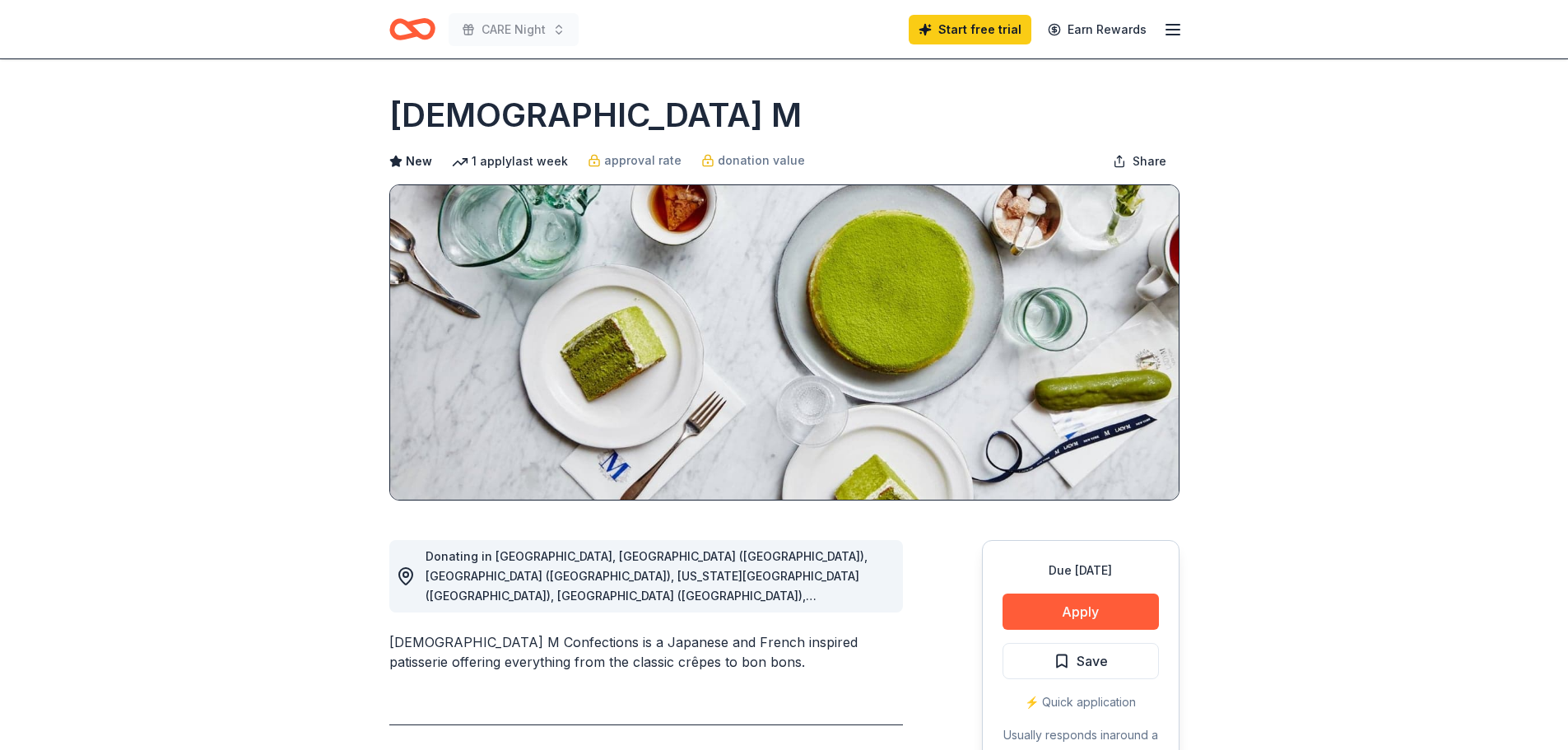
scroll to position [329, 0]
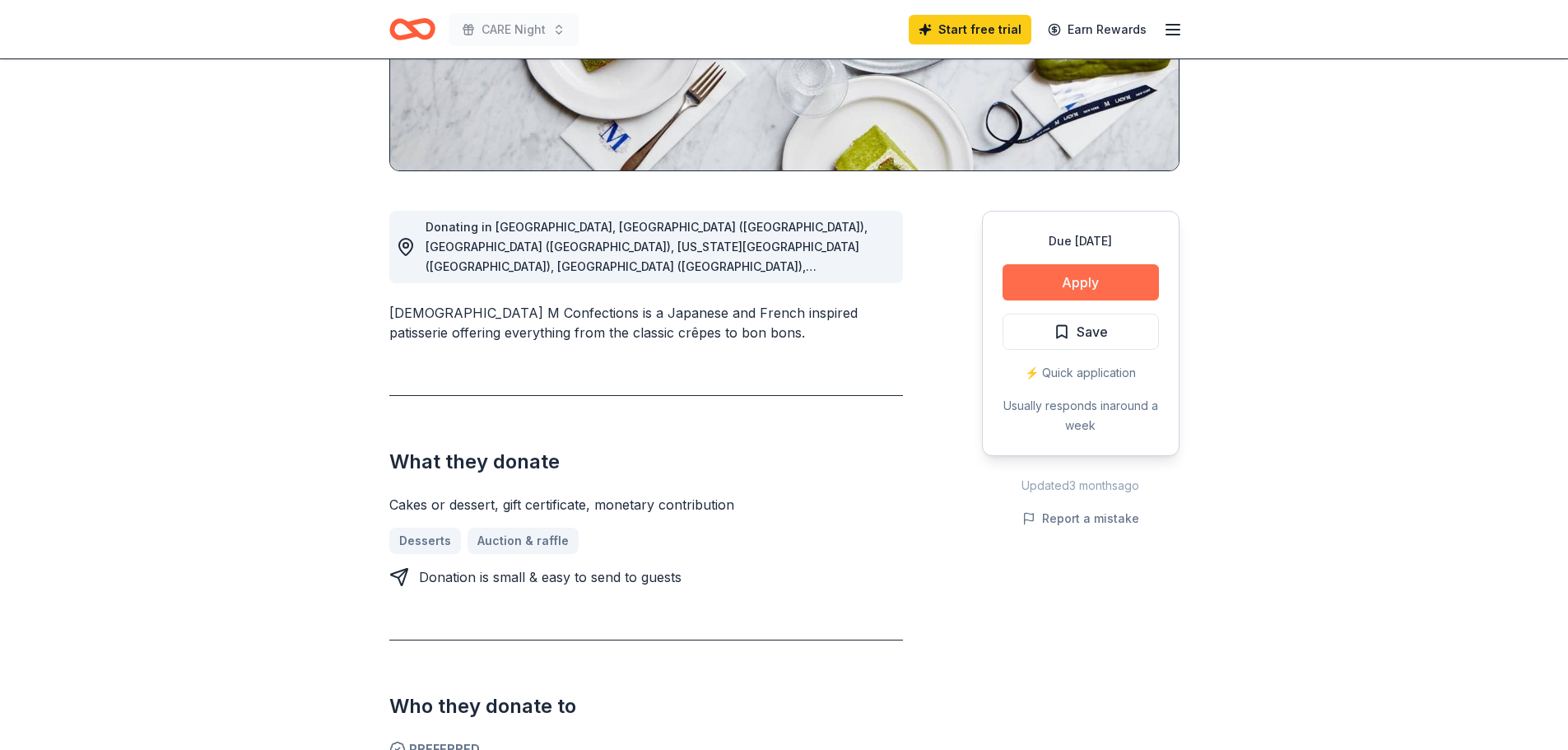
click at [1075, 286] on button "Apply" at bounding box center [1081, 282] width 156 height 36
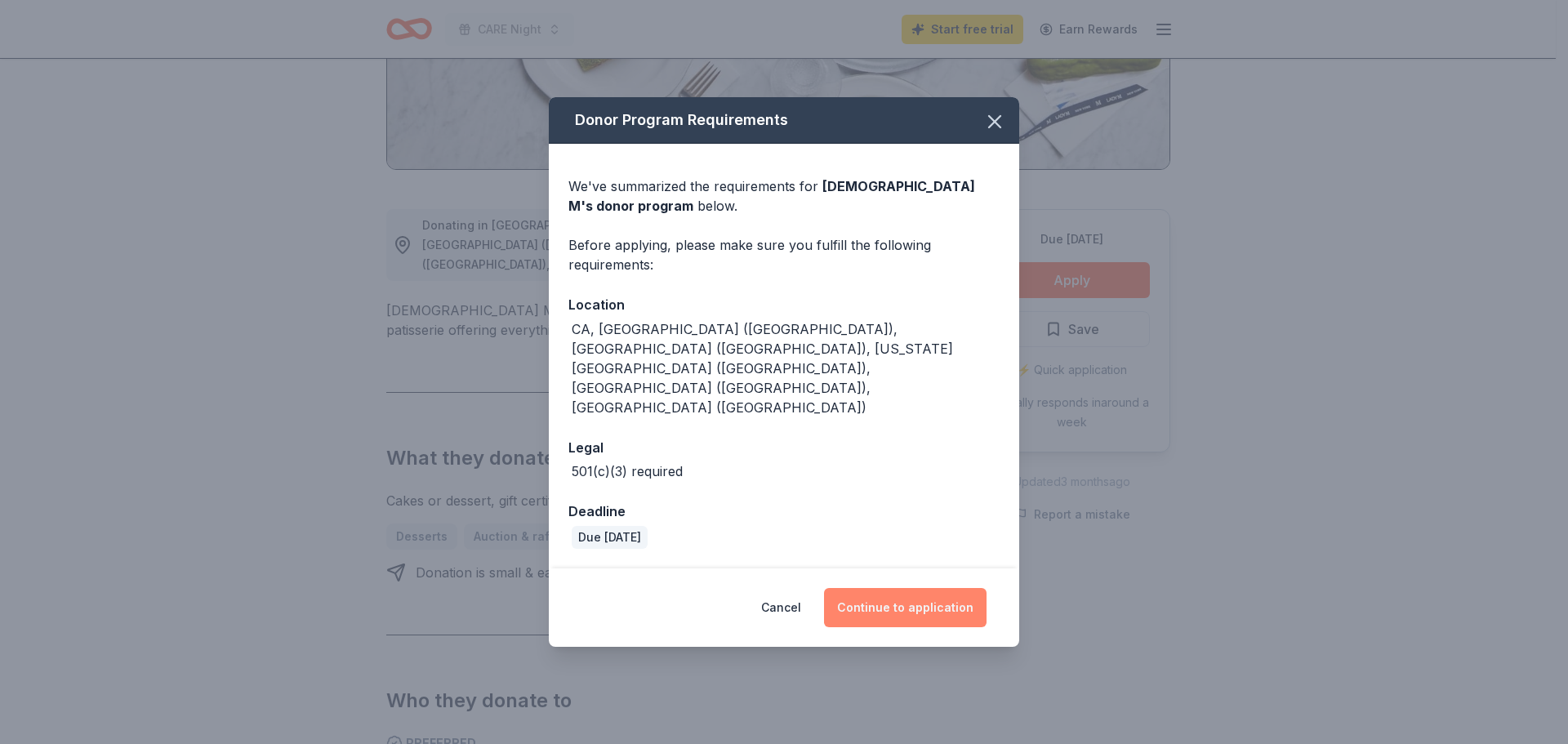
click at [936, 588] on button "Continue to application" at bounding box center [905, 607] width 162 height 39
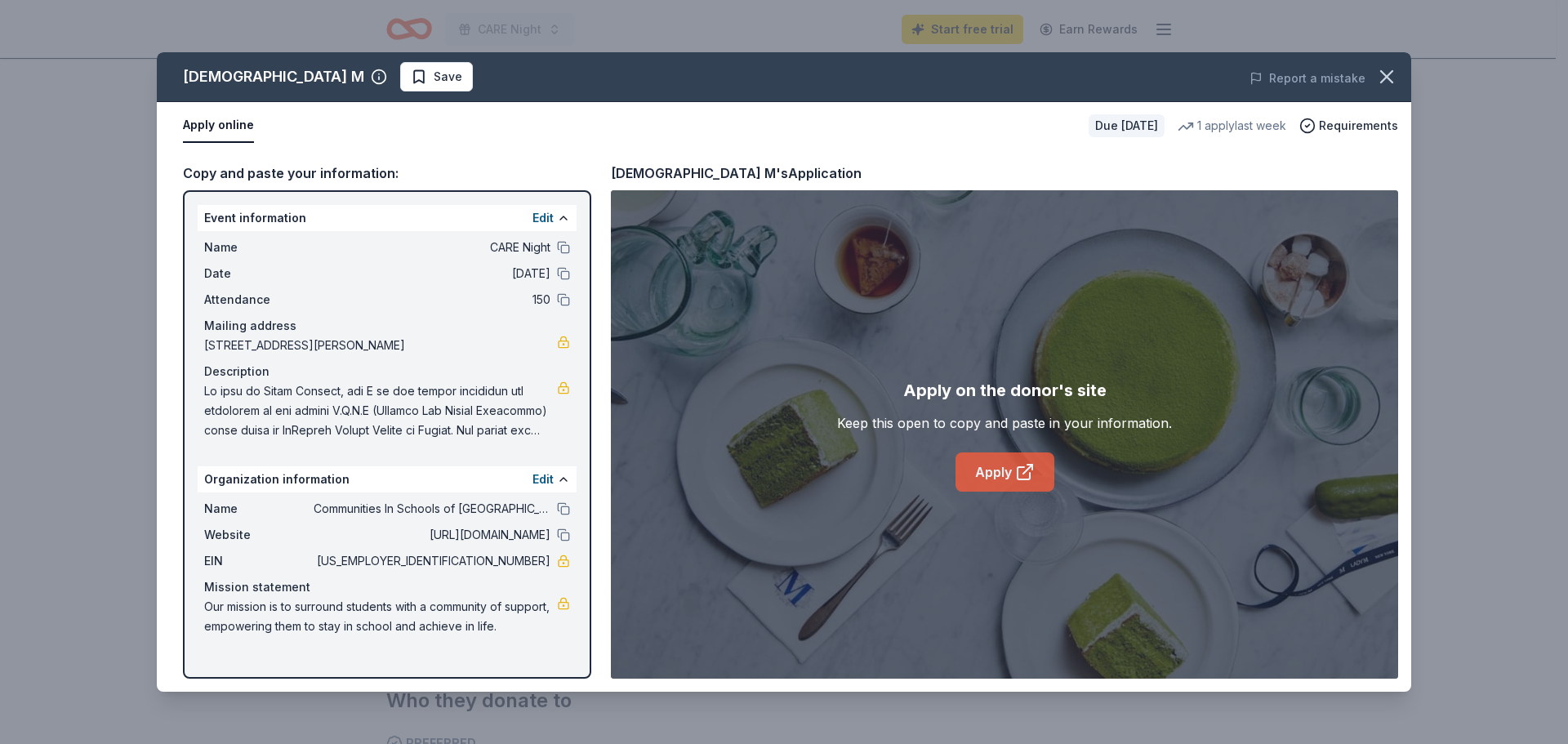
click at [1024, 471] on icon at bounding box center [1024, 472] width 19 height 19
click at [1388, 79] on icon "button" at bounding box center [1386, 77] width 12 height 12
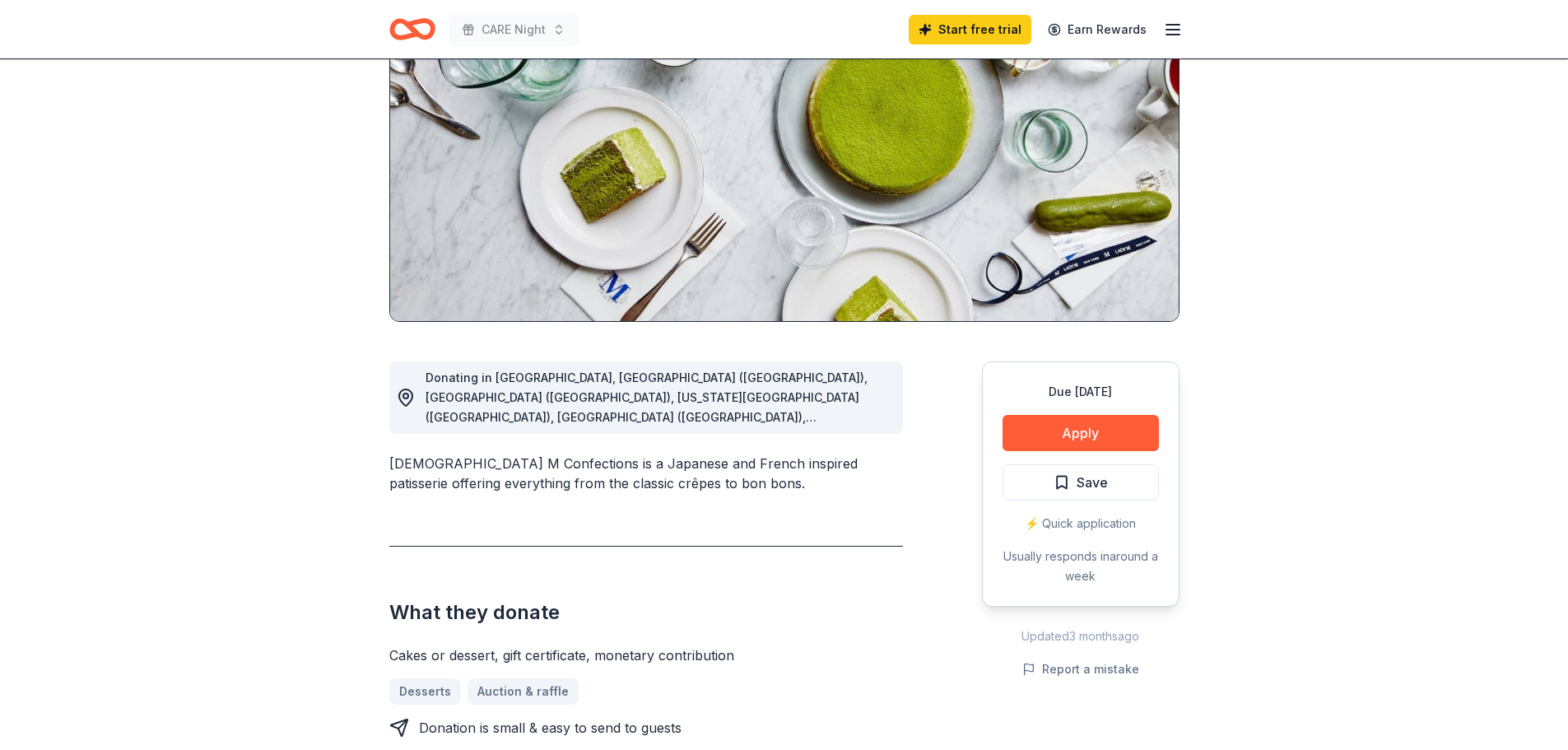
scroll to position [0, 0]
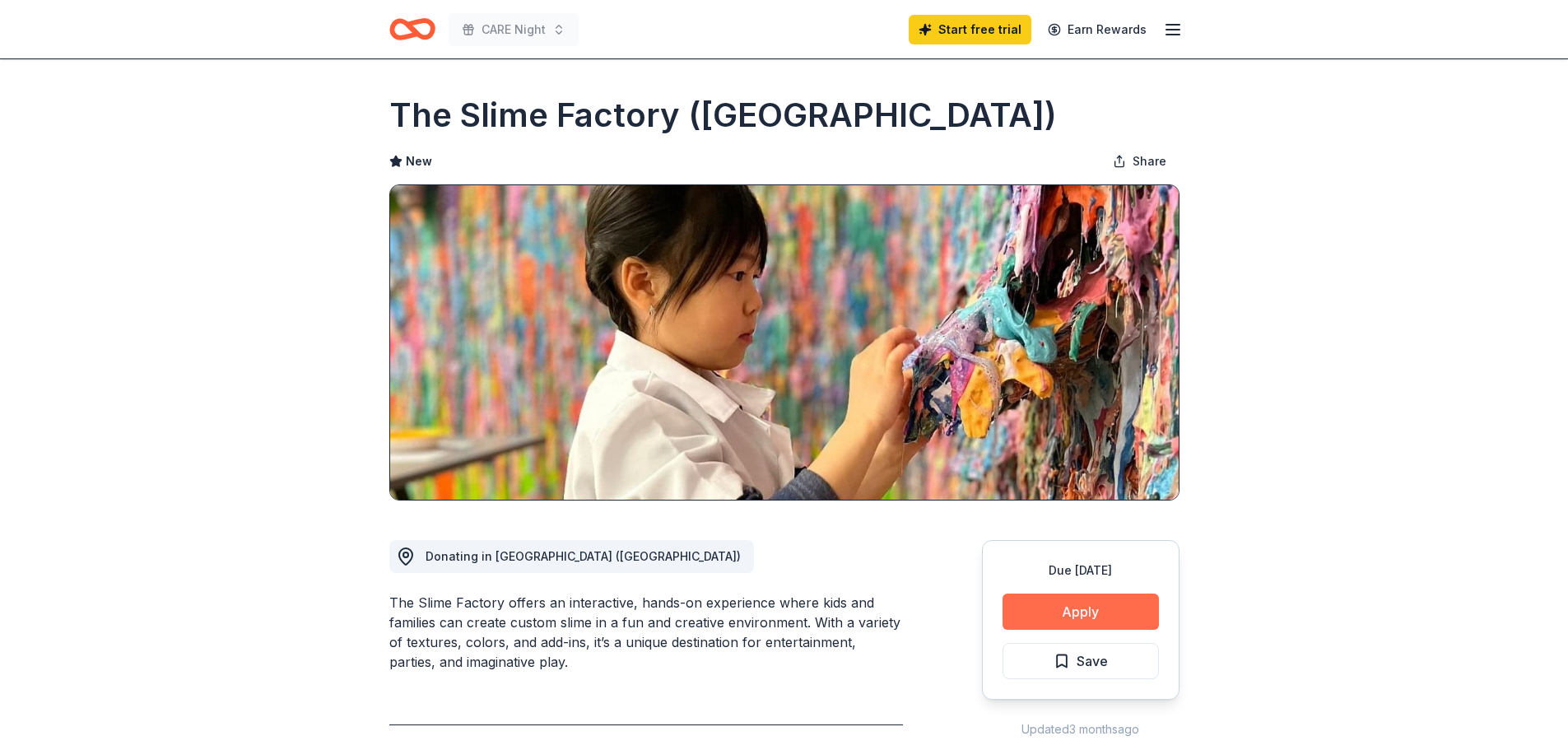
click at [1051, 615] on button "Apply" at bounding box center [1081, 611] width 156 height 36
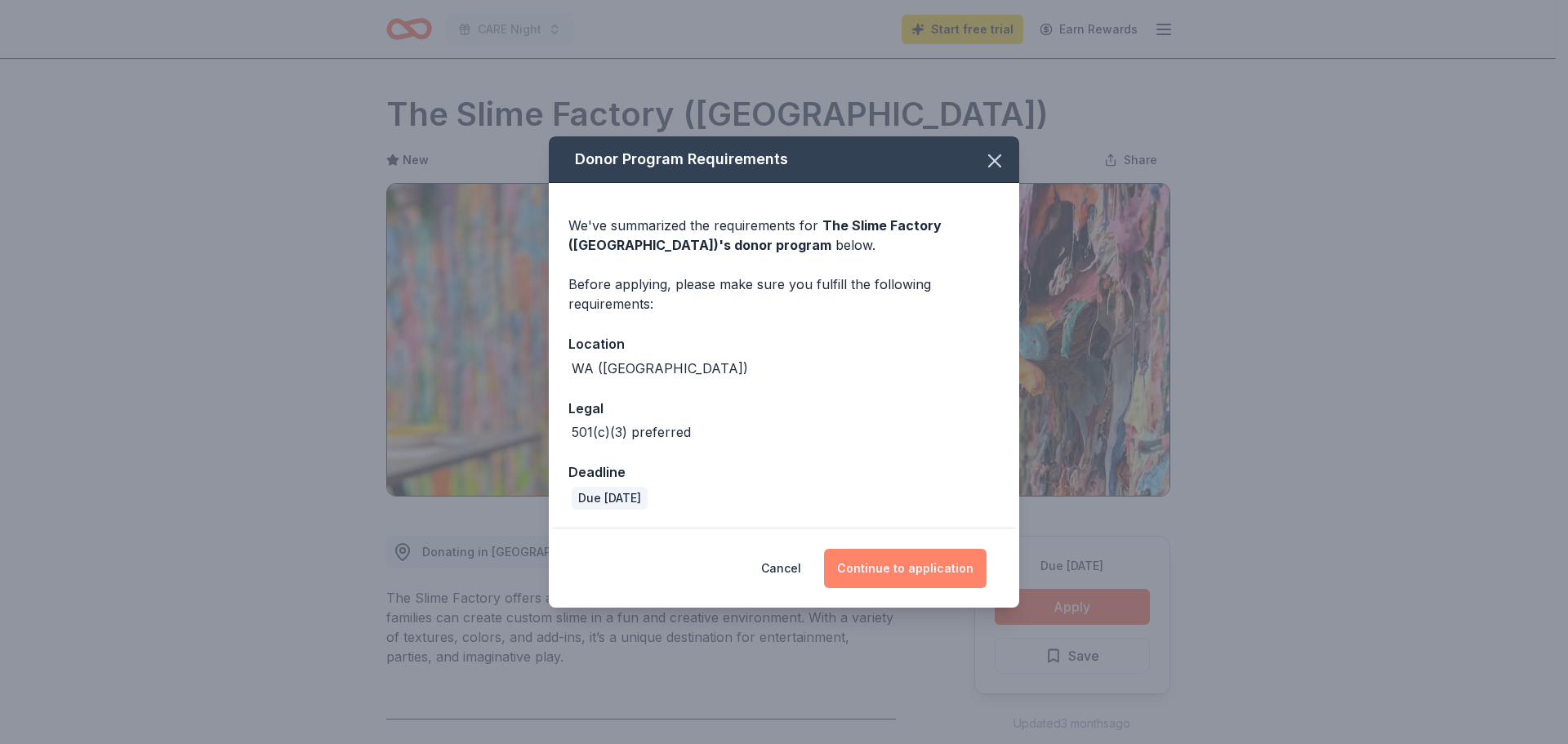
click at [894, 569] on button "Continue to application" at bounding box center [905, 568] width 162 height 39
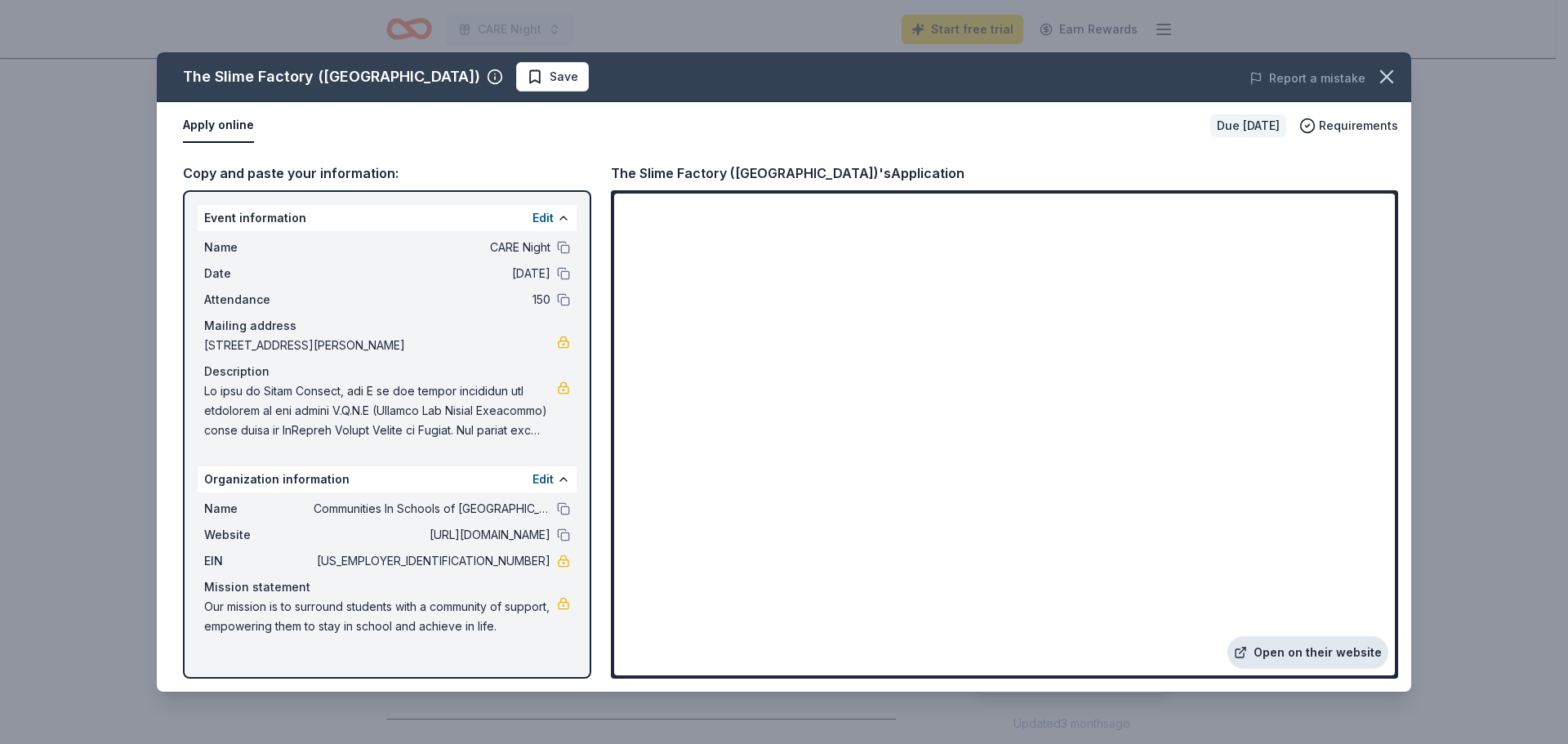
click at [1326, 648] on link "Open on their website" at bounding box center [1308, 653] width 161 height 33
click at [1375, 81] on icon "button" at bounding box center [1386, 77] width 23 height 23
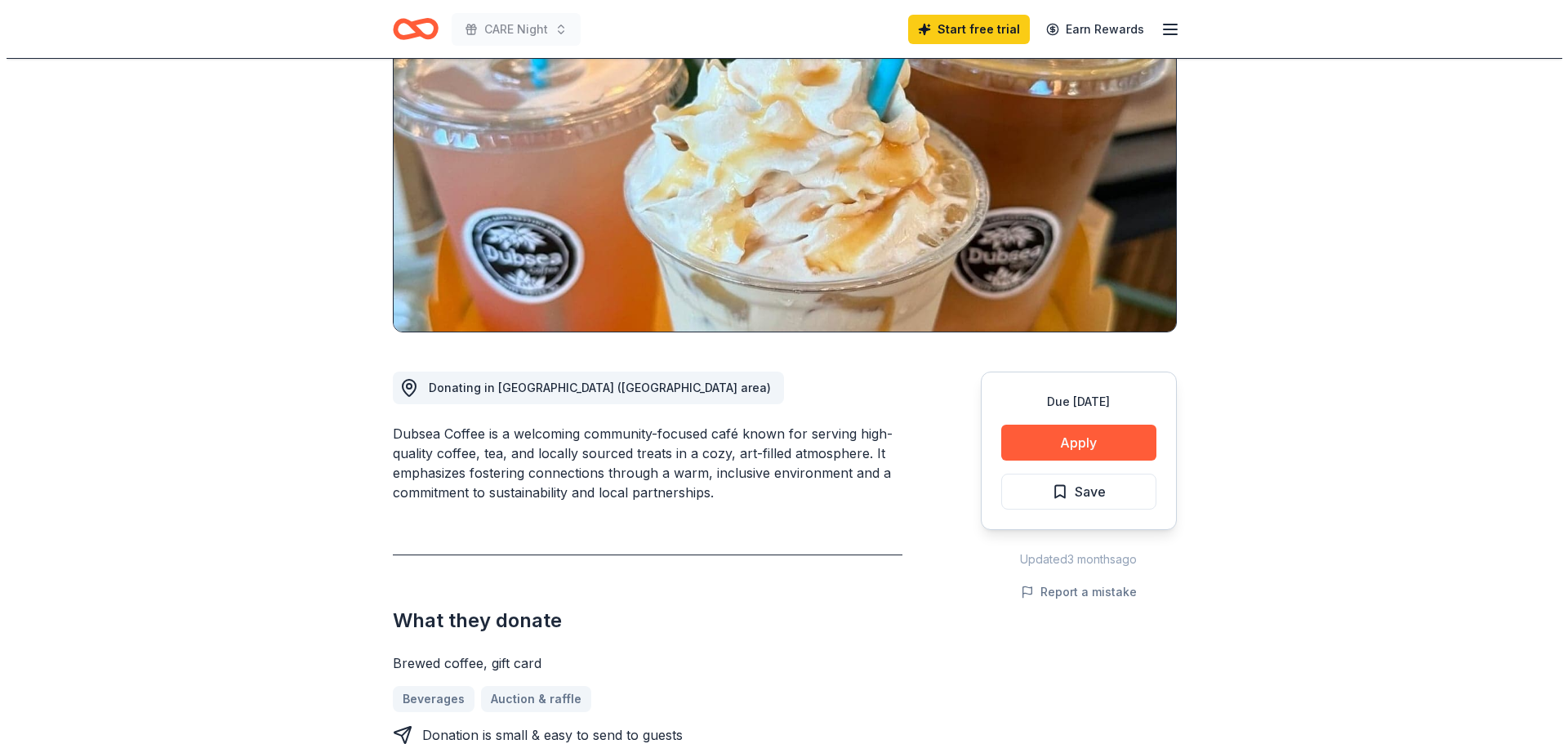
scroll to position [245, 0]
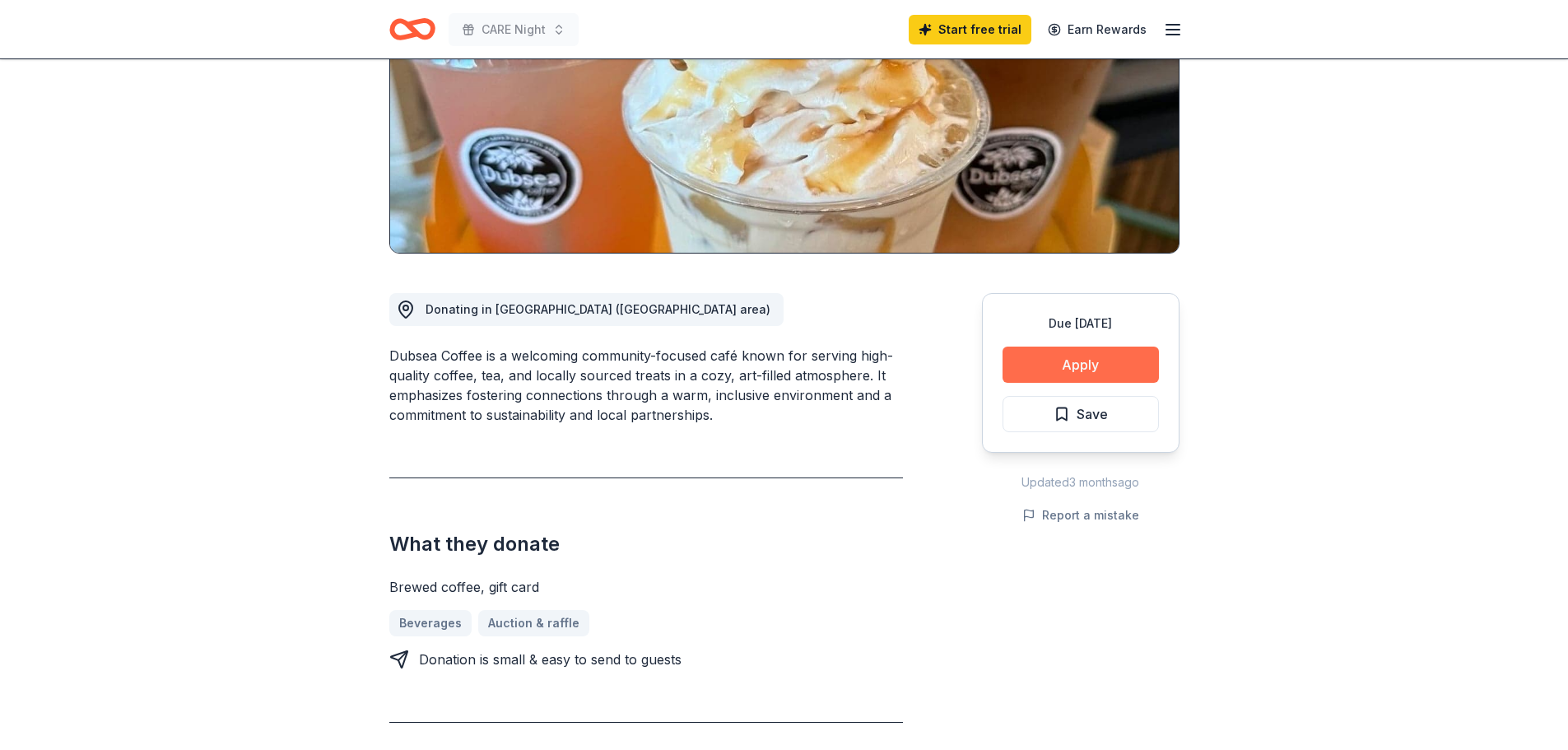
click at [1110, 366] on button "Apply" at bounding box center [1081, 364] width 156 height 36
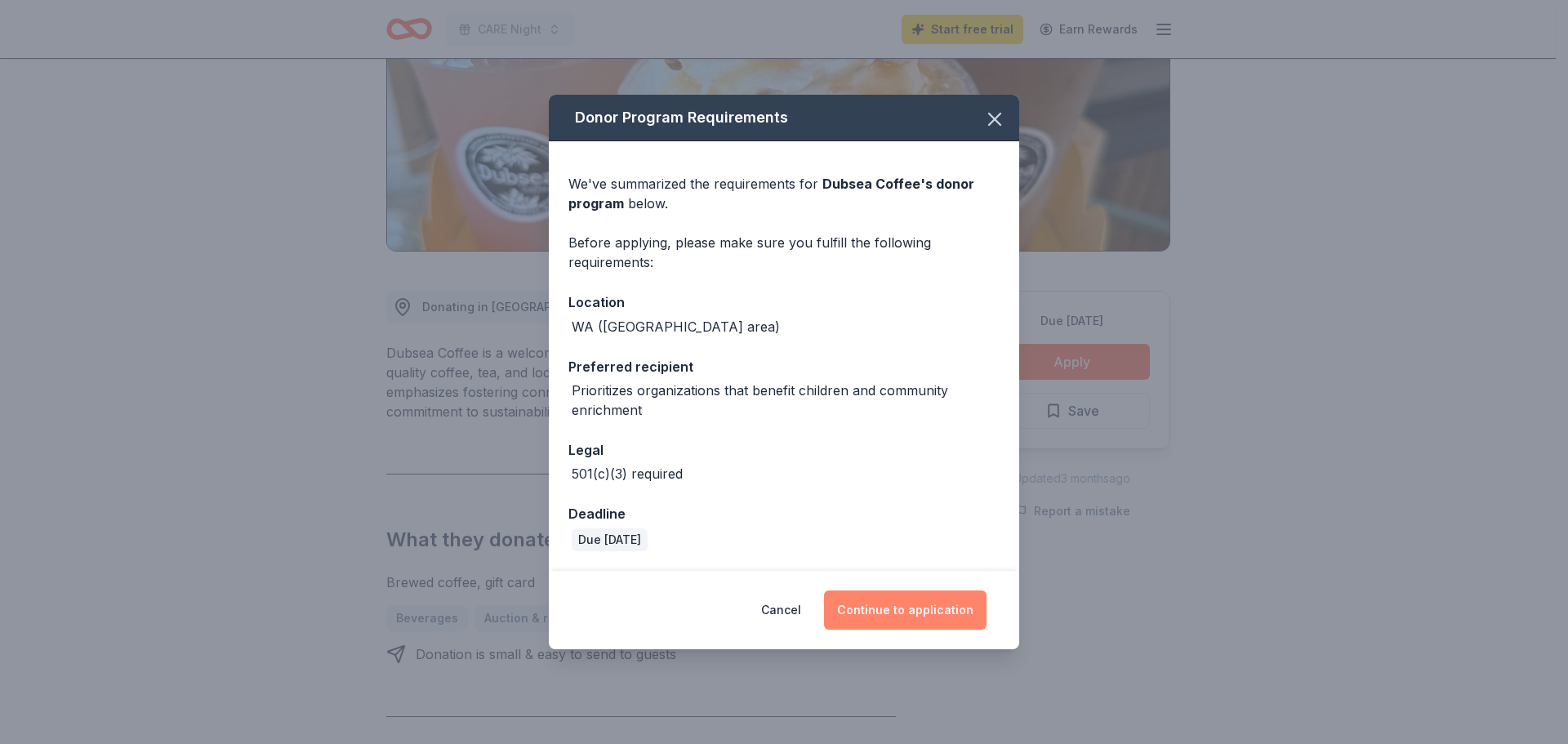
click at [926, 607] on button "Continue to application" at bounding box center [905, 610] width 162 height 39
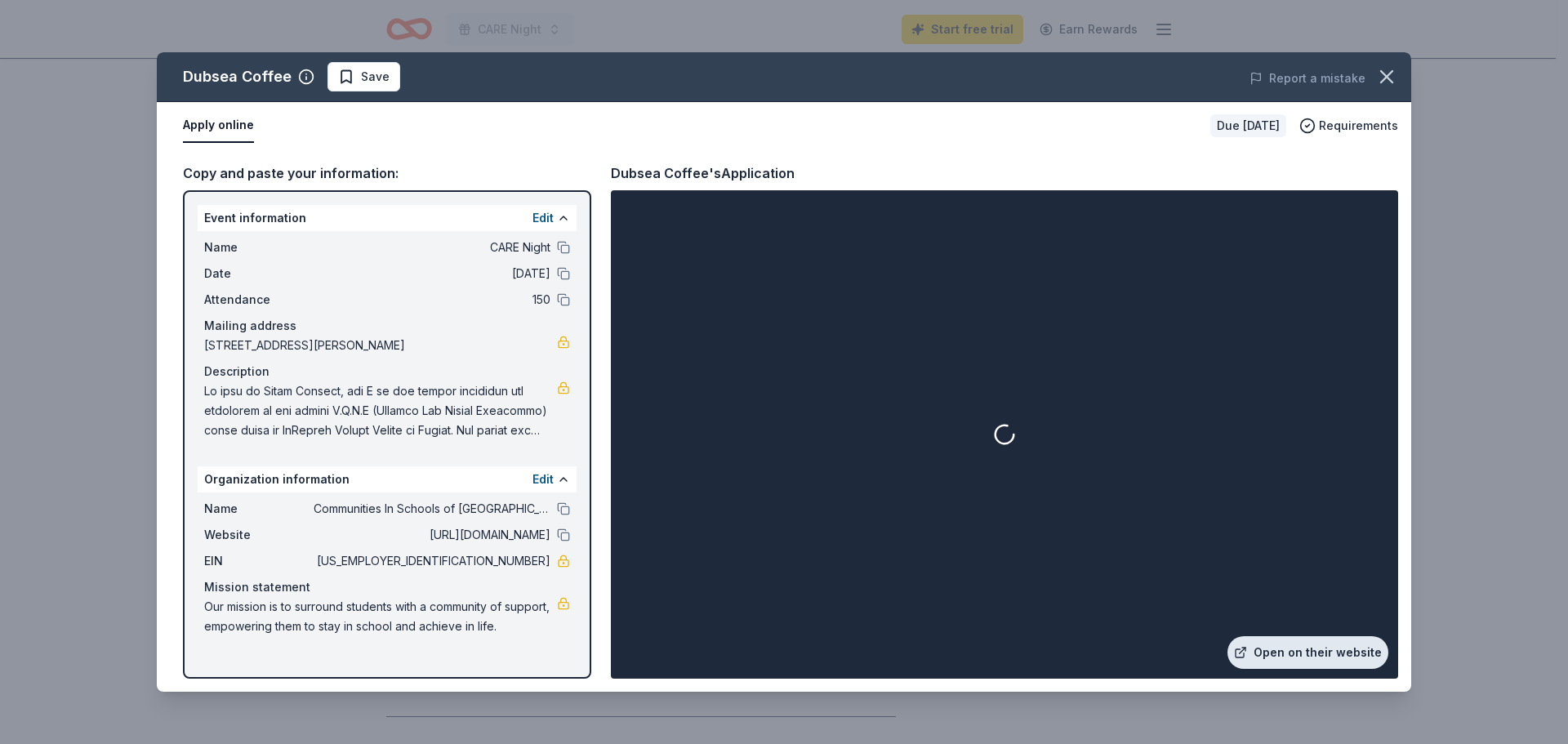
click at [1308, 651] on link "Open on their website" at bounding box center [1308, 653] width 161 height 33
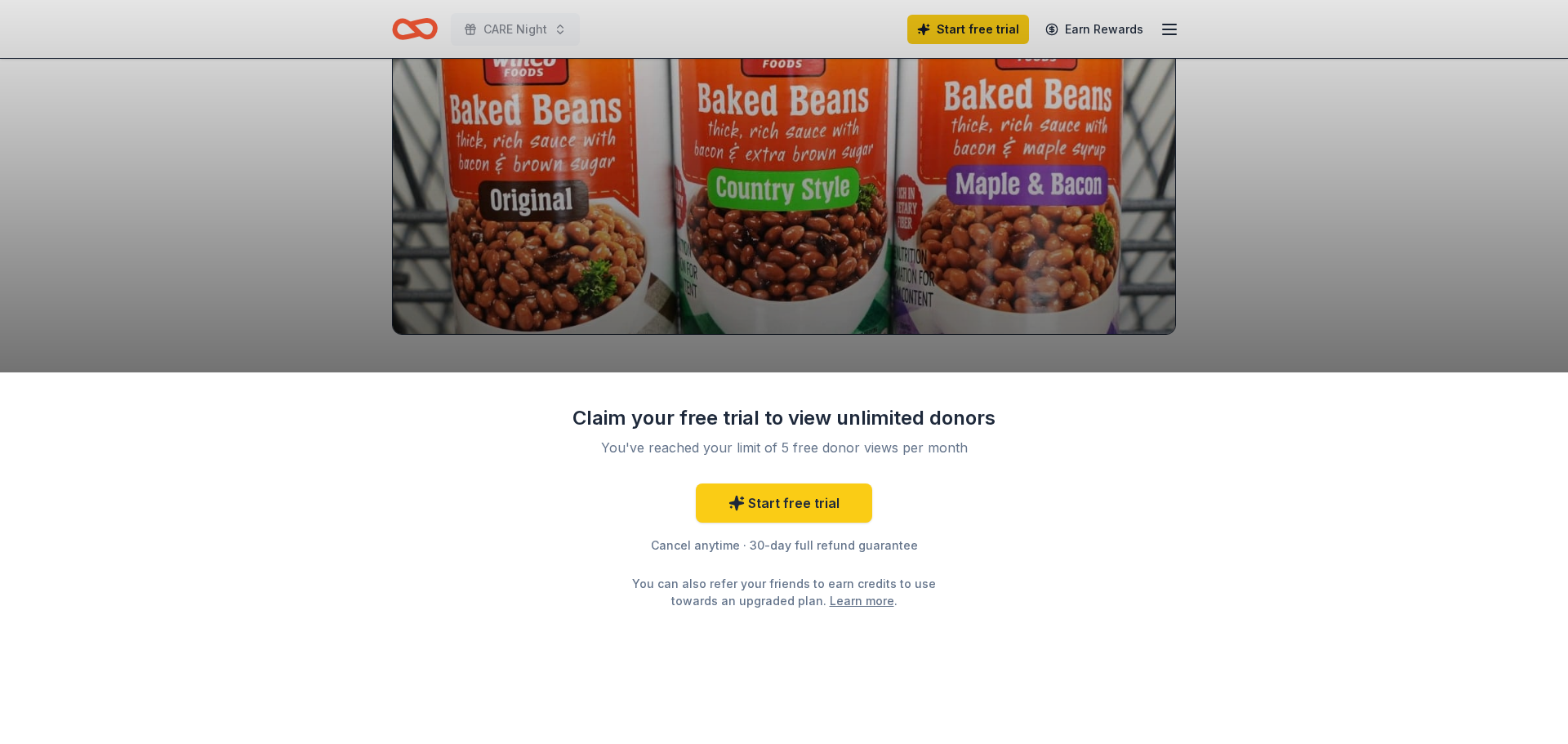
scroll to position [163, 0]
click at [1323, 269] on div "Claim your free trial to view unlimited donors You've reached your limit of 5 f…" at bounding box center [784, 372] width 1568 height 744
